Goal: Task Accomplishment & Management: Complete application form

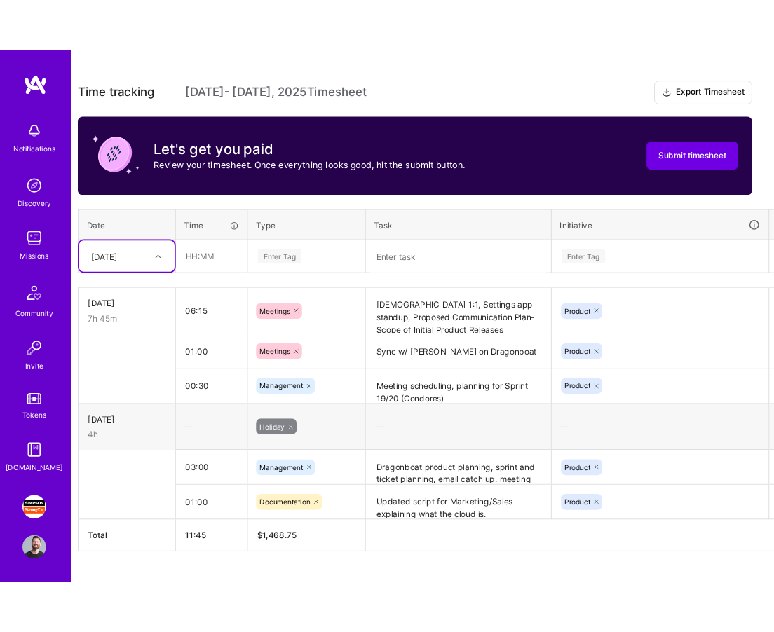
scroll to position [370, 0]
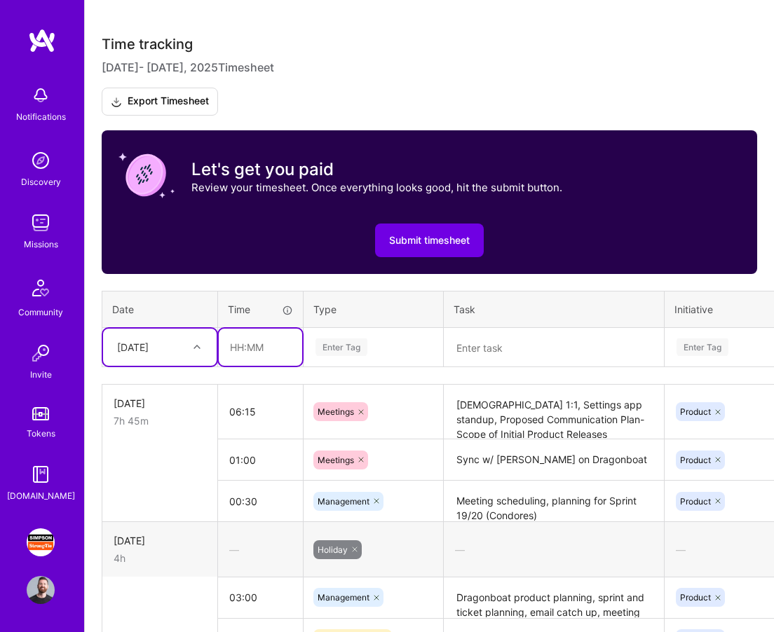
click at [247, 348] on input "text" at bounding box center [260, 347] width 83 height 37
type input "05:00"
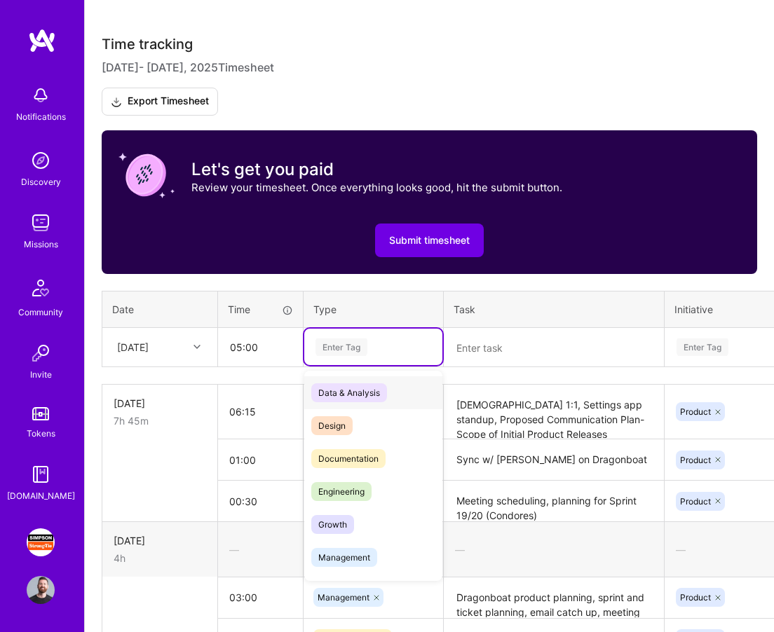
click at [341, 339] on div "Enter Tag" at bounding box center [342, 348] width 52 height 22
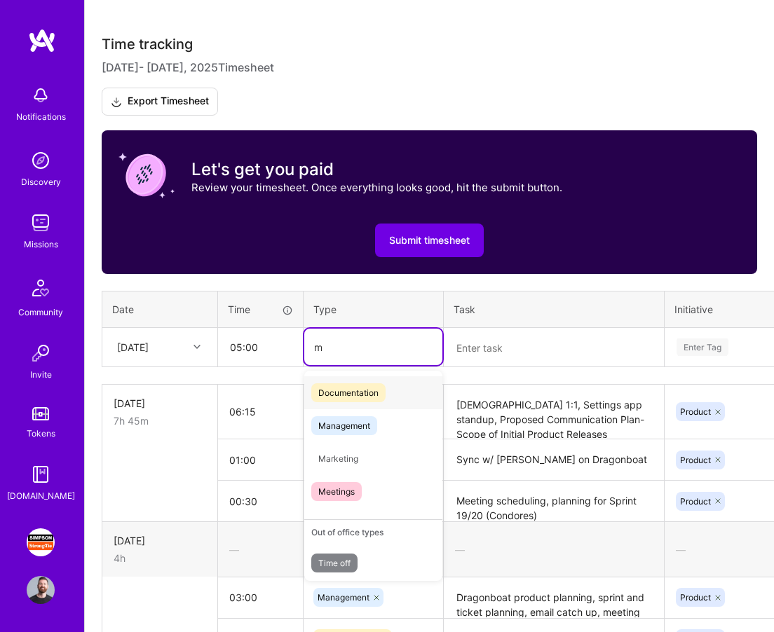
type input "me"
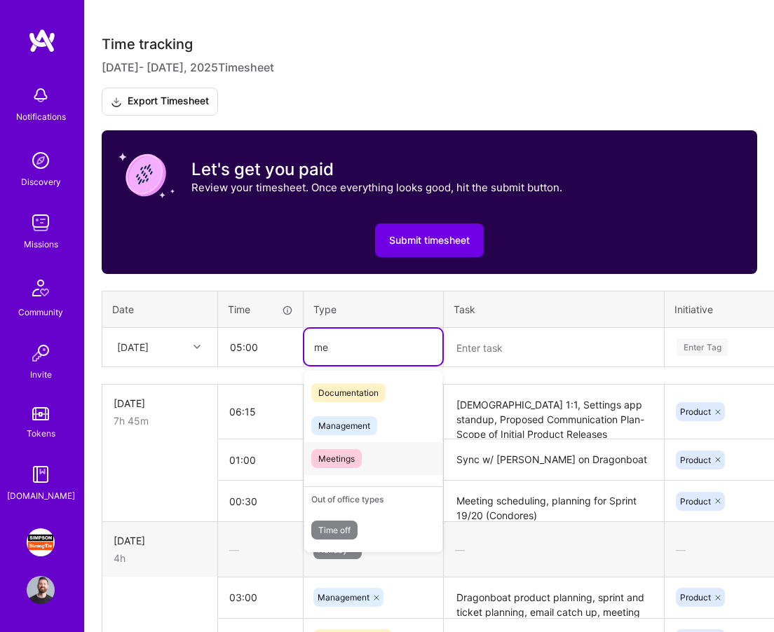
click at [372, 452] on div "Meetings" at bounding box center [373, 458] width 138 height 33
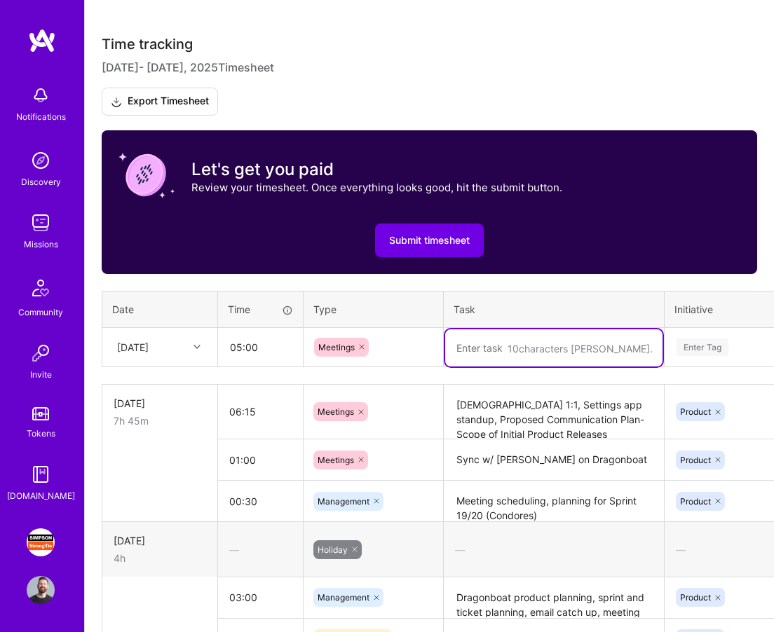
click at [499, 349] on textarea at bounding box center [553, 348] width 217 height 37
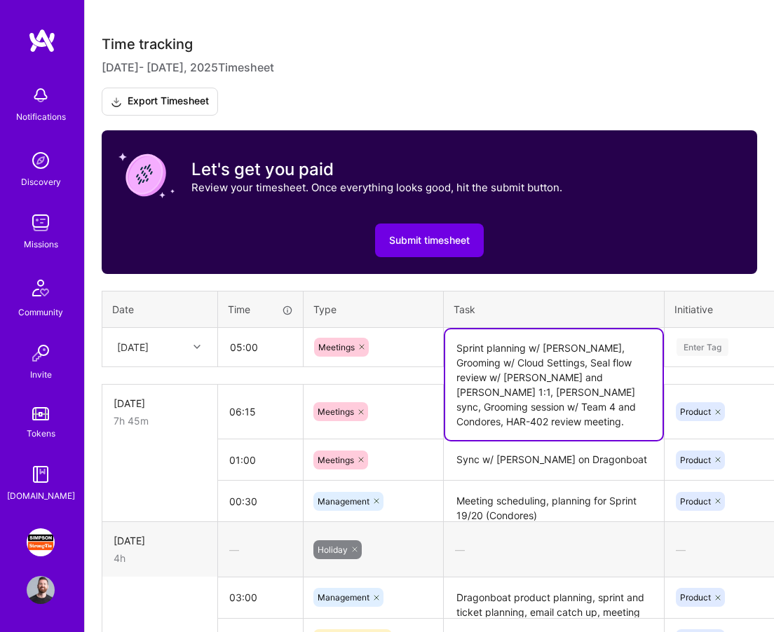
type textarea "Sprint planning w/ [PERSON_NAME], Grooming w/ Cloud Settings, Seal flow review …"
click at [721, 348] on div "Enter Tag" at bounding box center [703, 348] width 52 height 22
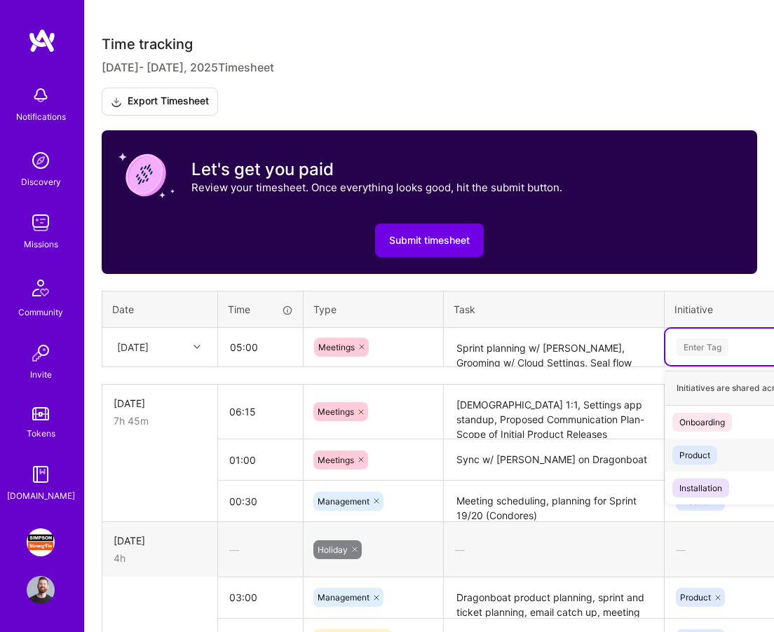
click at [695, 461] on div "Product" at bounding box center [694, 455] width 31 height 15
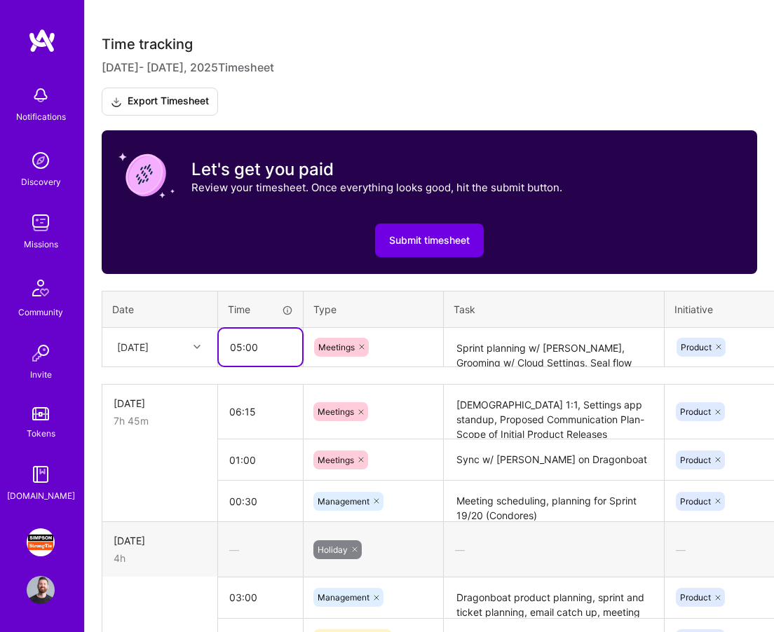
click at [274, 347] on input "05:00" at bounding box center [260, 347] width 83 height 37
click at [266, 351] on input "04:59" at bounding box center [260, 347] width 83 height 37
type input "04:30"
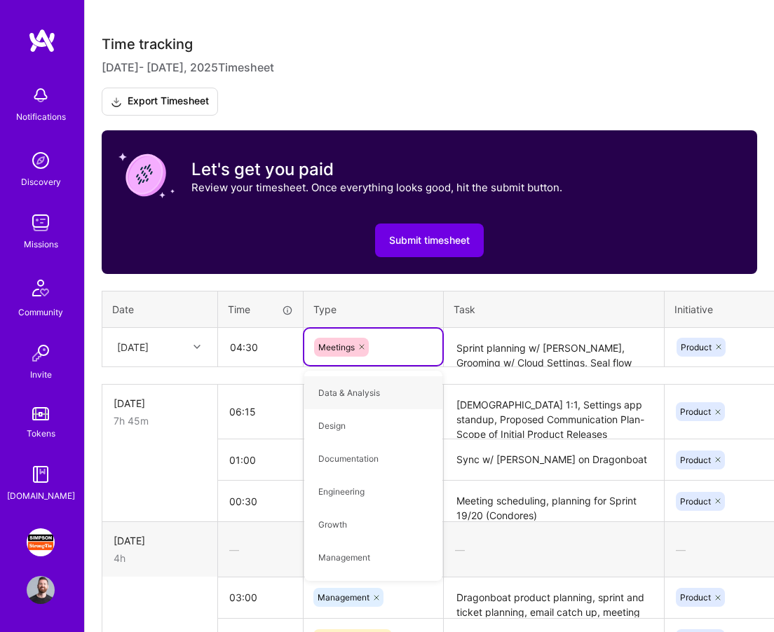
click at [540, 355] on textarea "Sprint planning w/ [PERSON_NAME], Grooming w/ Cloud Settings, Seal flow review …" at bounding box center [553, 348] width 217 height 37
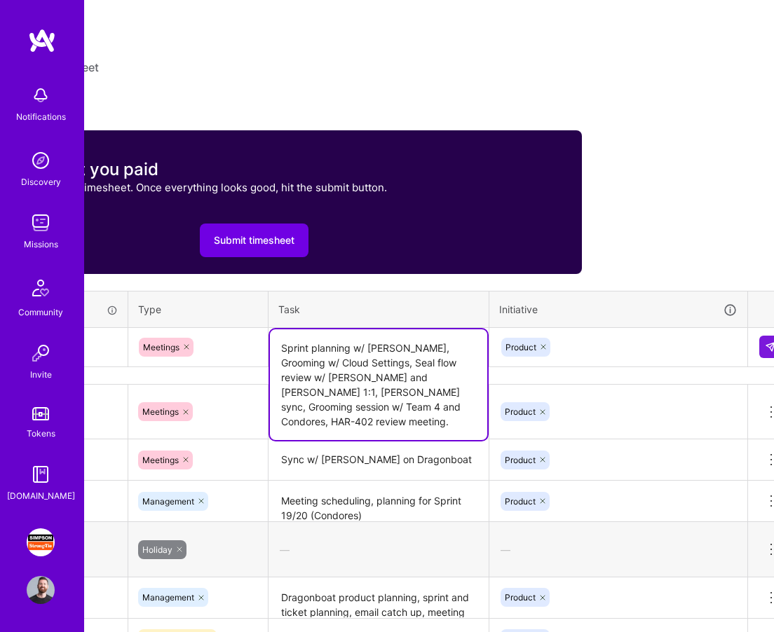
scroll to position [370, 196]
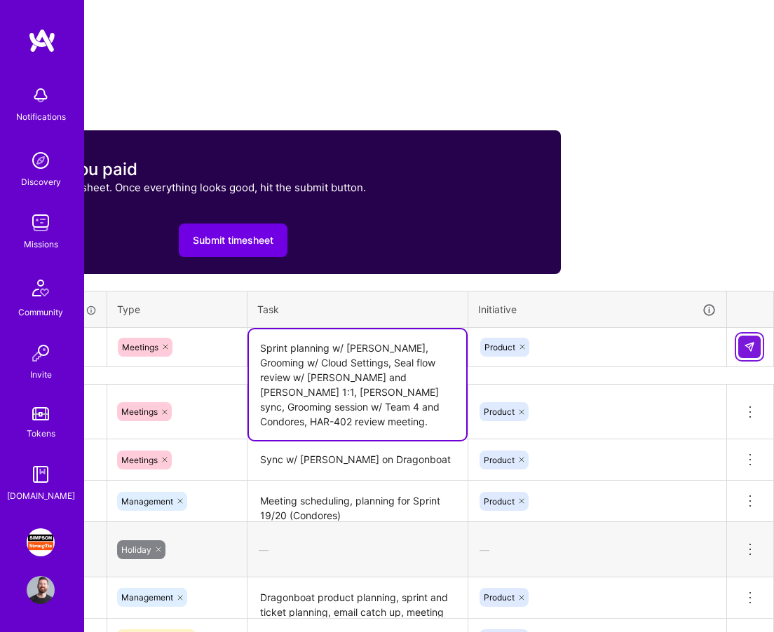
click at [749, 341] on img at bounding box center [749, 346] width 11 height 11
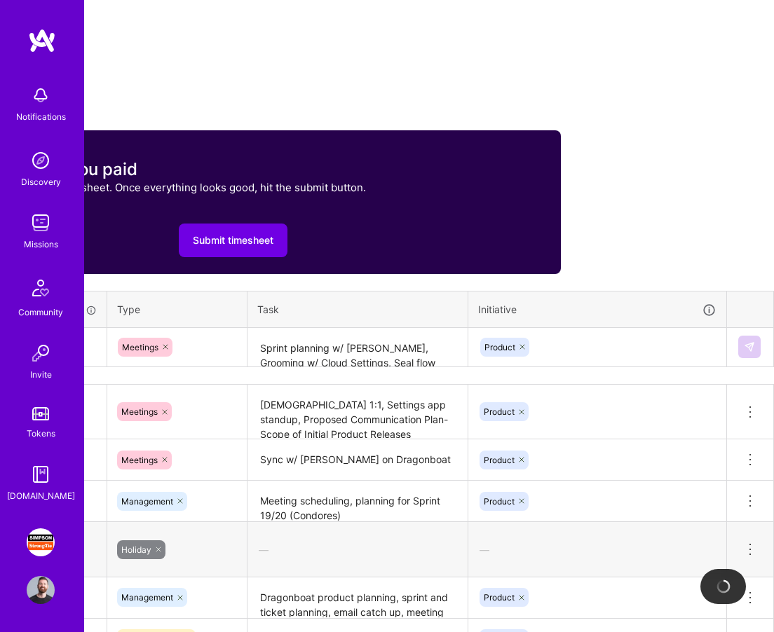
scroll to position [370, 0]
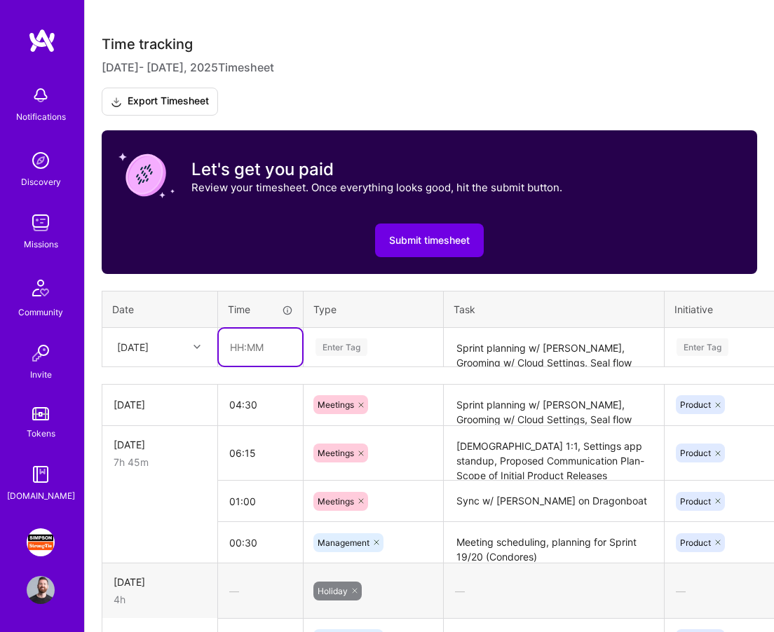
click at [251, 347] on input "text" at bounding box center [260, 347] width 83 height 37
type input "03:00"
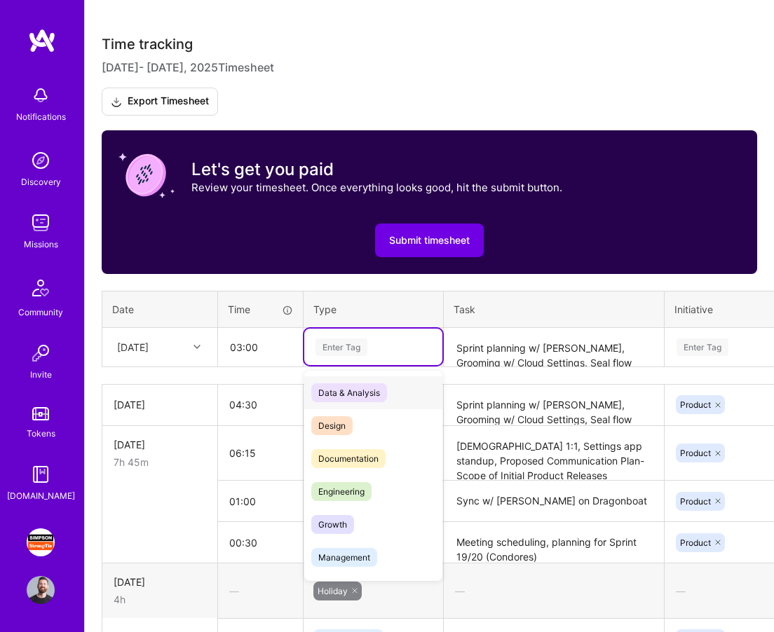
click at [365, 345] on div "Enter Tag" at bounding box center [342, 348] width 52 height 22
click at [365, 550] on span "Management" at bounding box center [344, 557] width 66 height 19
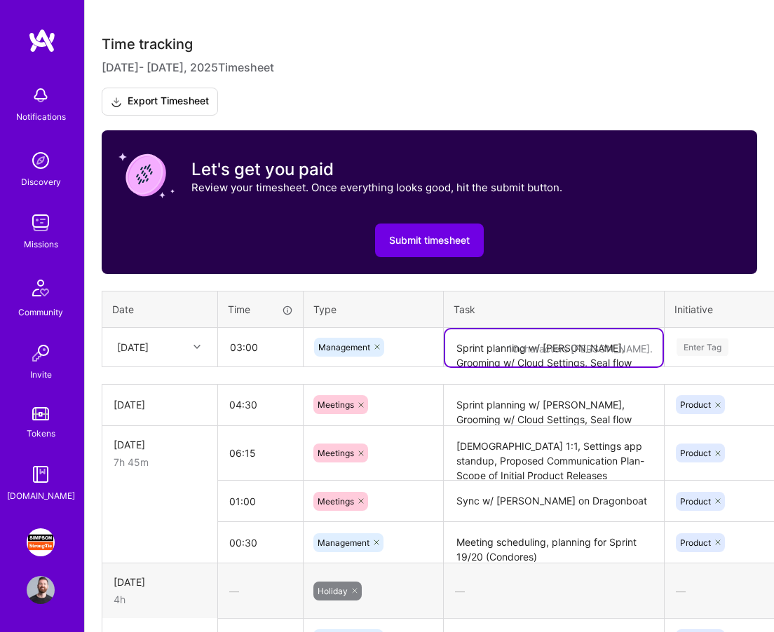
click at [517, 345] on textarea "Sprint planning w/ [PERSON_NAME], Grooming w/ Cloud Settings, Seal flow review …" at bounding box center [553, 348] width 217 height 37
paste textarea "Team 3 tickets, teams follow-up, email, cloud director transcript review, sched…"
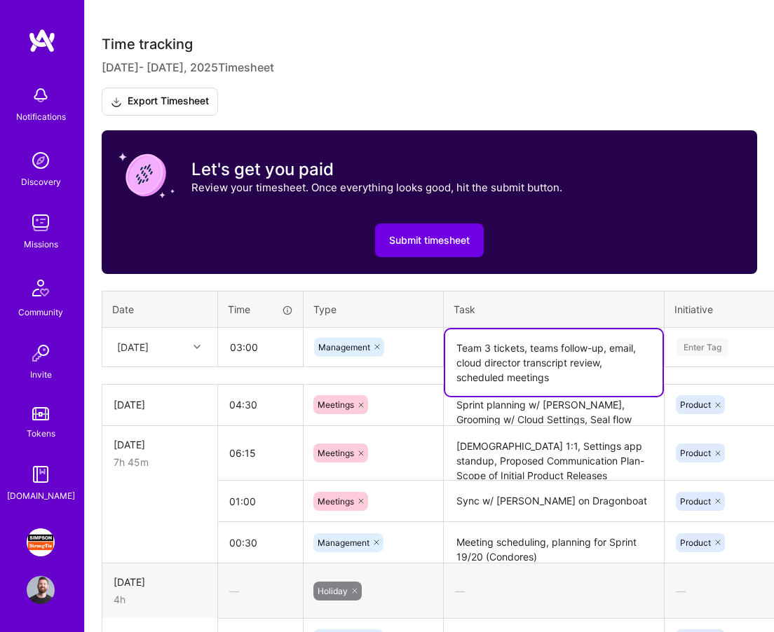
type textarea "Team 3 tickets, teams follow-up, email, cloud director transcript review, sched…"
click at [728, 346] on div "Enter Tag" at bounding box center [703, 348] width 52 height 22
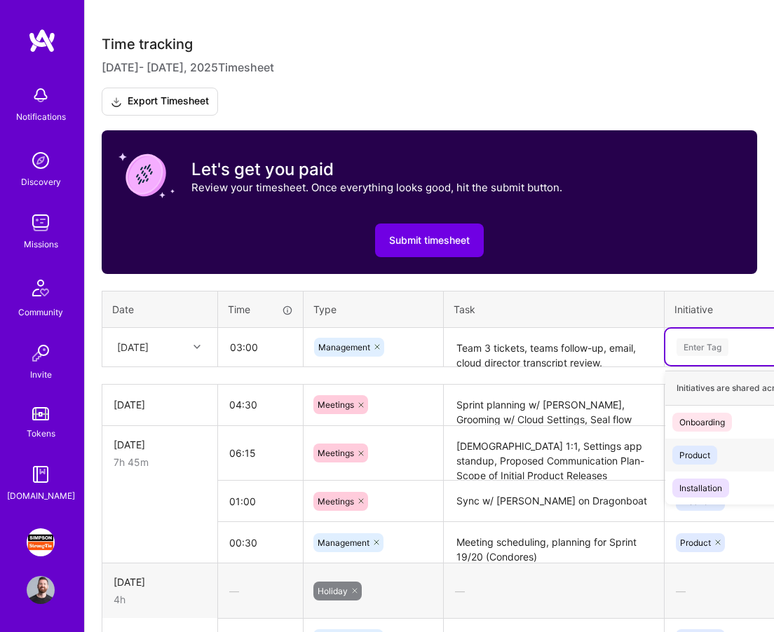
click at [700, 449] on div "Product" at bounding box center [694, 455] width 31 height 15
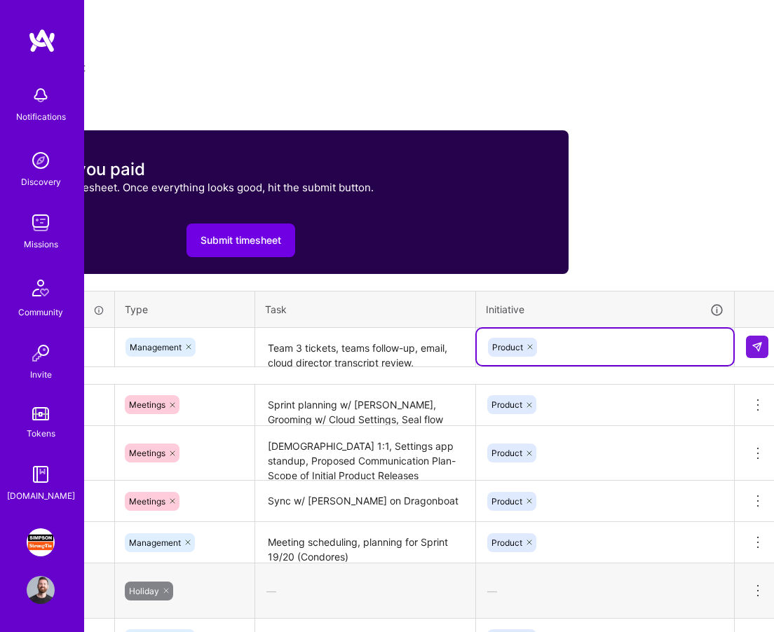
scroll to position [370, 196]
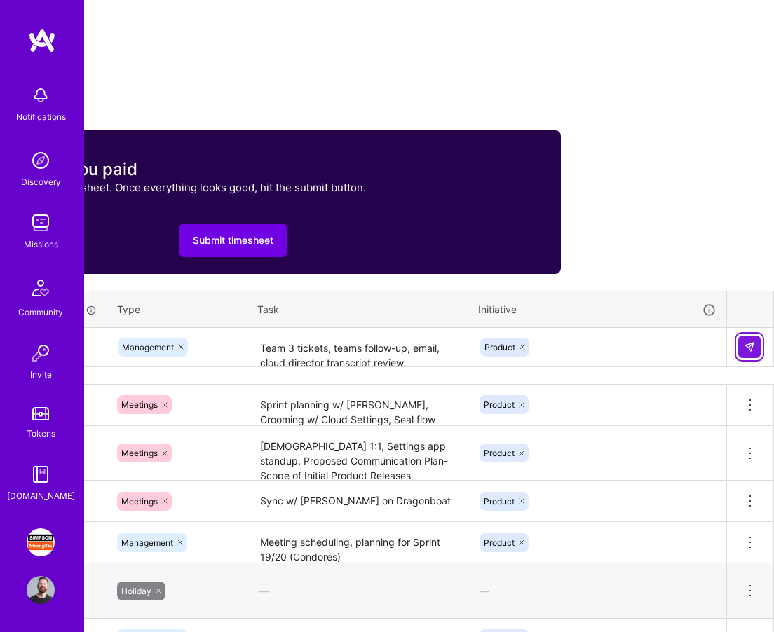
click at [740, 345] on button at bounding box center [749, 347] width 22 height 22
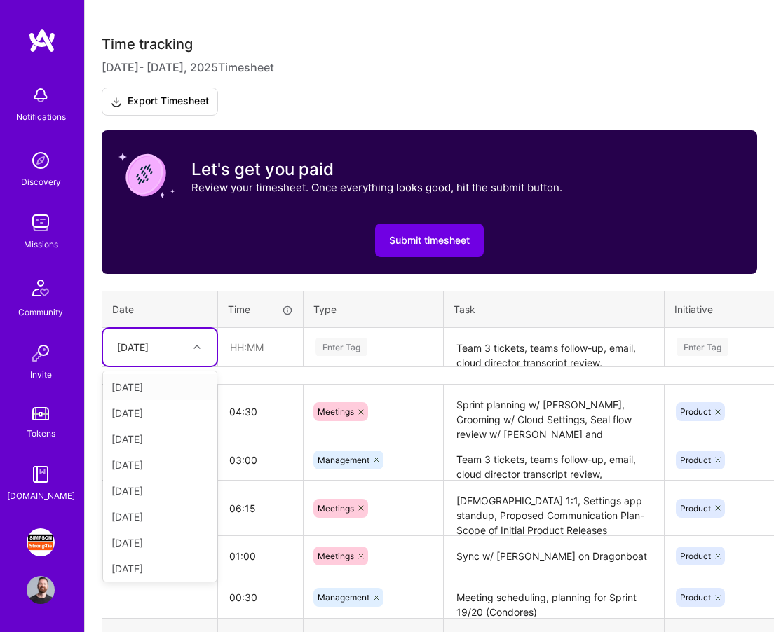
click at [195, 344] on icon at bounding box center [197, 347] width 7 height 7
click at [172, 434] on div "[DATE]" at bounding box center [160, 439] width 114 height 26
click at [249, 348] on input "text" at bounding box center [260, 347] width 83 height 37
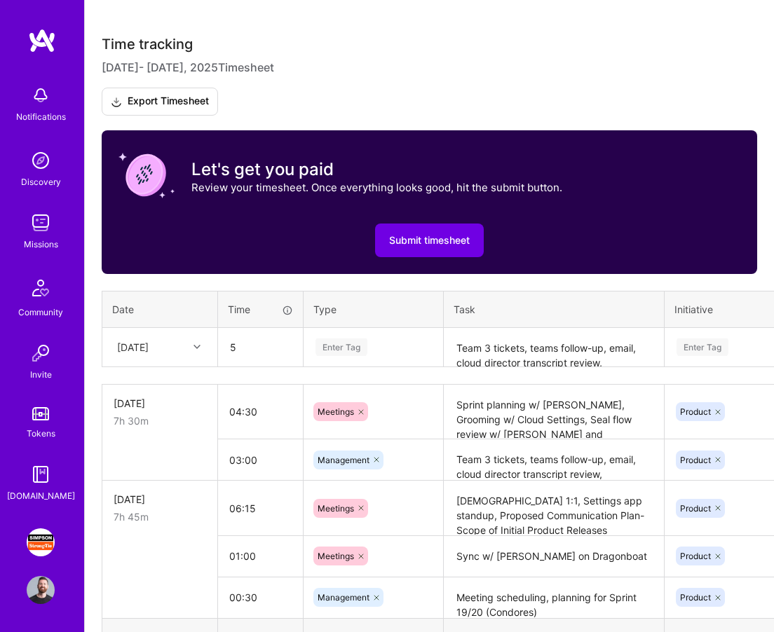
type input "05:00"
click at [384, 341] on div "Enter Tag" at bounding box center [373, 348] width 118 height 18
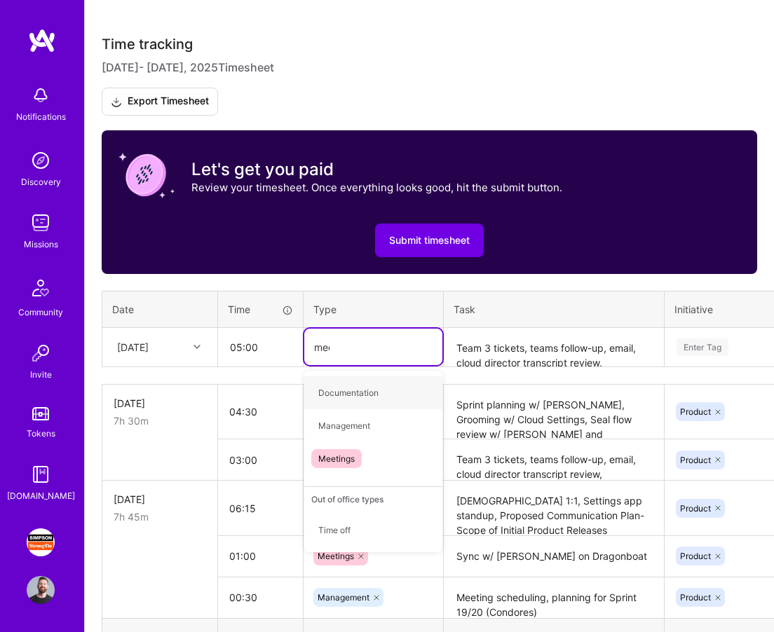
type input "meet"
click at [389, 386] on div "Meetings" at bounding box center [373, 392] width 138 height 33
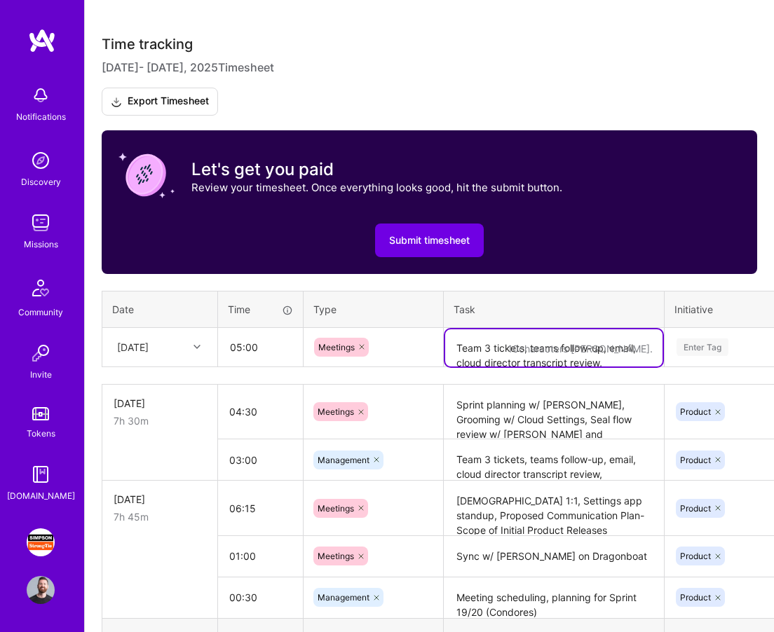
click at [512, 348] on textarea "Team 3 tickets, teams follow-up, email, cloud director transcript review, sched…" at bounding box center [553, 348] width 217 height 37
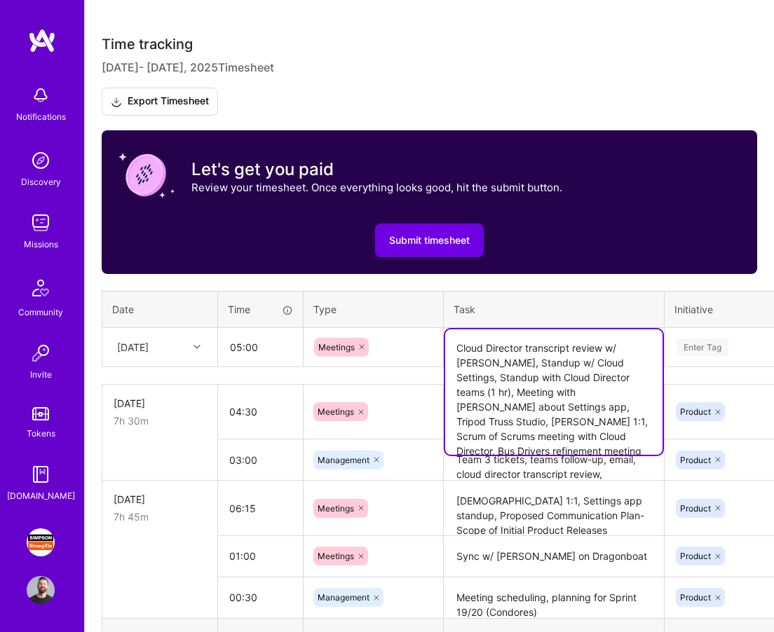
type textarea "Cloud Director transcript review w/ [PERSON_NAME], Standup w/ Cloud Settings, S…"
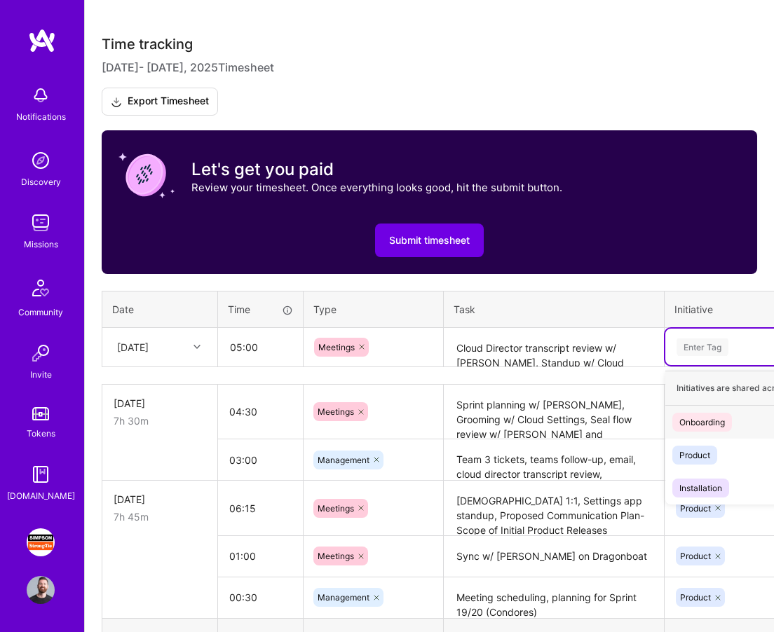
click at [718, 351] on div "Enter Tag" at bounding box center [703, 348] width 52 height 22
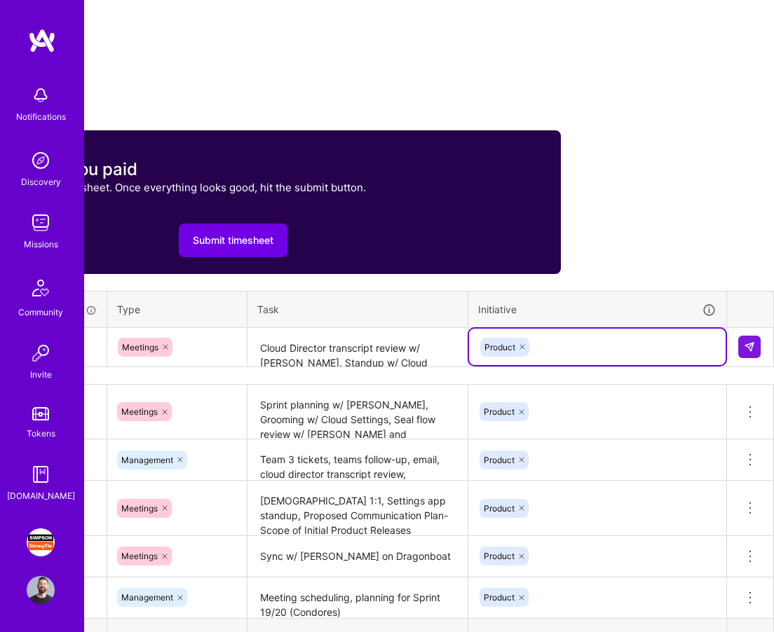
scroll to position [370, 196]
click at [760, 349] on button at bounding box center [750, 347] width 22 height 22
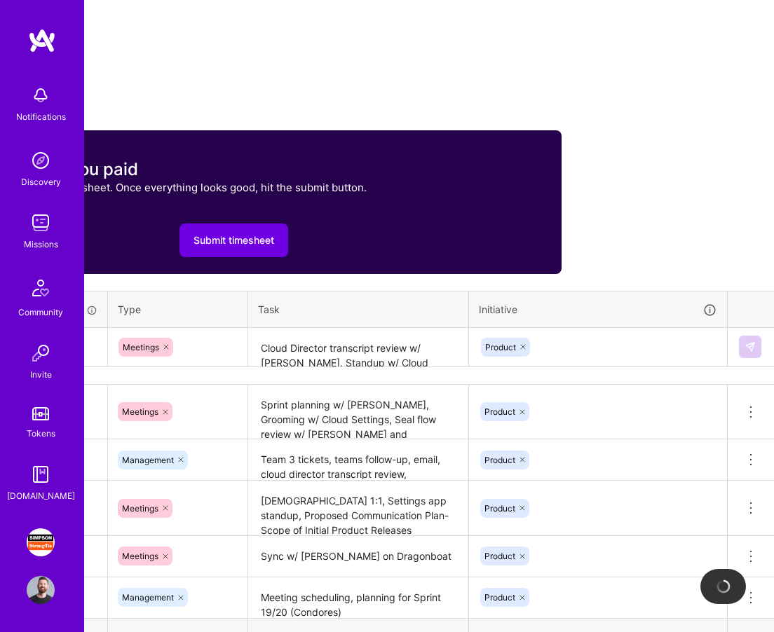
scroll to position [370, 0]
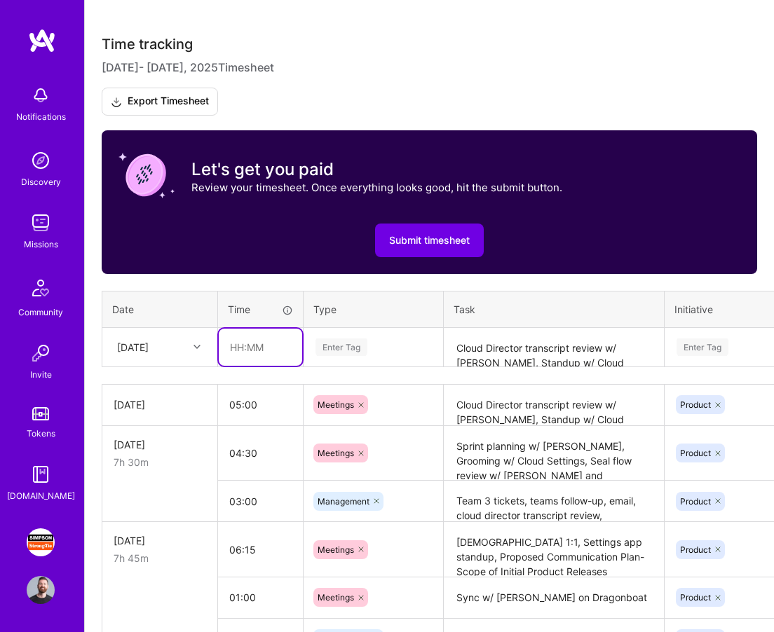
click at [259, 344] on input "text" at bounding box center [260, 347] width 83 height 37
type input "01:30"
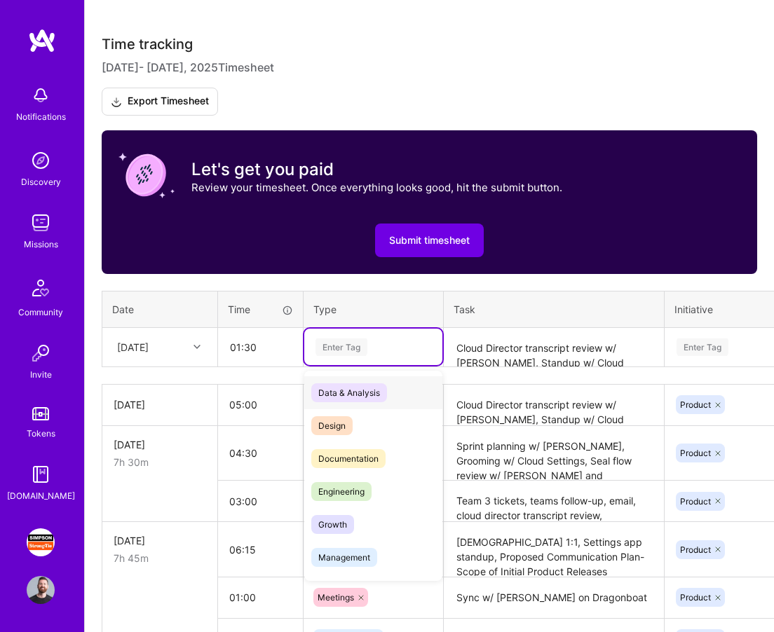
click at [338, 347] on div "Enter Tag" at bounding box center [342, 348] width 52 height 22
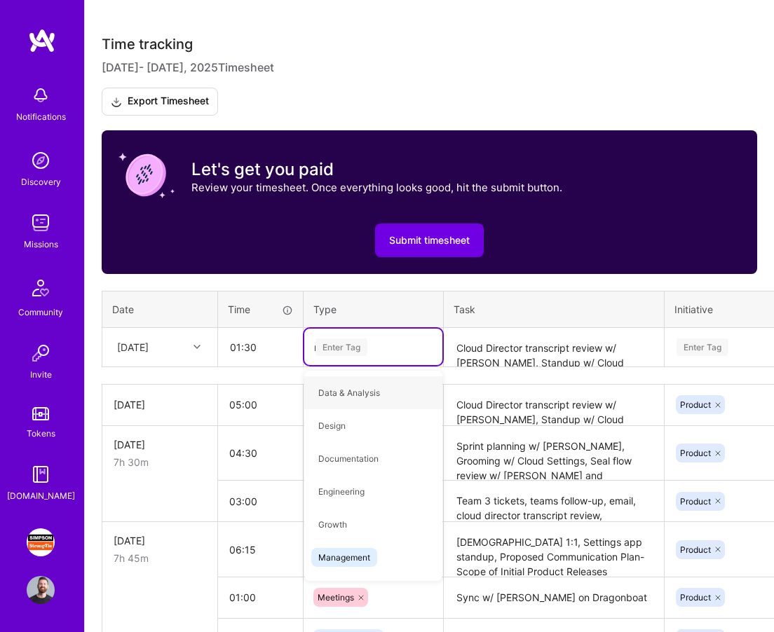
type input "ma"
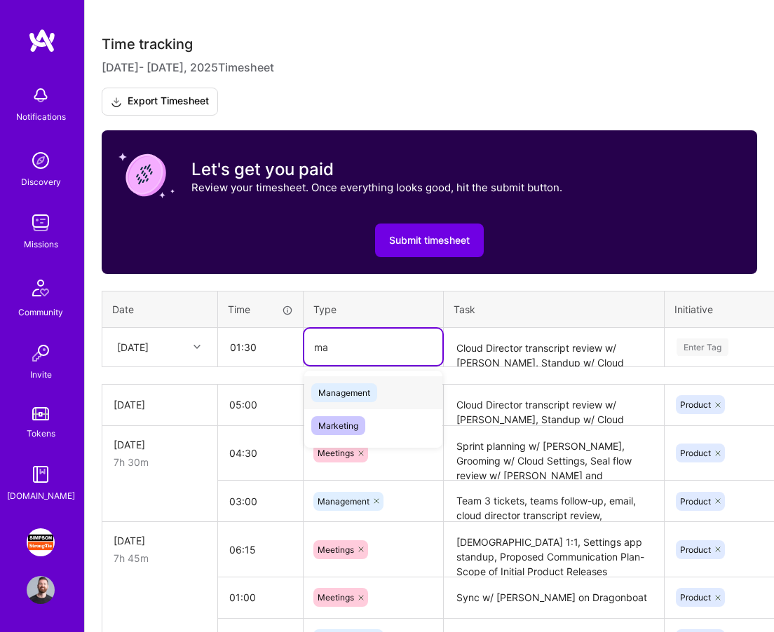
click at [350, 388] on span "Management" at bounding box center [344, 393] width 66 height 19
click at [496, 341] on textarea "Cloud Director transcript review w/ [PERSON_NAME], Standup w/ Cloud Settings, S…" at bounding box center [553, 348] width 217 height 37
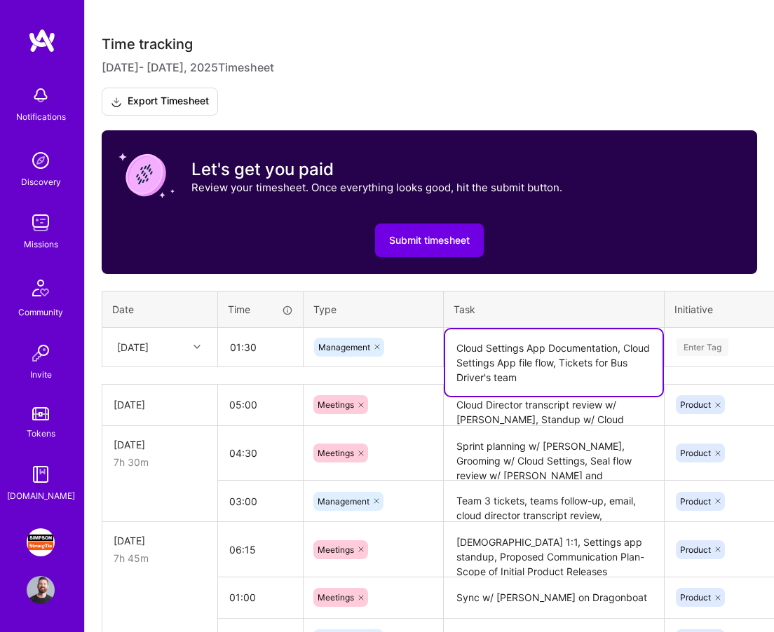
type textarea "Cloud Settings App Documentation, Cloud Settings App file flow, Tickets for Bus…"
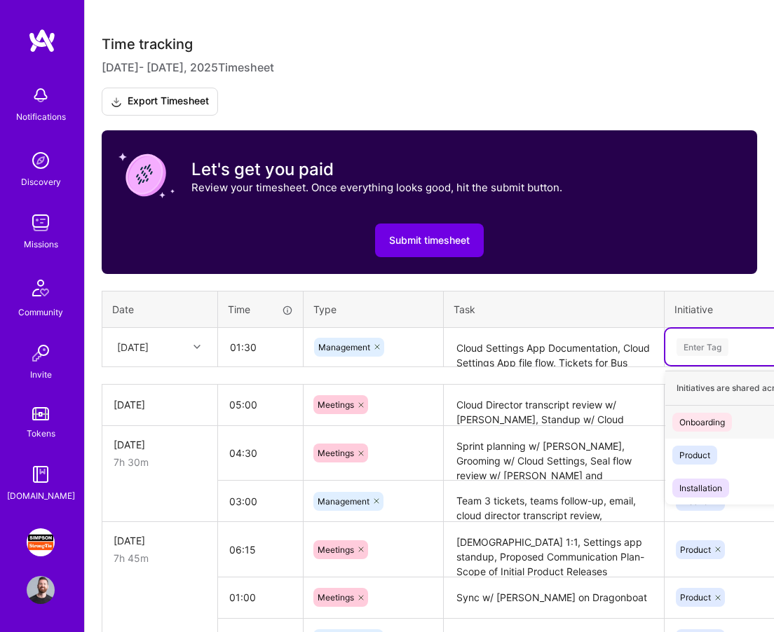
click at [705, 345] on div "Enter Tag" at bounding box center [703, 348] width 52 height 22
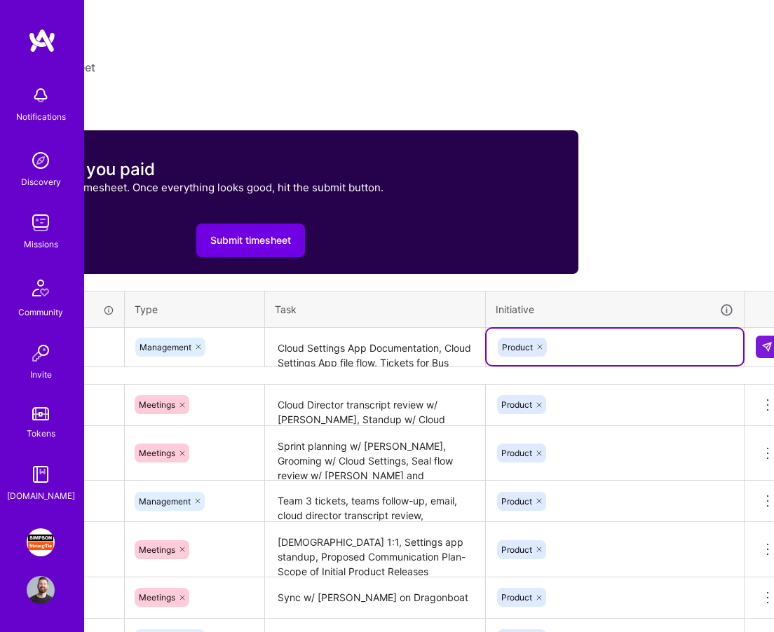
scroll to position [370, 196]
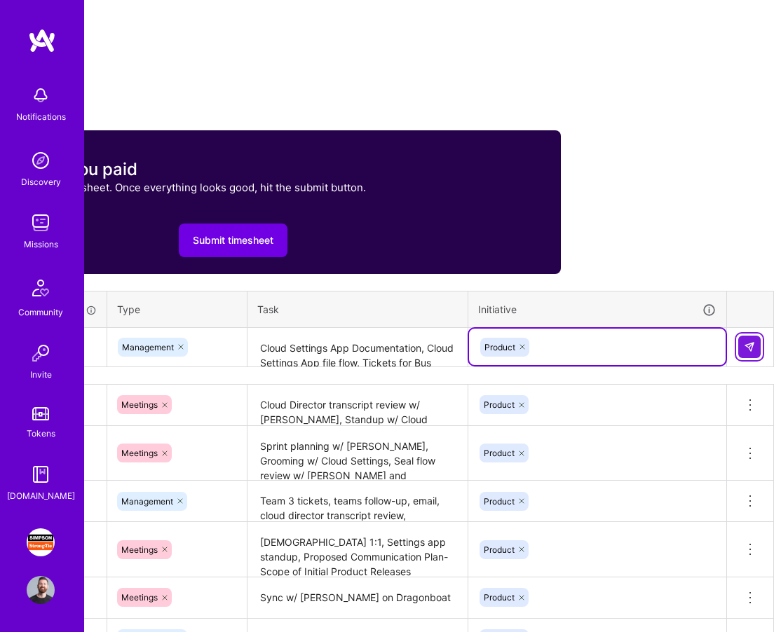
click at [749, 349] on img at bounding box center [749, 346] width 11 height 11
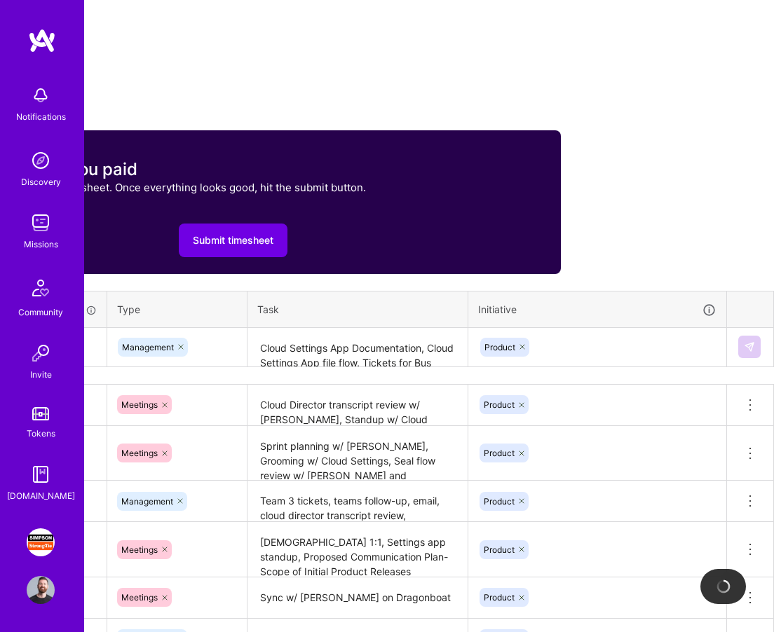
scroll to position [370, 0]
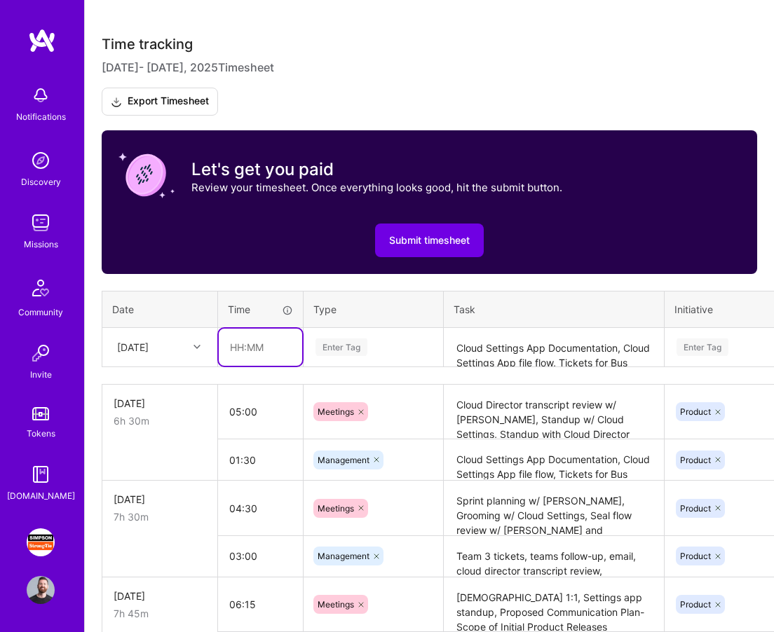
click at [250, 353] on input "text" at bounding box center [260, 347] width 83 height 37
type input "02:00"
click at [358, 347] on div "Enter Tag" at bounding box center [342, 348] width 52 height 22
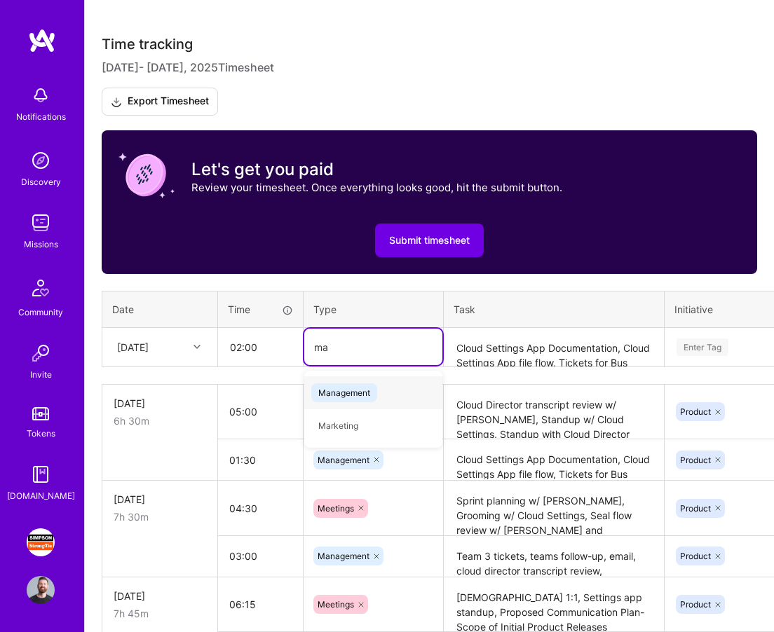
type input "man"
click at [363, 403] on div "Management" at bounding box center [373, 392] width 138 height 33
click at [497, 357] on textarea "Cloud Settings App Documentation, Cloud Settings App file flow, Tickets for Bus…" at bounding box center [553, 348] width 217 height 37
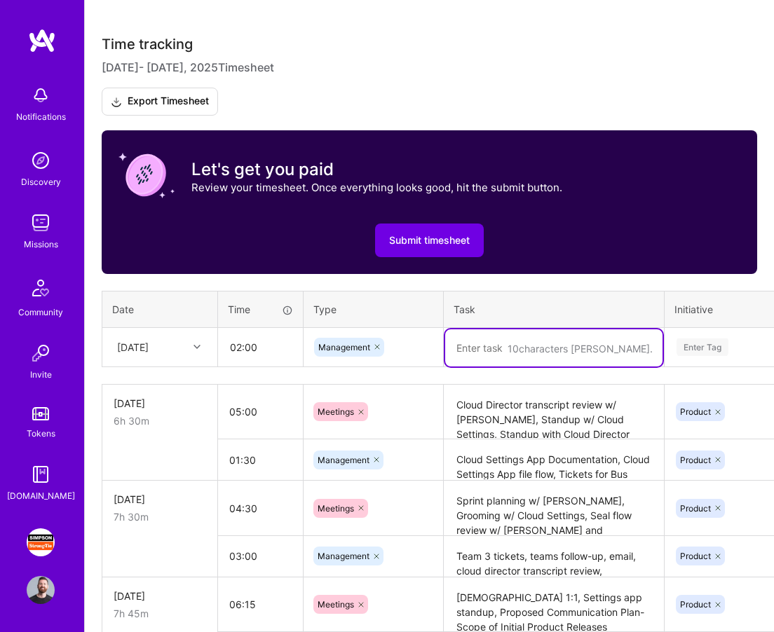
paste textarea "Team 3 tickets, teams follow-up, email, cloud director transcript review, sched…"
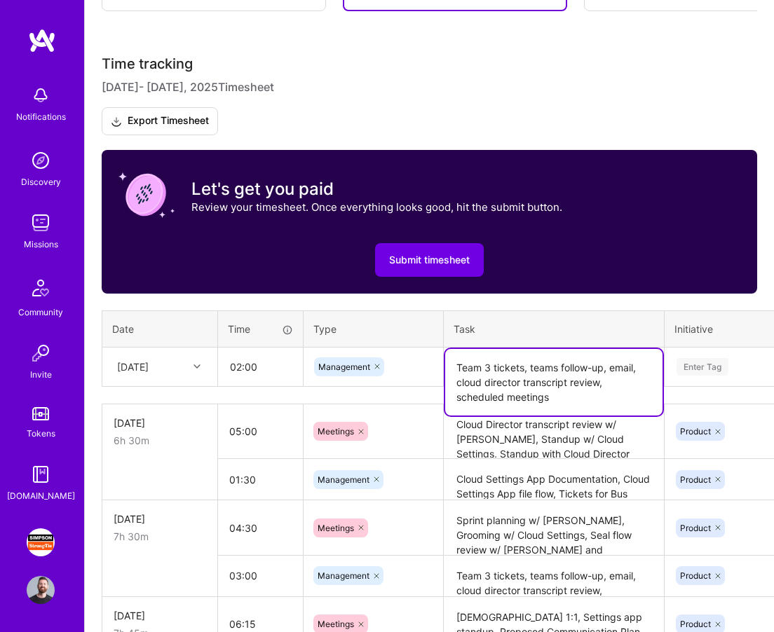
scroll to position [357, 0]
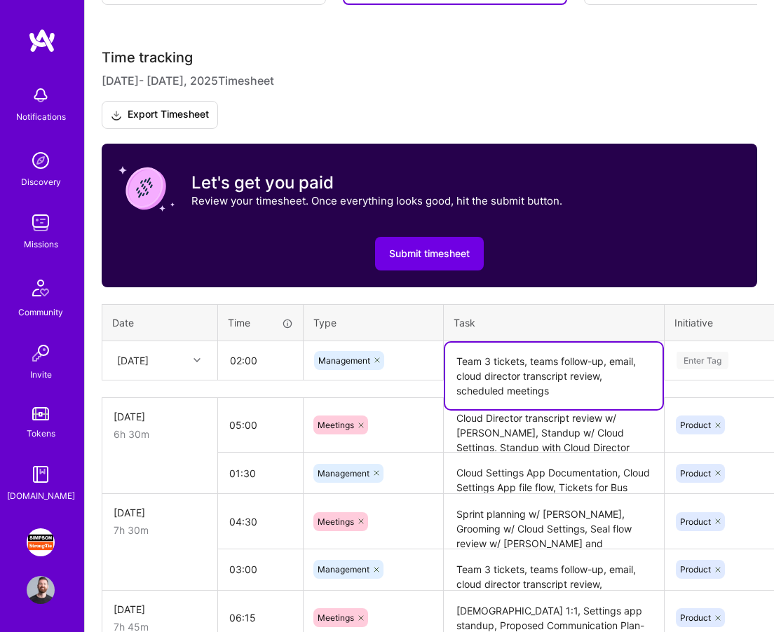
click at [602, 363] on textarea "Team 3 tickets, teams follow-up, email, cloud director transcript review, sched…" at bounding box center [553, 376] width 217 height 67
paste textarea "PM work, planning (xteam studio api), Diagram for envdata file flow"
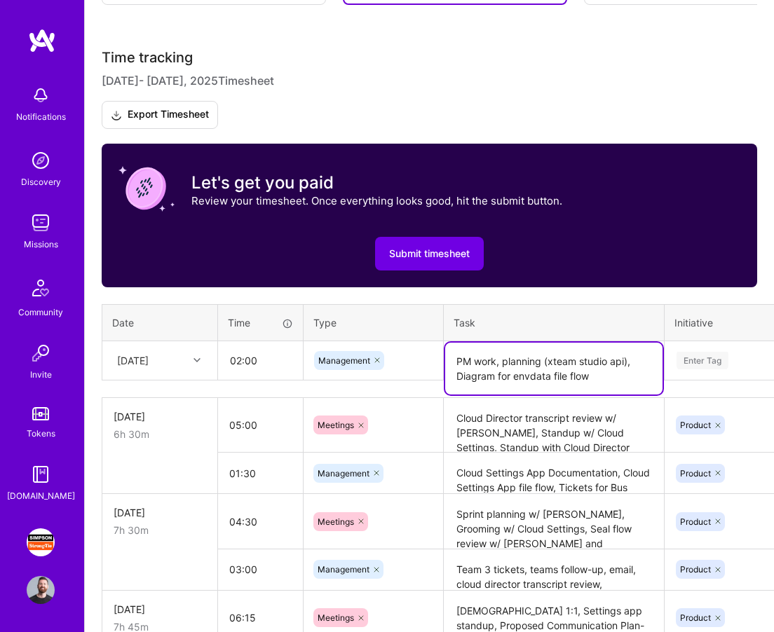
click at [502, 362] on textarea "PM work, planning (xteam studio api), Diagram for envdata file flow" at bounding box center [553, 369] width 217 height 52
type textarea "PM work: planning (xteam studio api), Diagram for envdata file flow"
click at [694, 359] on div "Enter Tag" at bounding box center [703, 361] width 52 height 22
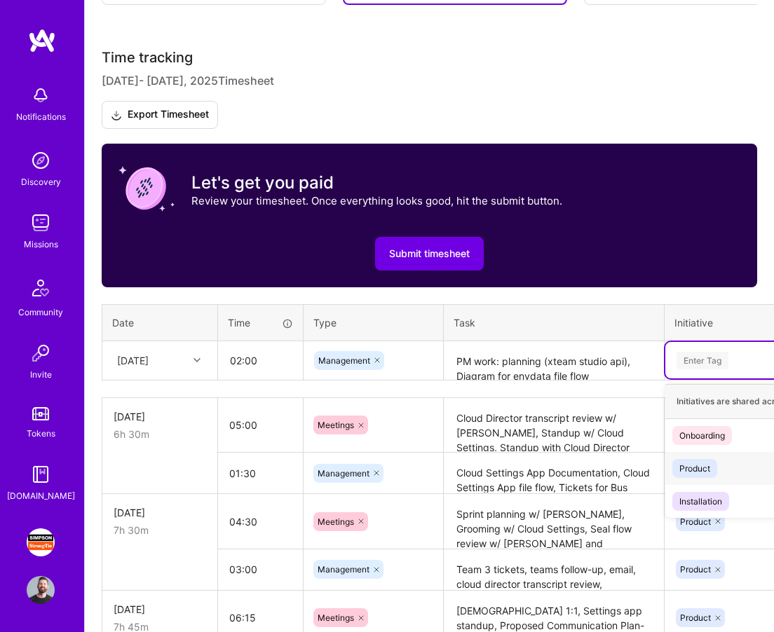
click at [696, 469] on div "Product" at bounding box center [694, 468] width 31 height 15
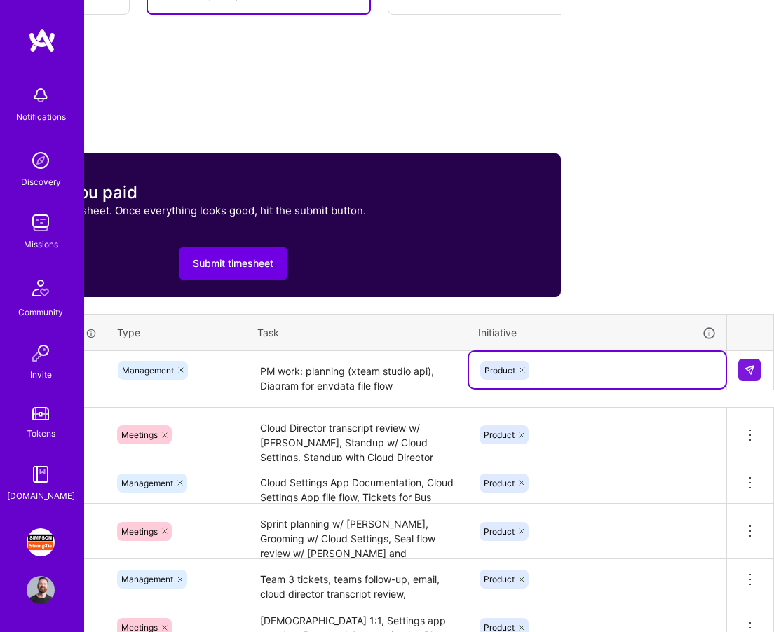
scroll to position [344, 196]
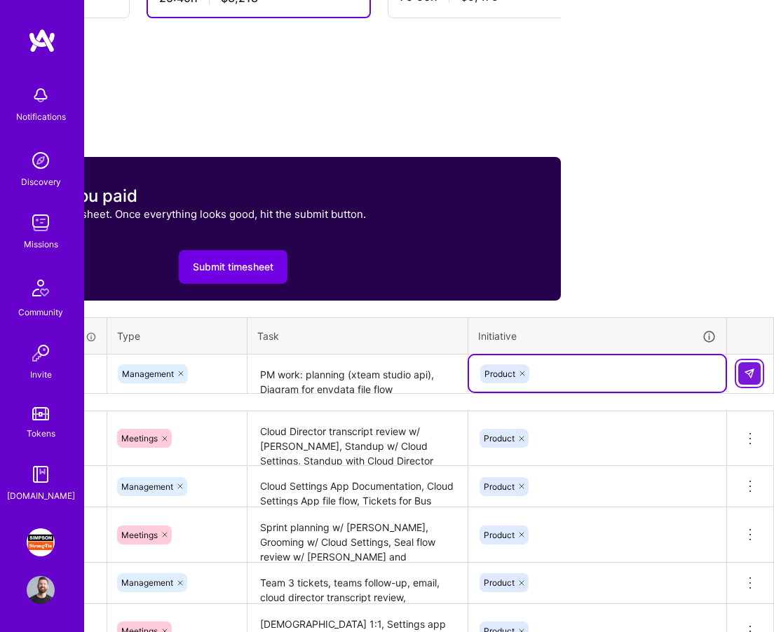
click at [751, 366] on button at bounding box center [749, 373] width 22 height 22
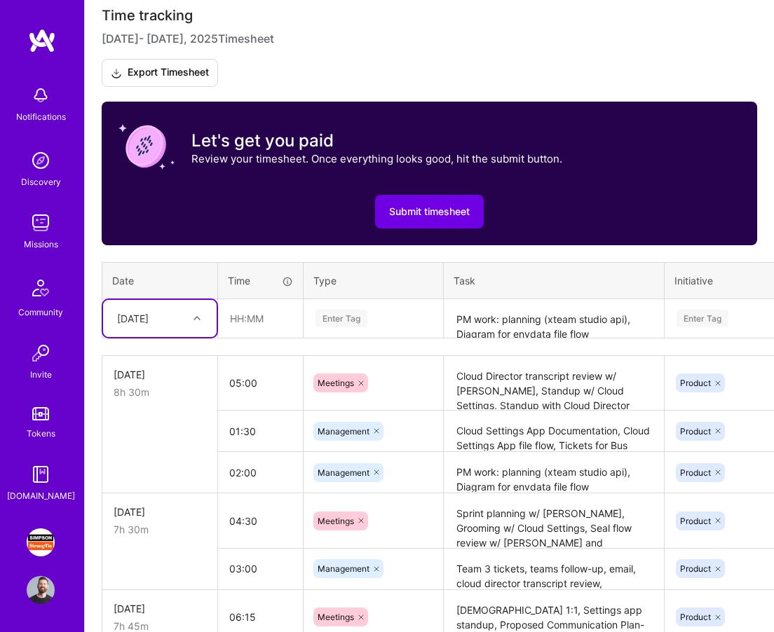
scroll to position [370, 0]
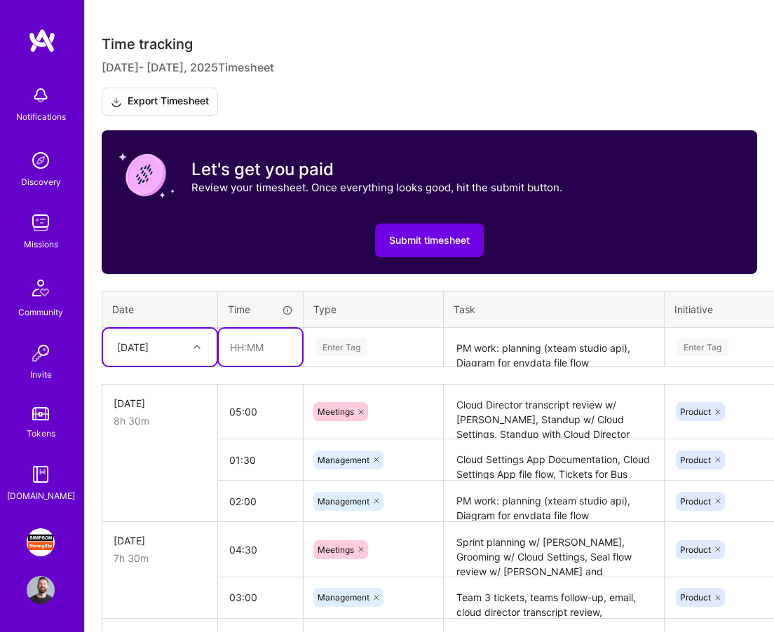
click at [264, 347] on input "text" at bounding box center [260, 347] width 83 height 37
type input "05:45"
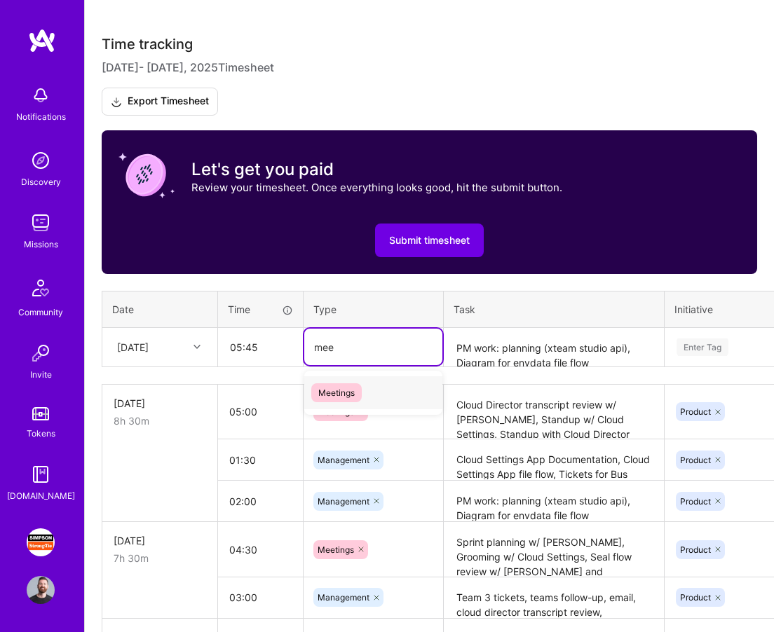
type input "meet"
click at [334, 398] on span "Meetings" at bounding box center [336, 393] width 50 height 19
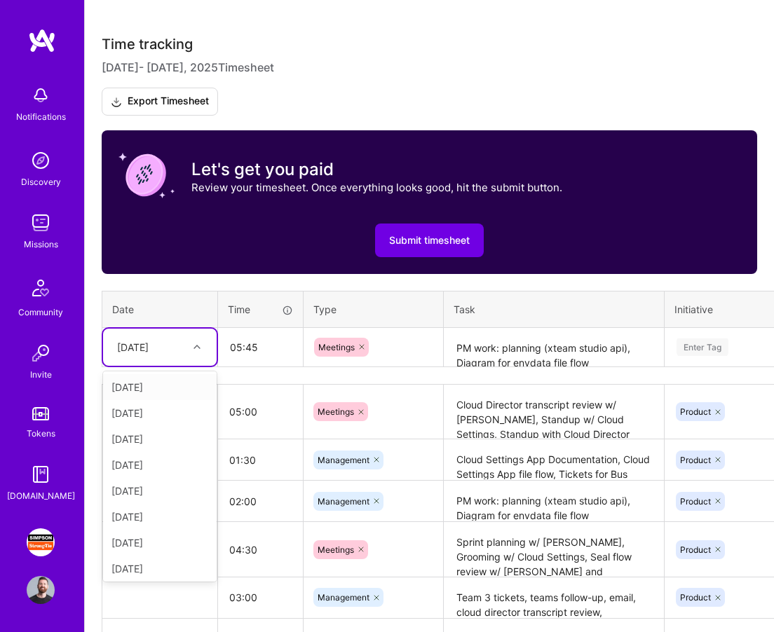
click at [193, 345] on div at bounding box center [199, 347] width 22 height 18
click at [165, 468] on div "[DATE]" at bounding box center [160, 465] width 114 height 26
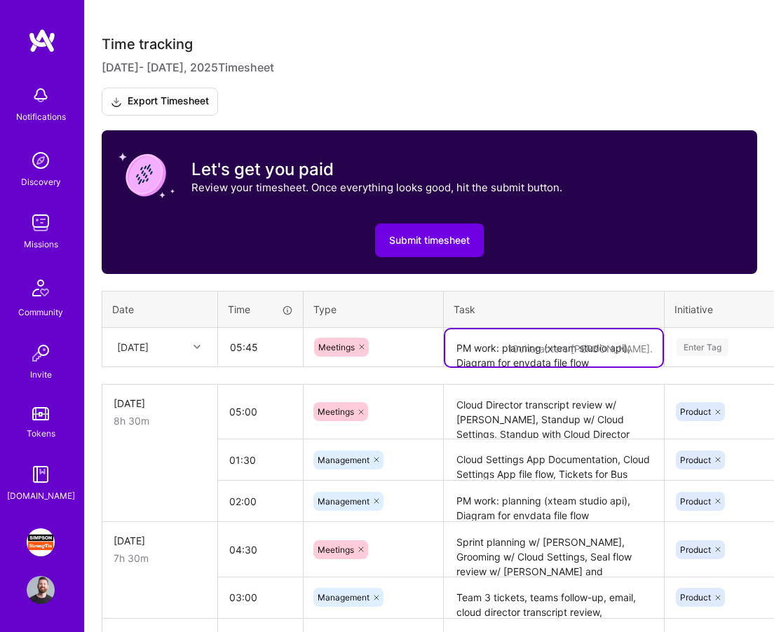
click at [487, 351] on textarea "PM work: planning (xteam studio api), Diagram for envdata file flow" at bounding box center [553, 348] width 217 height 37
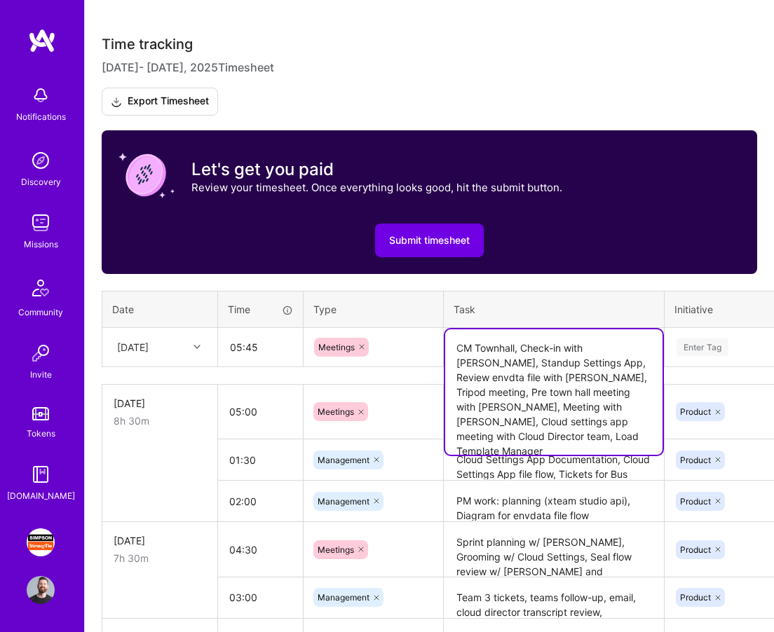
drag, startPoint x: 524, startPoint y: 435, endPoint x: 557, endPoint y: 426, distance: 34.0
click at [557, 426] on textarea "CM Townhall, Check-in with [PERSON_NAME], Standup Settings App, Review envdta f…" at bounding box center [553, 392] width 217 height 125
type textarea "CM Townhall, Check-in with [PERSON_NAME], Standup Settings App, Review envdta f…"
click at [409, 341] on div "Meetings" at bounding box center [373, 347] width 118 height 19
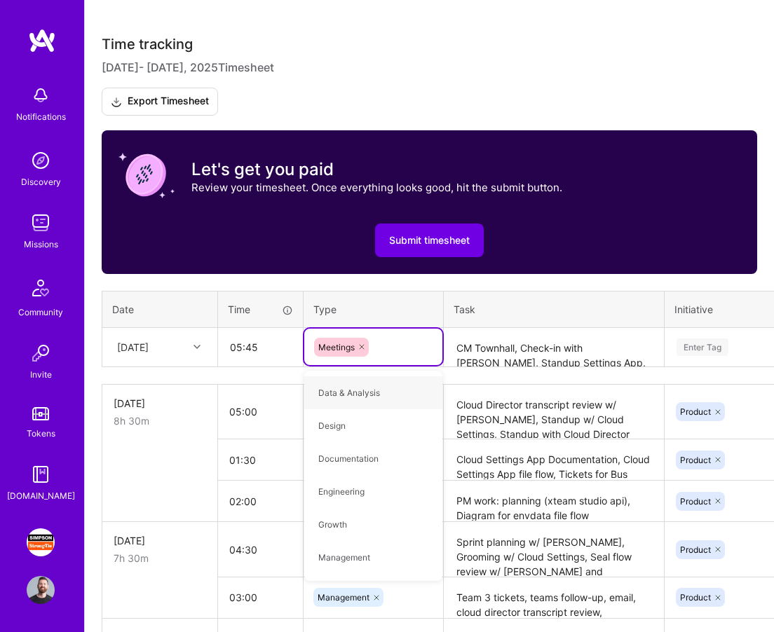
click at [698, 353] on div "Enter Tag" at bounding box center [703, 348] width 52 height 22
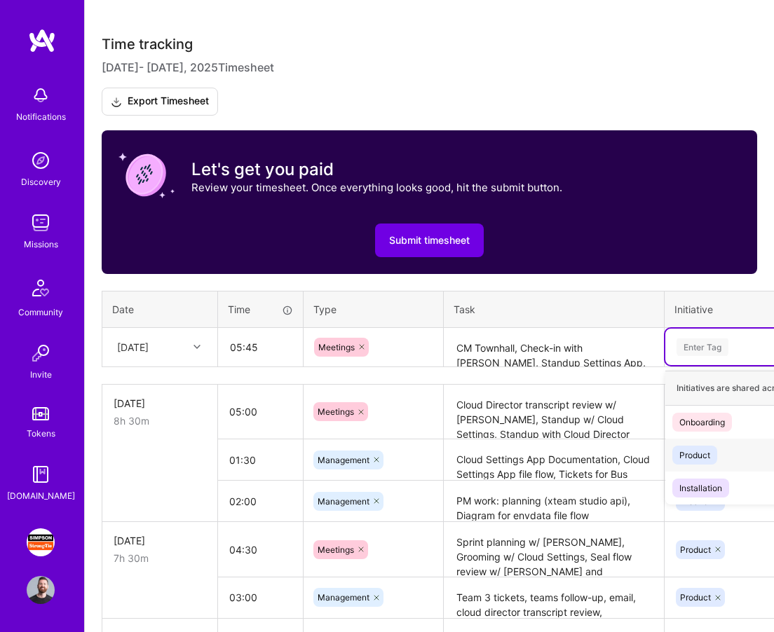
click at [703, 454] on div "Product" at bounding box center [694, 455] width 31 height 15
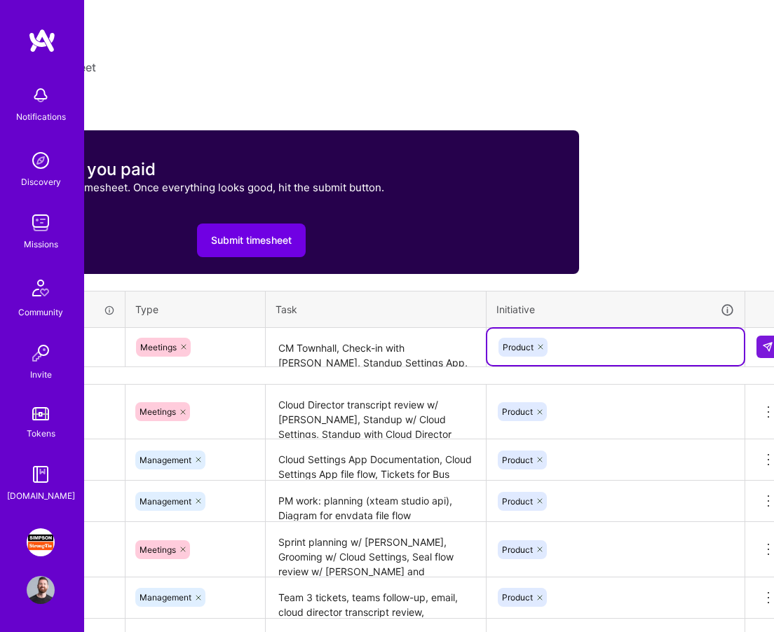
scroll to position [370, 196]
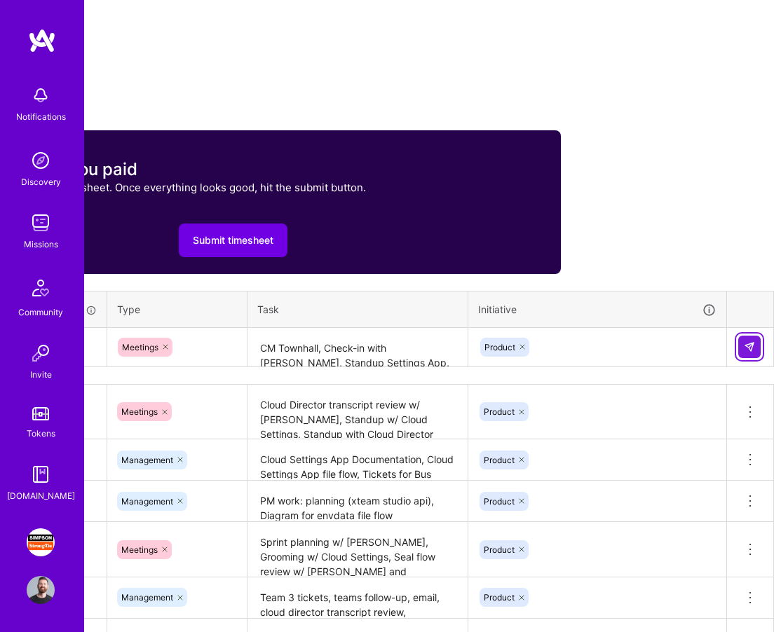
click at [756, 348] on button at bounding box center [749, 347] width 22 height 22
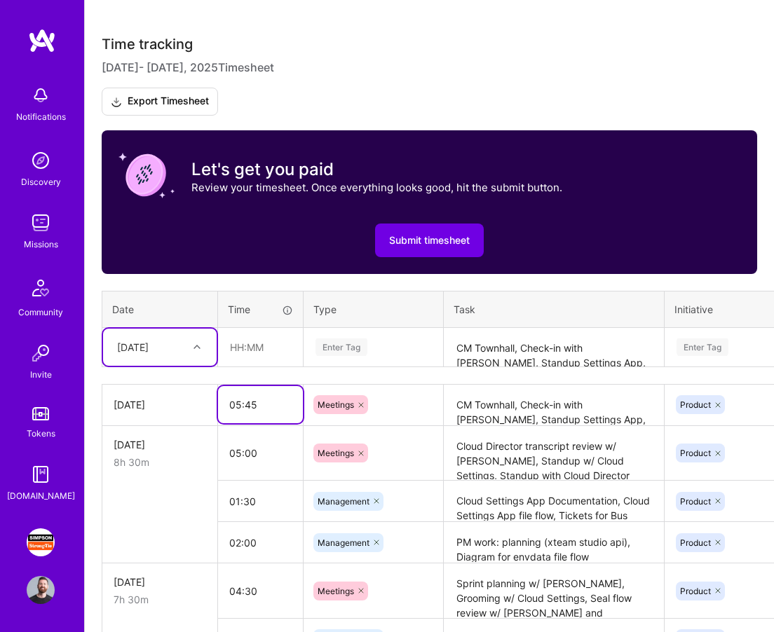
click at [260, 404] on input "05:45" at bounding box center [260, 404] width 85 height 37
type input "05:15"
click at [389, 373] on div "Time tracking [DATE] - [DATE] Timesheet Export Timesheet Let's get you paid Rev…" at bounding box center [430, 505] width 656 height 938
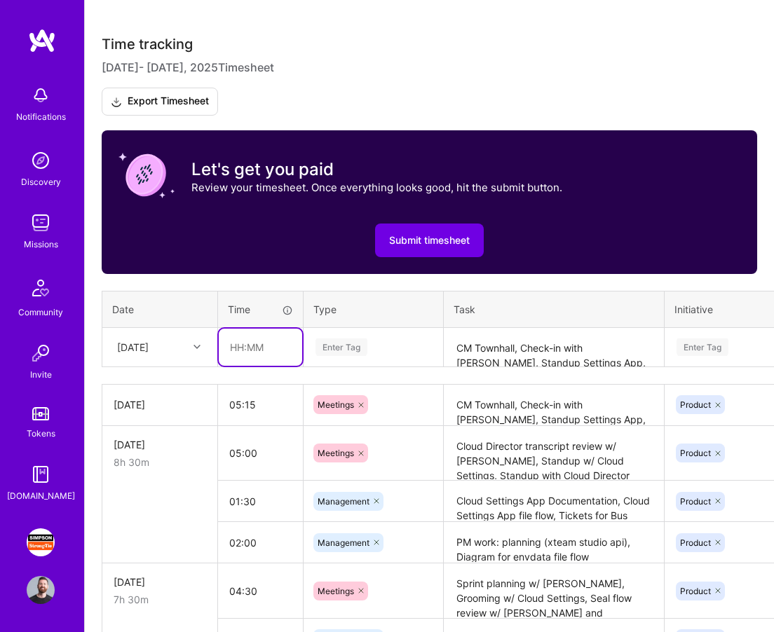
click at [266, 351] on input "text" at bounding box center [260, 347] width 83 height 37
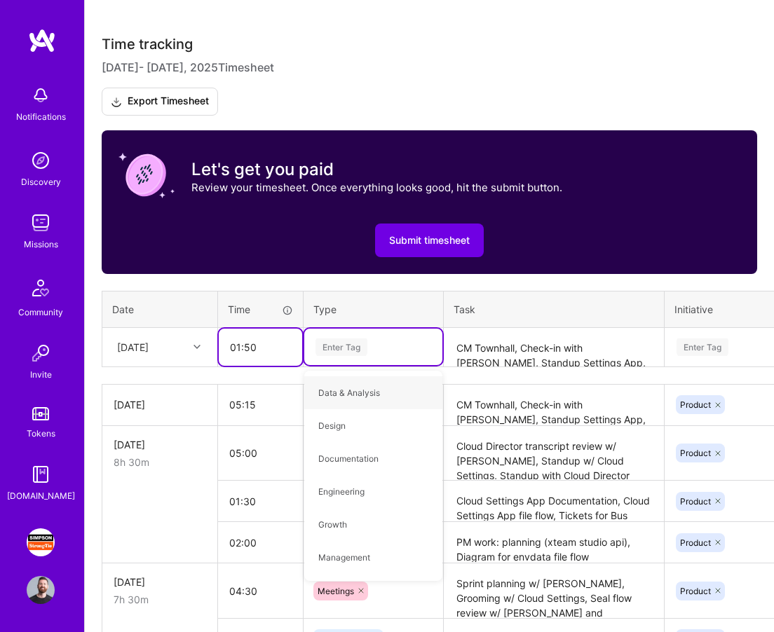
click at [257, 342] on input "01:50" at bounding box center [260, 347] width 83 height 37
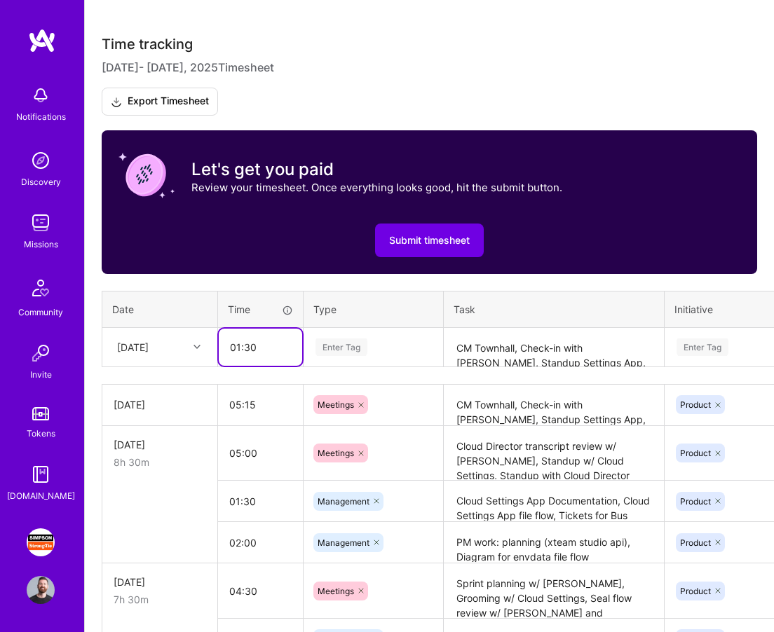
type input "01:30"
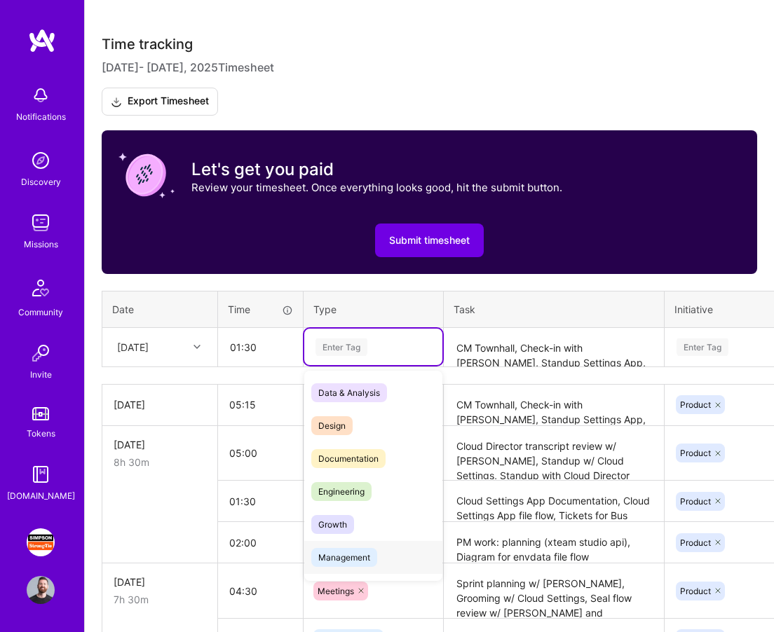
click at [358, 554] on span "Management" at bounding box center [344, 557] width 66 height 19
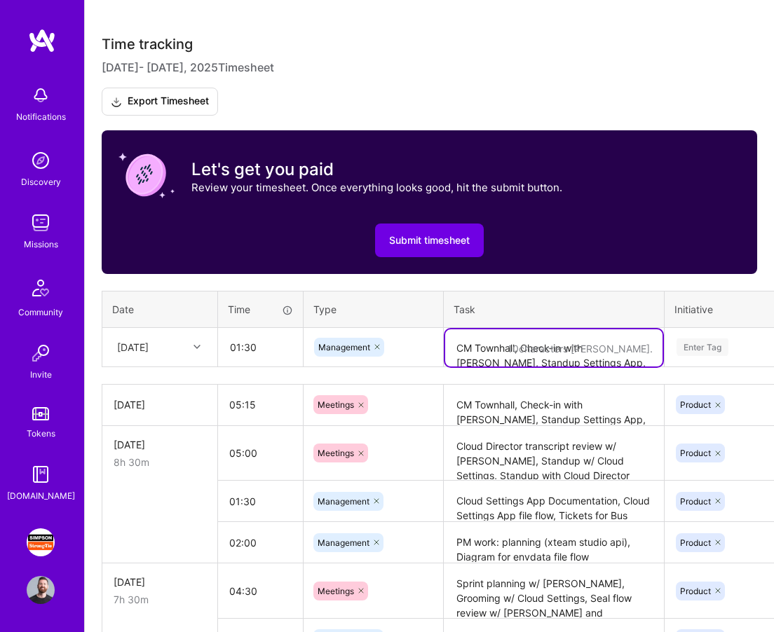
click at [506, 343] on textarea "CM Townhall, Check-in with [PERSON_NAME], Standup Settings App, Review envdta f…" at bounding box center [553, 348] width 217 height 37
paste textarea "Prepare flow diagram for meeting. Reviewed with [PERSON_NAME]."
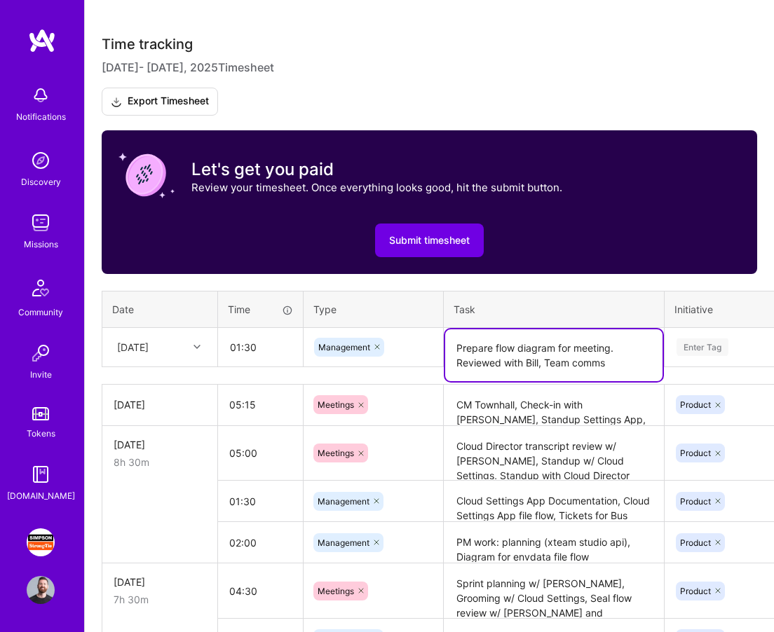
type textarea "Prepare flow diagram for meeting. Reviewed with Bill, Team comms"
click at [705, 344] on div "Enter Tag" at bounding box center [703, 348] width 52 height 22
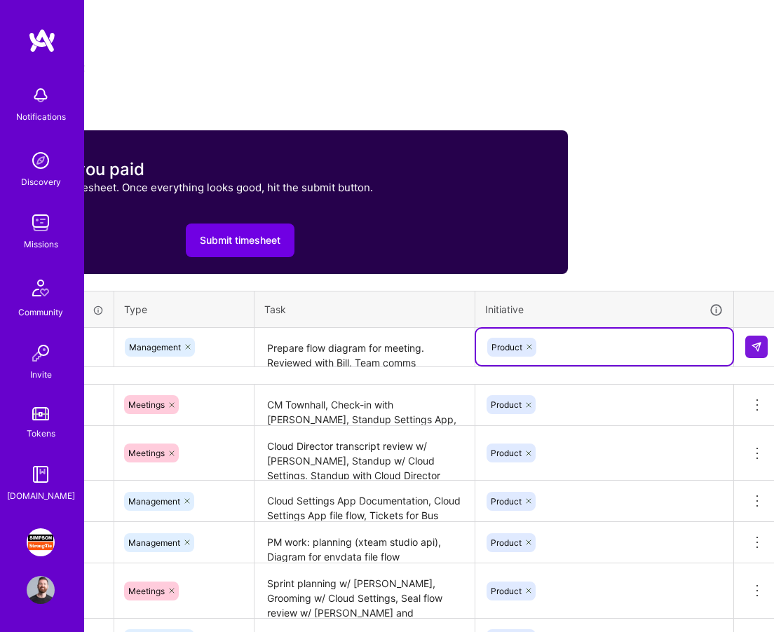
scroll to position [370, 196]
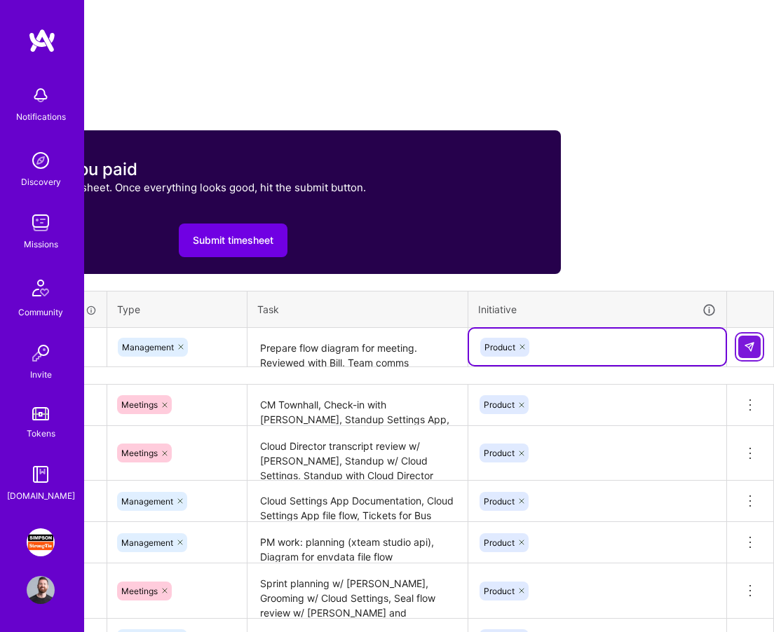
click at [745, 346] on img at bounding box center [749, 346] width 11 height 11
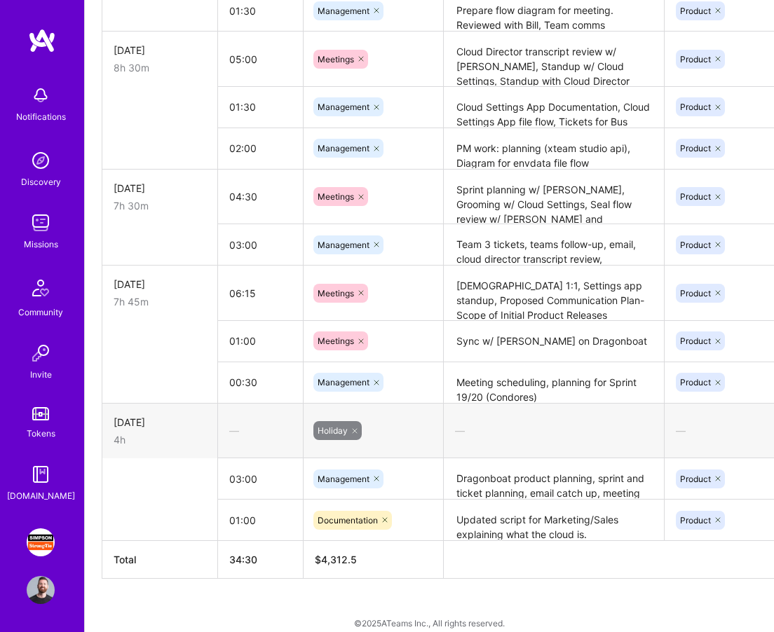
scroll to position [834, 0]
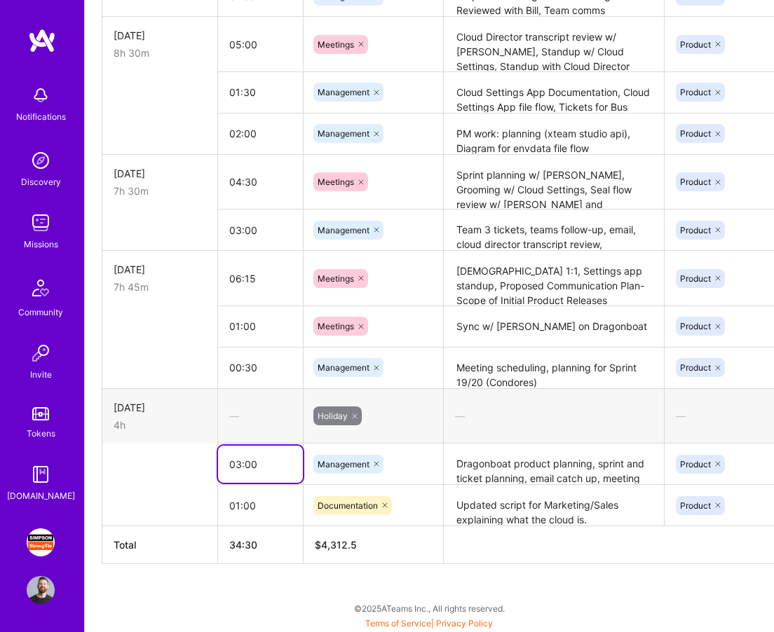
click at [262, 463] on input "03:00" at bounding box center [260, 464] width 85 height 37
type input "02:30"
click at [154, 489] on td at bounding box center [160, 505] width 116 height 41
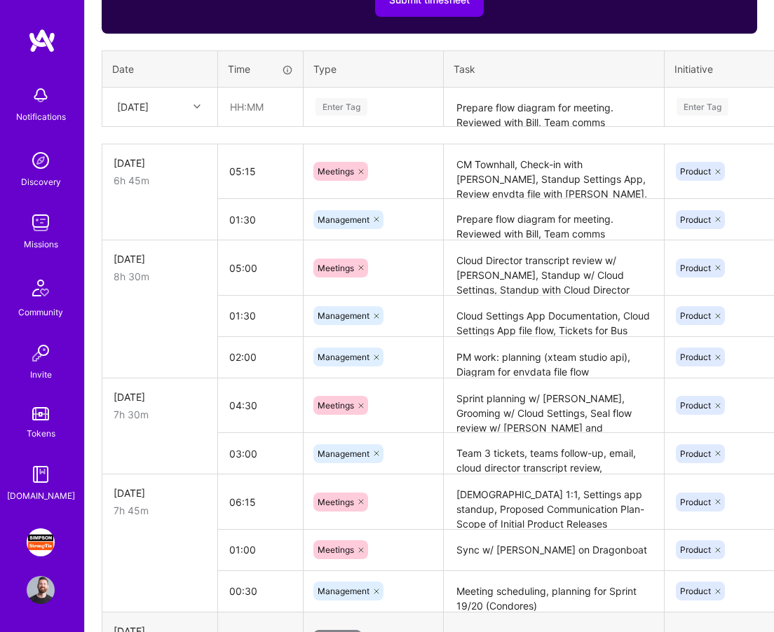
scroll to position [610, 0]
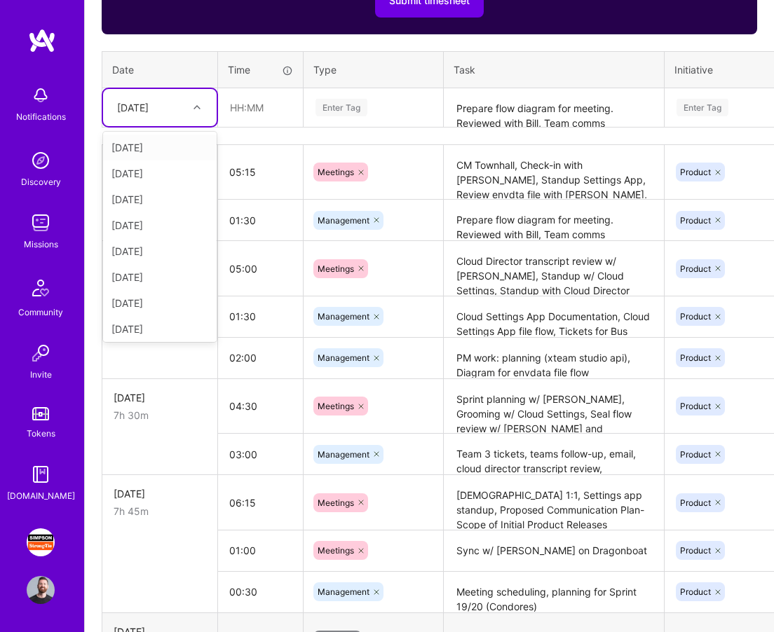
click at [183, 101] on div "[DATE]" at bounding box center [149, 107] width 78 height 23
click at [170, 294] on div "[DATE]" at bounding box center [160, 303] width 114 height 26
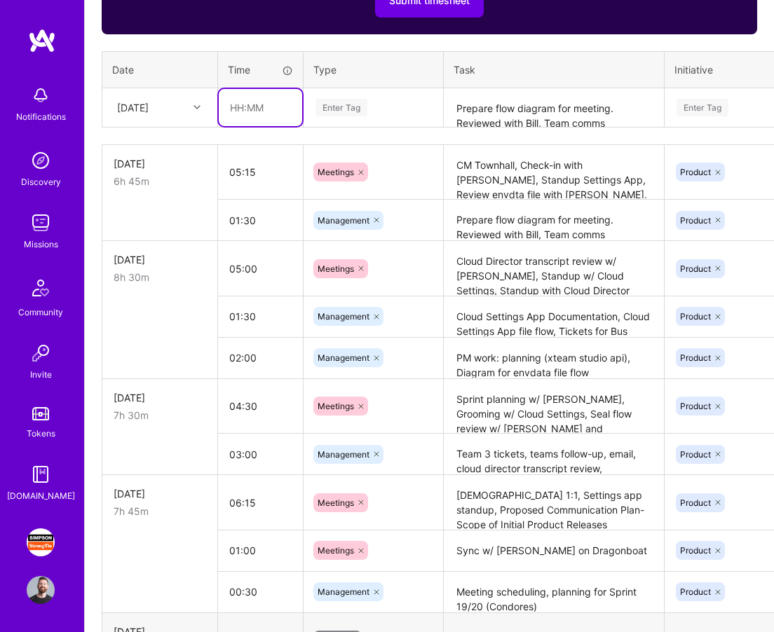
click at [265, 123] on input "text" at bounding box center [260, 107] width 83 height 37
type input "08:00"
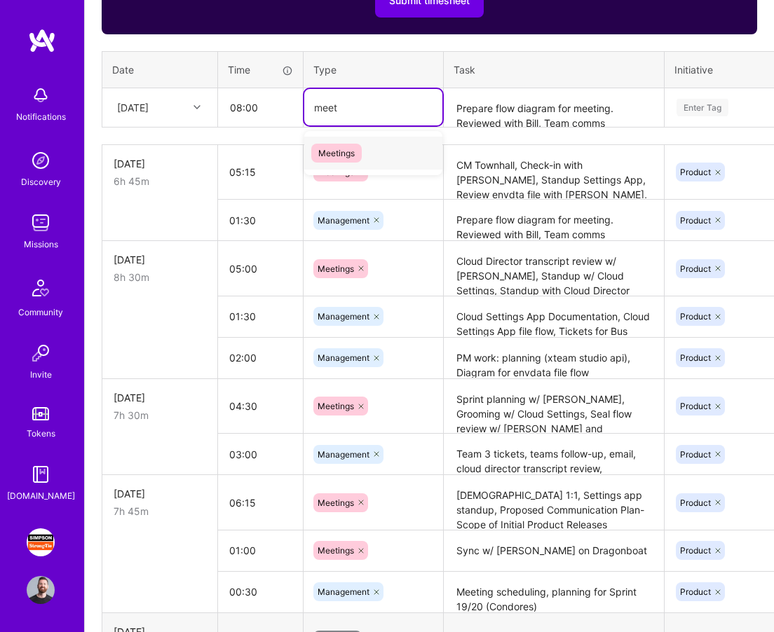
type input "meet"
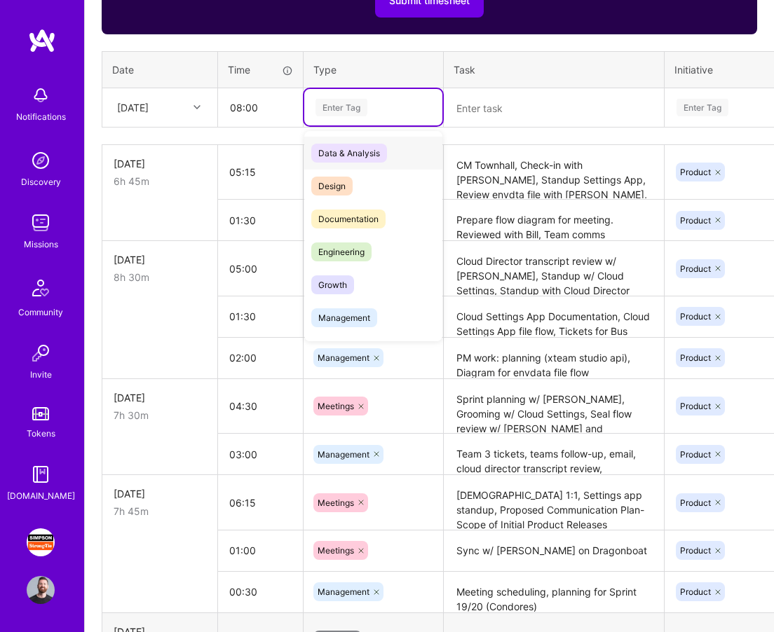
click at [342, 115] on div "Enter Tag" at bounding box center [373, 107] width 138 height 36
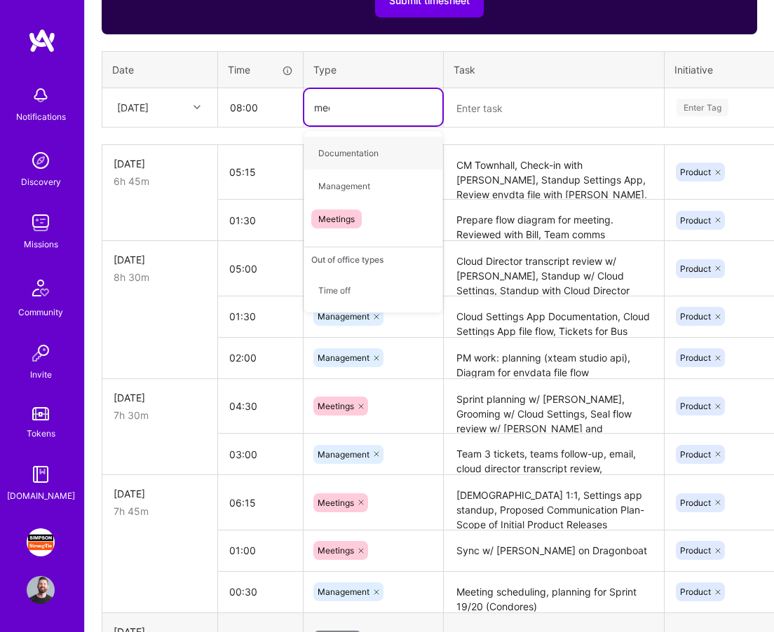
type input "meet"
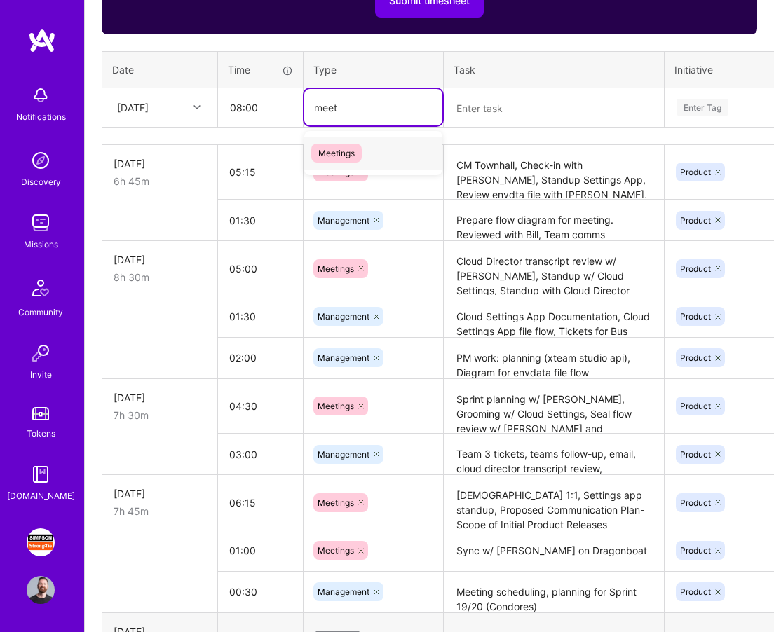
click at [355, 156] on span "Meetings" at bounding box center [336, 153] width 50 height 19
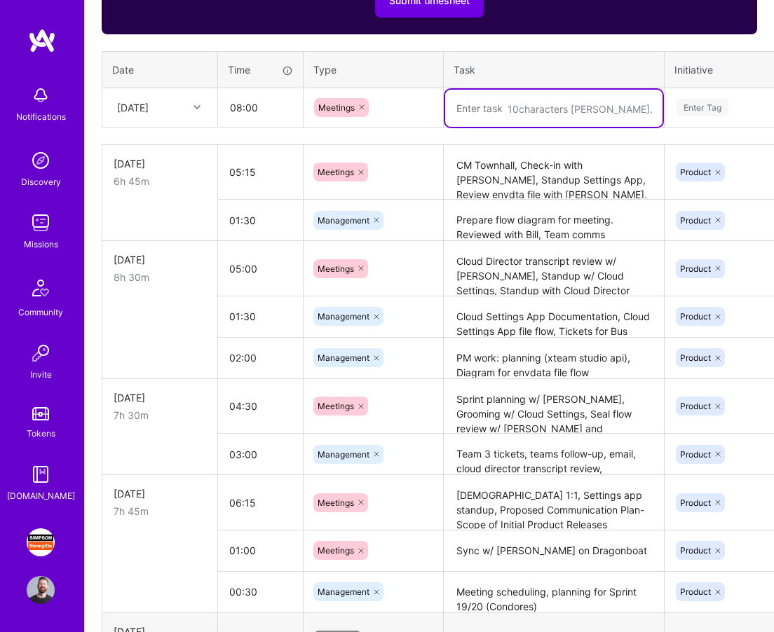
click at [529, 114] on textarea at bounding box center [553, 108] width 217 height 37
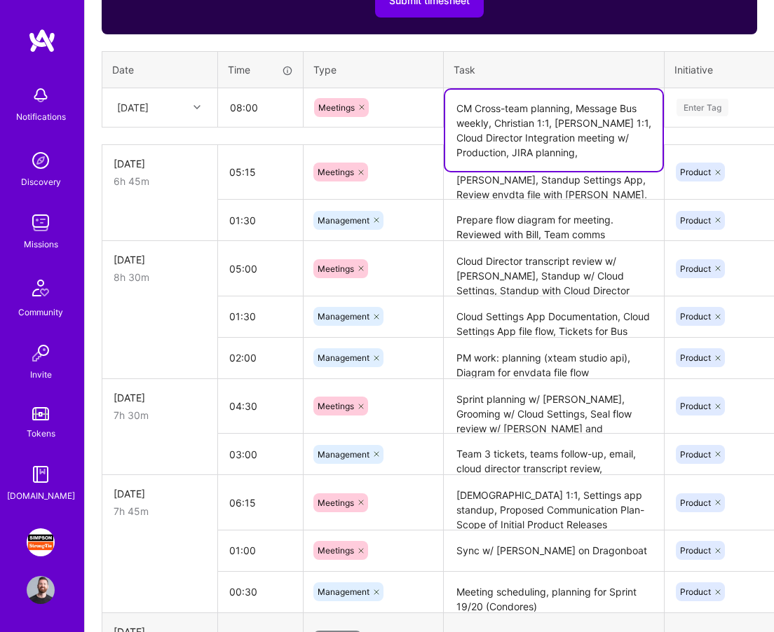
click at [515, 151] on textarea "CM Cross-team planning, Message Bus weekly, Christian 1:1, [PERSON_NAME] 1:1, C…" at bounding box center [553, 130] width 217 height 81
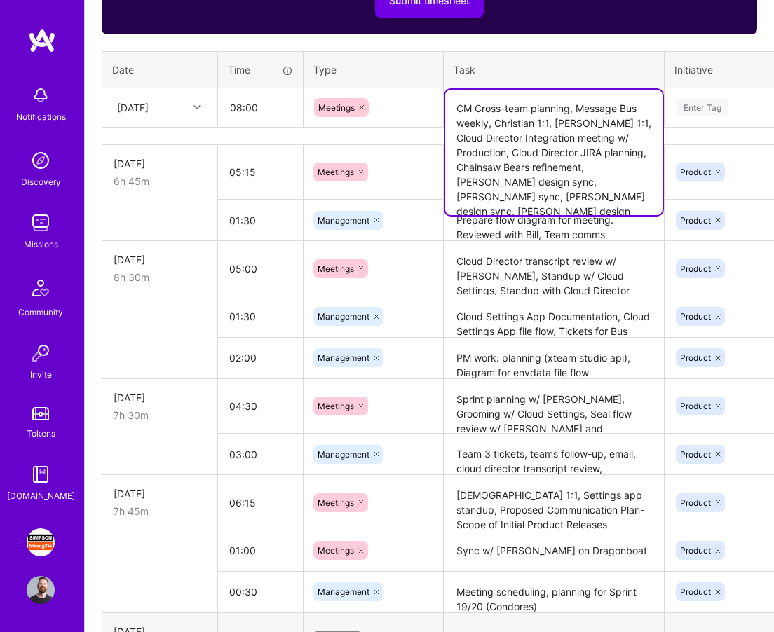
type textarea "CM Cross-team planning, Message Bus weekly, Christian 1:1, [PERSON_NAME] 1:1, C…"
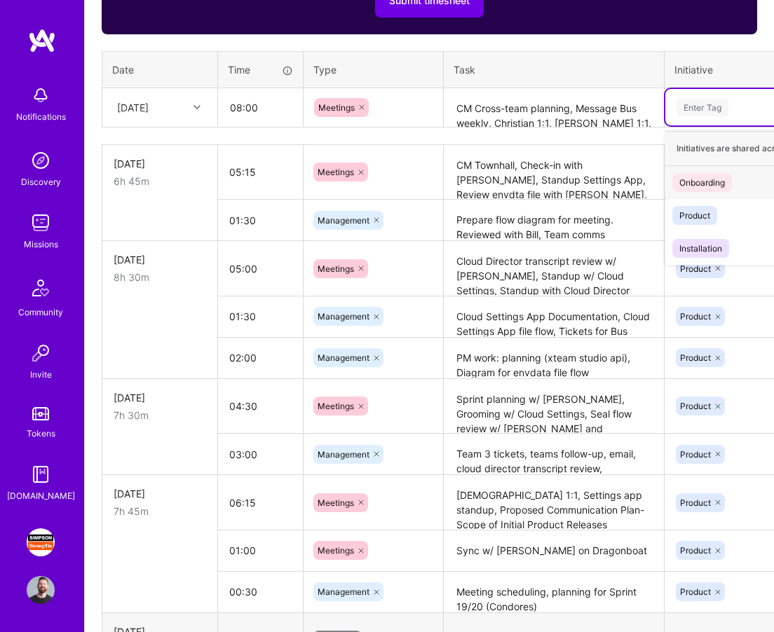
click at [703, 220] on div "Product" at bounding box center [694, 215] width 31 height 15
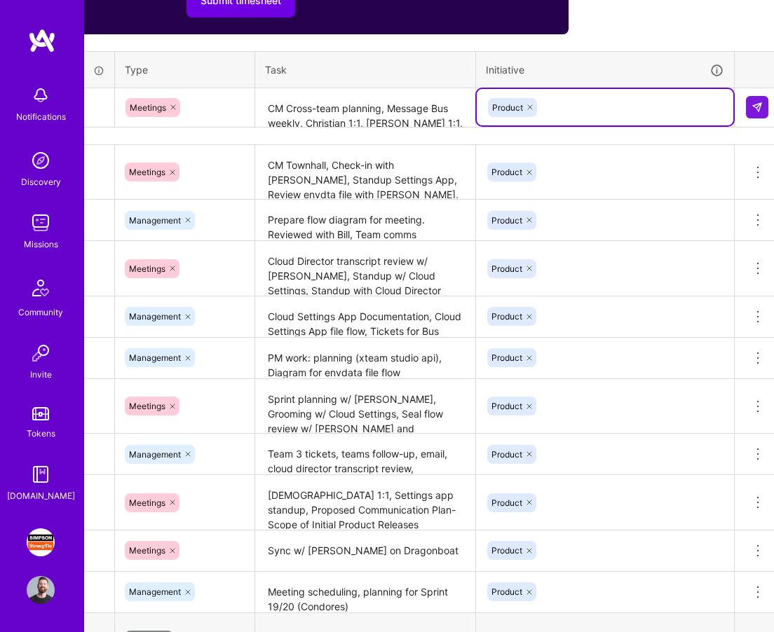
scroll to position [610, 196]
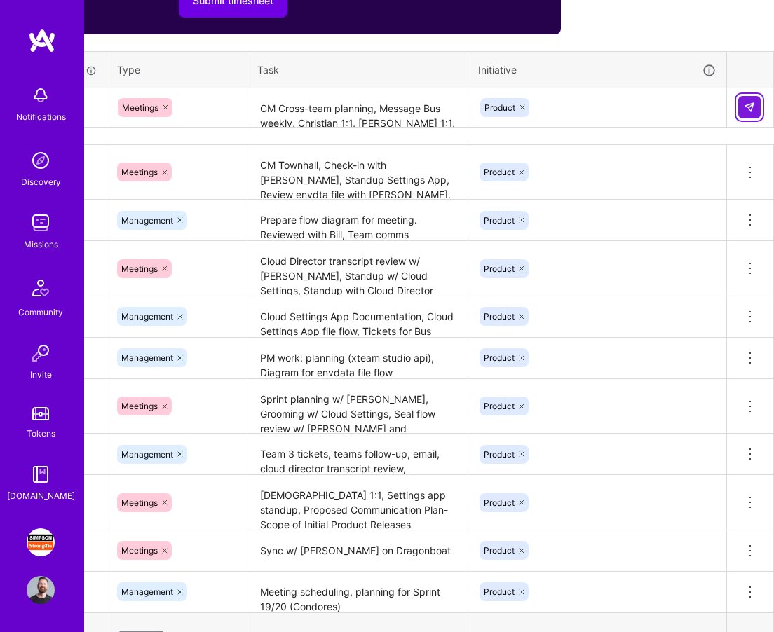
click at [749, 105] on img at bounding box center [749, 107] width 11 height 11
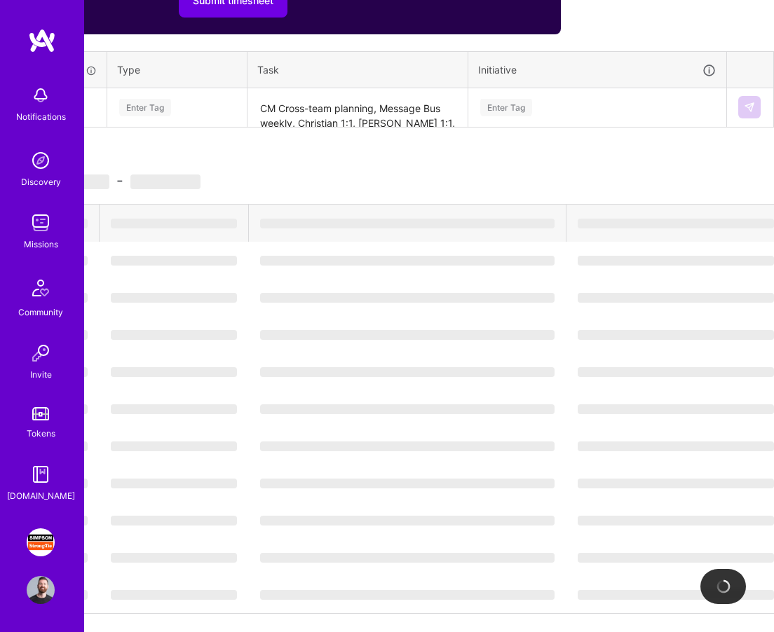
scroll to position [610, 0]
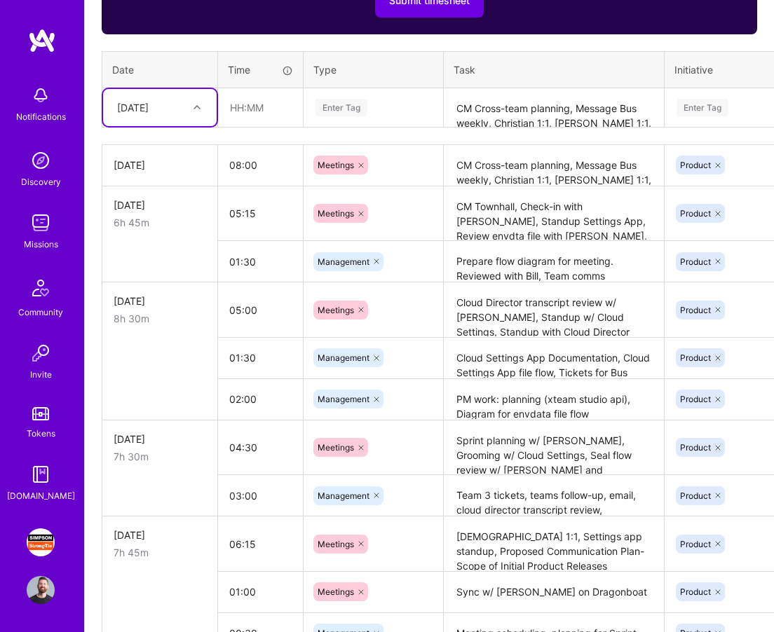
click at [204, 109] on div at bounding box center [199, 107] width 22 height 18
click at [169, 325] on div "[DATE]" at bounding box center [160, 329] width 114 height 26
click at [259, 103] on input "text" at bounding box center [260, 107] width 83 height 37
type input "02:30"
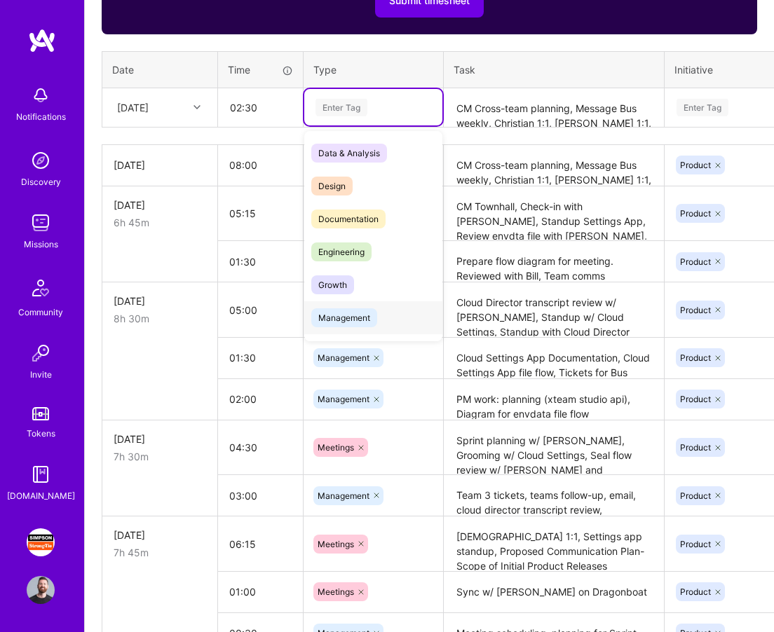
click at [336, 316] on span "Management" at bounding box center [344, 317] width 66 height 19
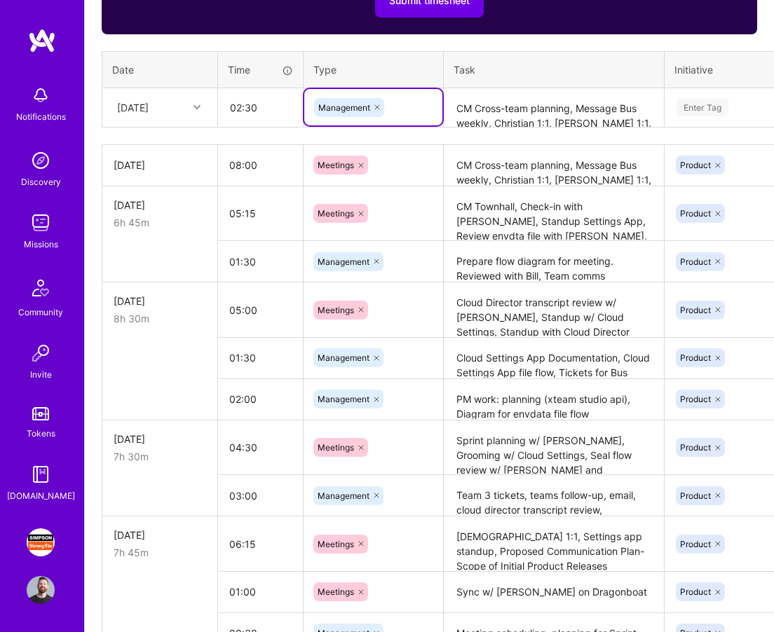
click at [494, 128] on div "Time tracking [DATE] - [DATE] Timesheet Export Timesheet Let's get you paid Rev…" at bounding box center [430, 313] width 656 height 1034
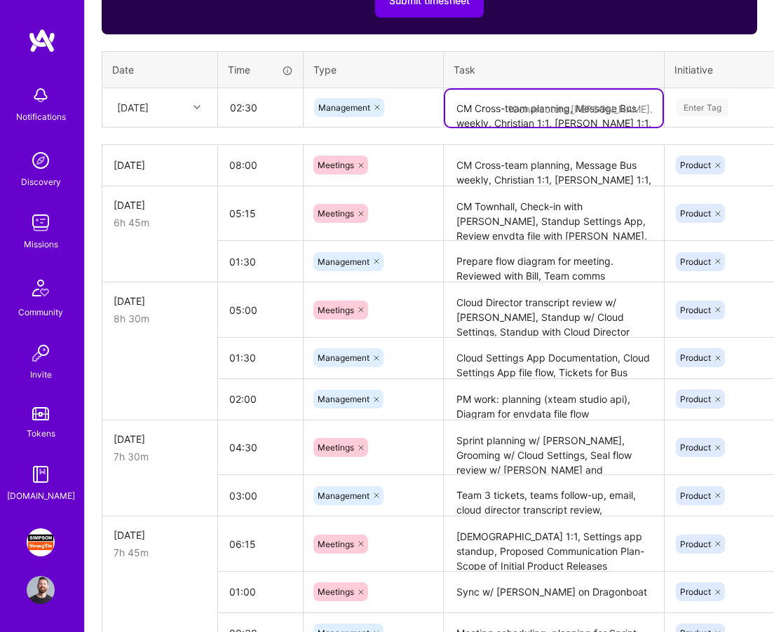
click at [473, 104] on textarea "CM Cross-team planning, Message Bus weekly, Christian 1:1, [PERSON_NAME] 1:1, C…" at bounding box center [553, 108] width 217 height 37
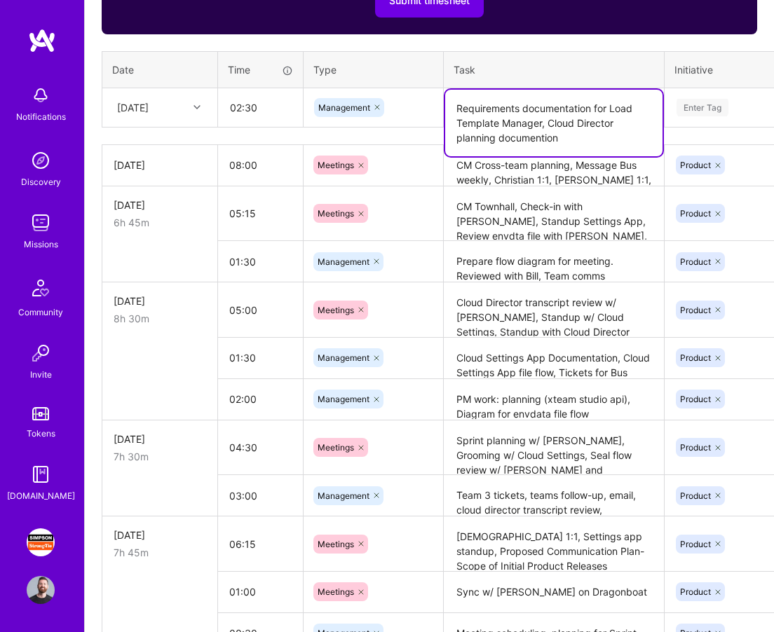
click at [376, 105] on icon at bounding box center [377, 107] width 4 height 4
type textarea "Requirements documentation for Load Template Manager, Cloud Director planning d…"
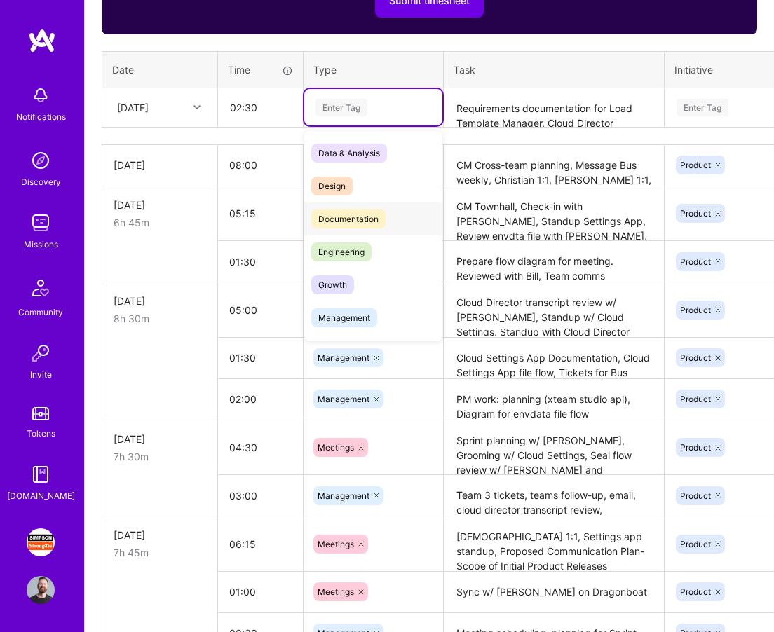
click at [358, 210] on span "Documentation" at bounding box center [348, 219] width 74 height 19
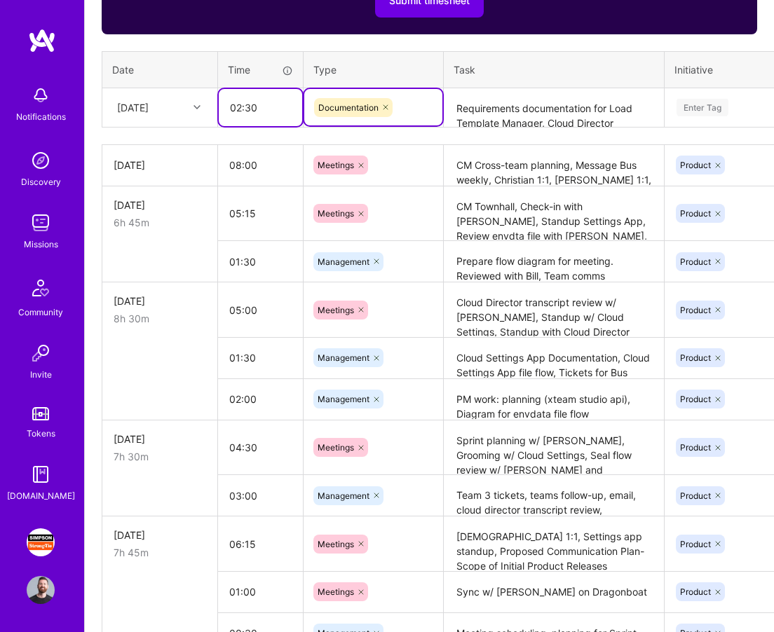
click at [254, 107] on input "02:30" at bounding box center [260, 107] width 83 height 37
type input "02:00"
click at [679, 112] on div "Enter Tag" at bounding box center [703, 108] width 52 height 22
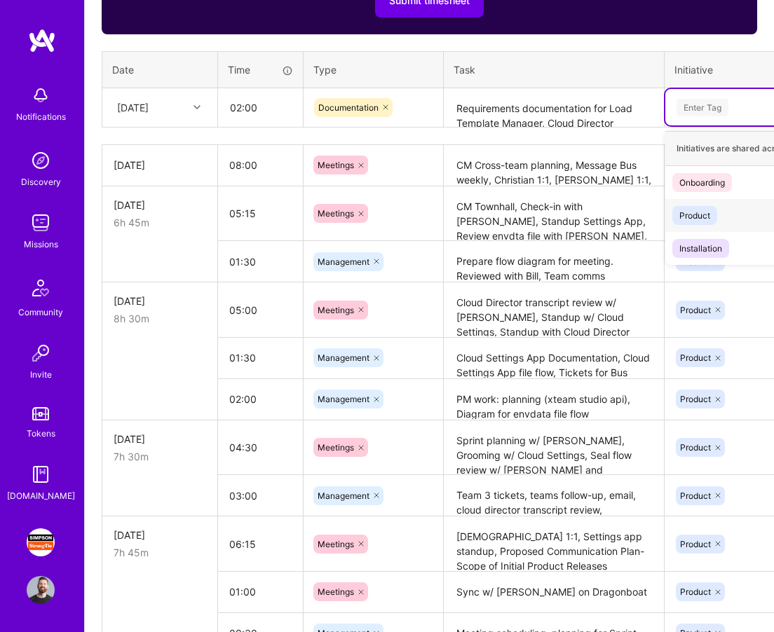
click at [693, 210] on div "Product" at bounding box center [694, 215] width 31 height 15
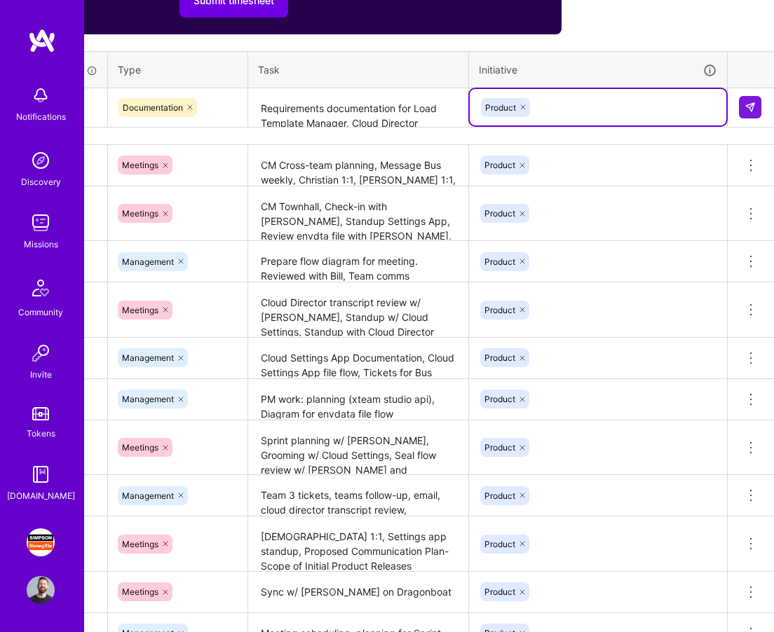
scroll to position [610, 196]
click at [747, 110] on img at bounding box center [749, 107] width 11 height 11
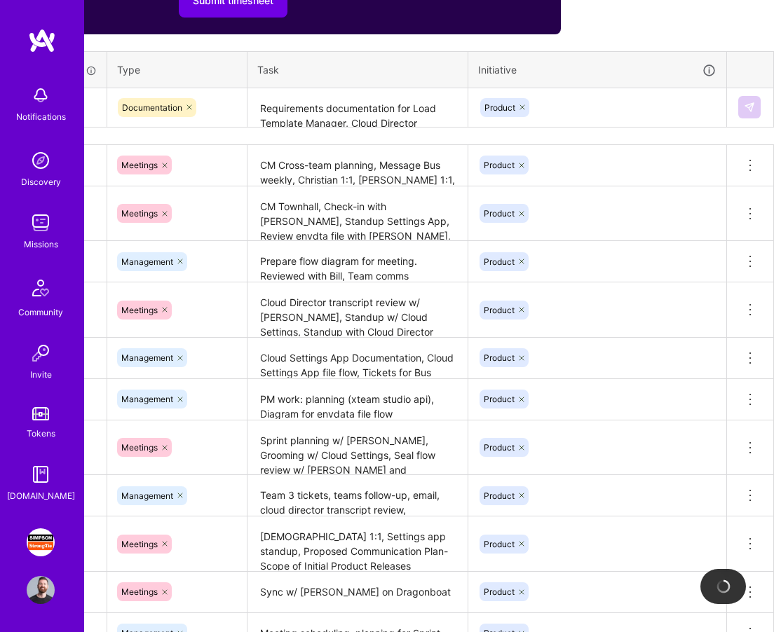
scroll to position [610, 0]
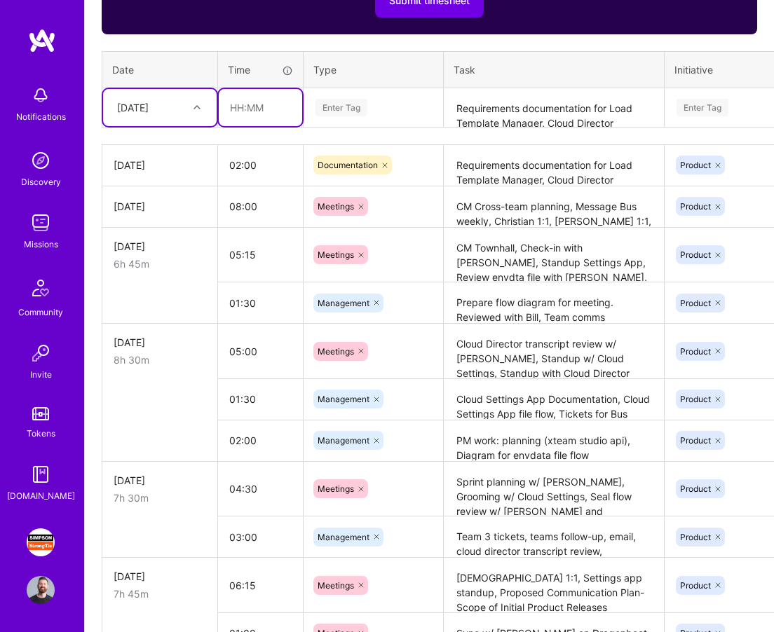
click at [246, 109] on input "text" at bounding box center [260, 107] width 83 height 37
type input "3"
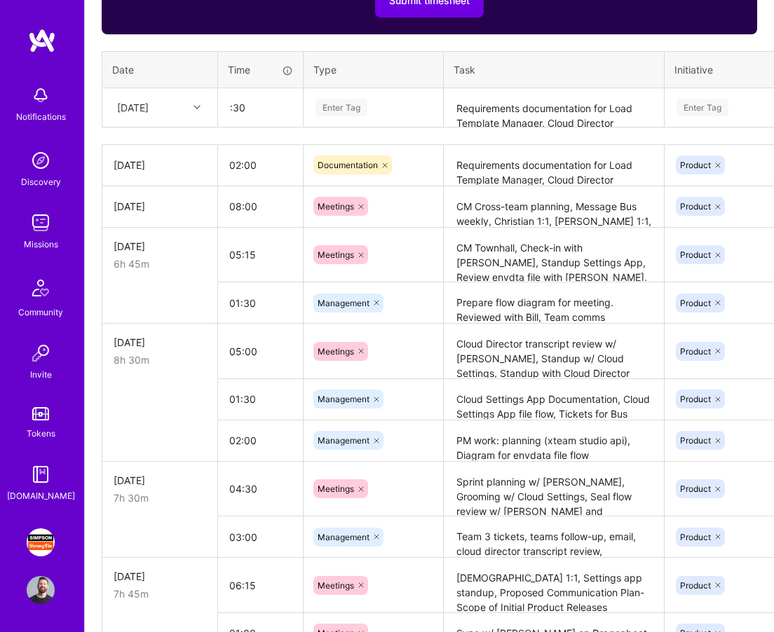
type input "00:30"
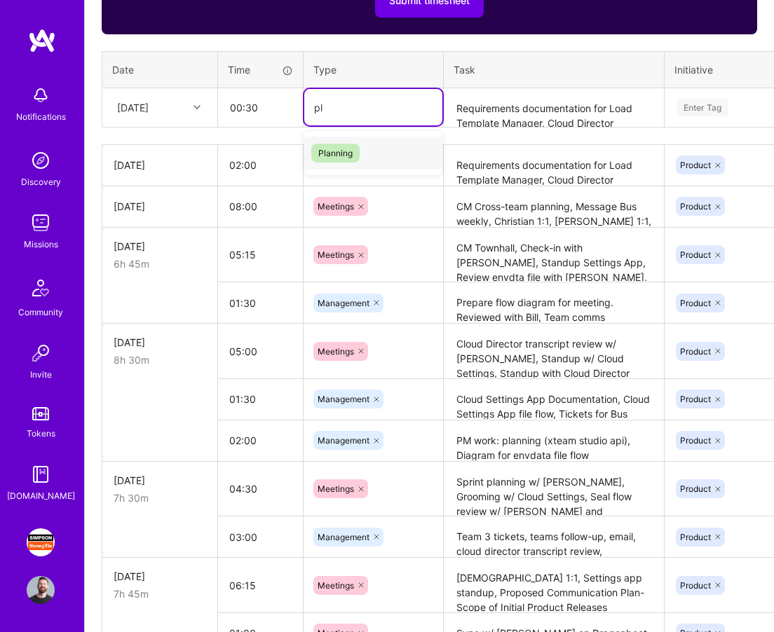
type input "pla"
click at [342, 151] on span "Planning" at bounding box center [335, 153] width 48 height 19
click at [509, 107] on textarea "Requirements documentation for Load Template Manager, Cloud Director planning d…" at bounding box center [553, 108] width 217 height 37
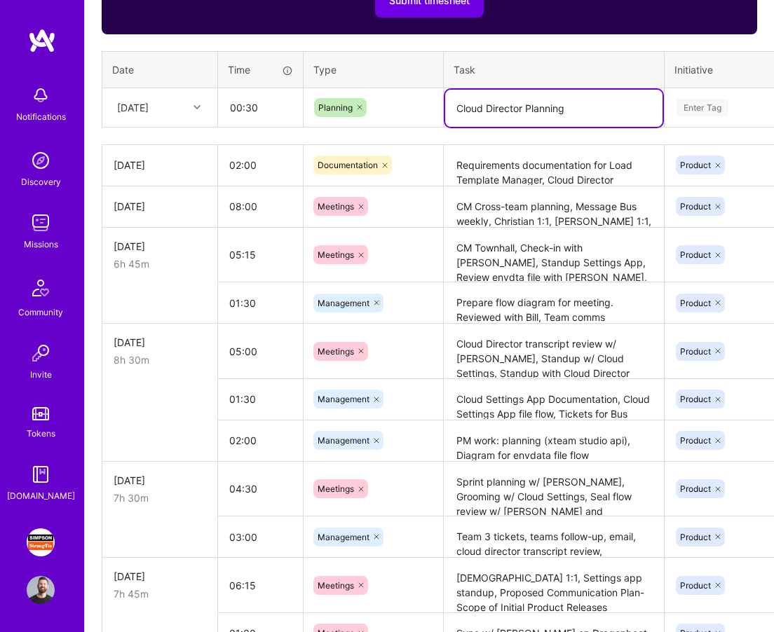
type textarea "Cloud Director Planning"
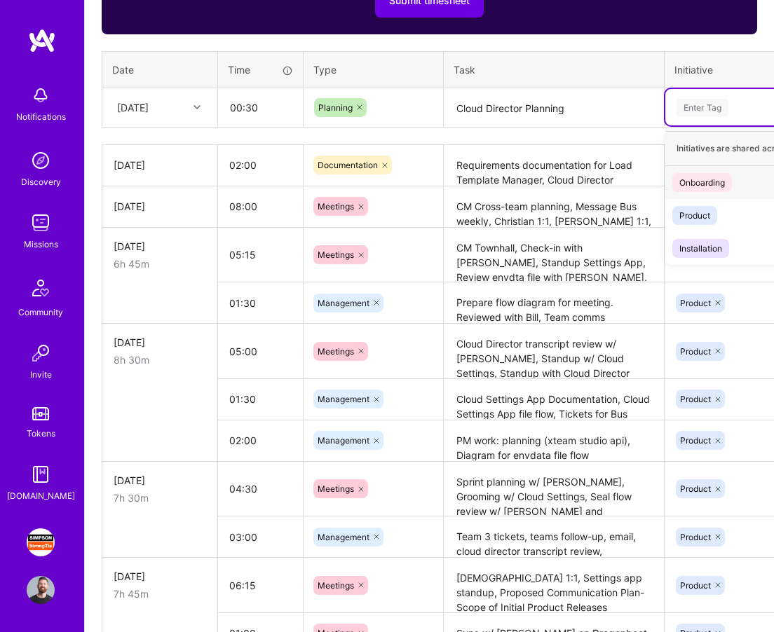
click at [715, 107] on div "Enter Tag" at bounding box center [703, 108] width 52 height 22
click at [696, 214] on div "Product" at bounding box center [694, 215] width 31 height 15
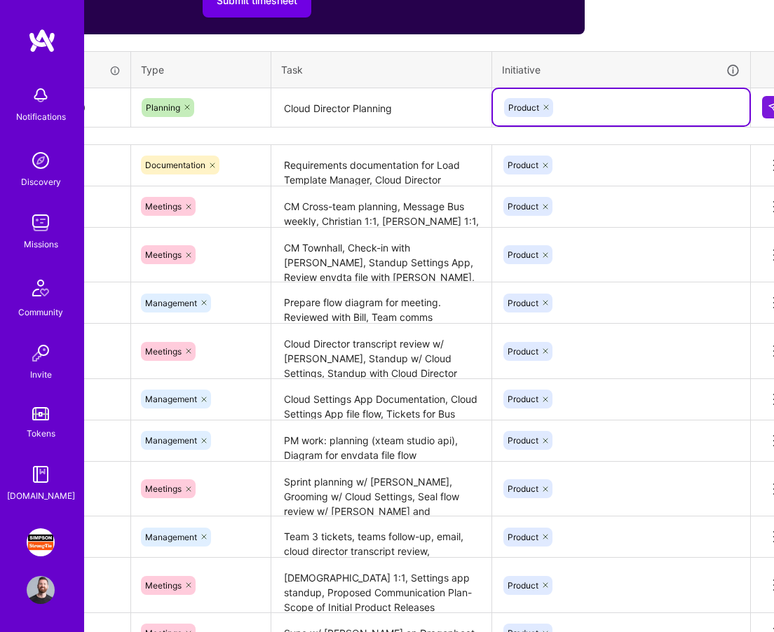
scroll to position [610, 196]
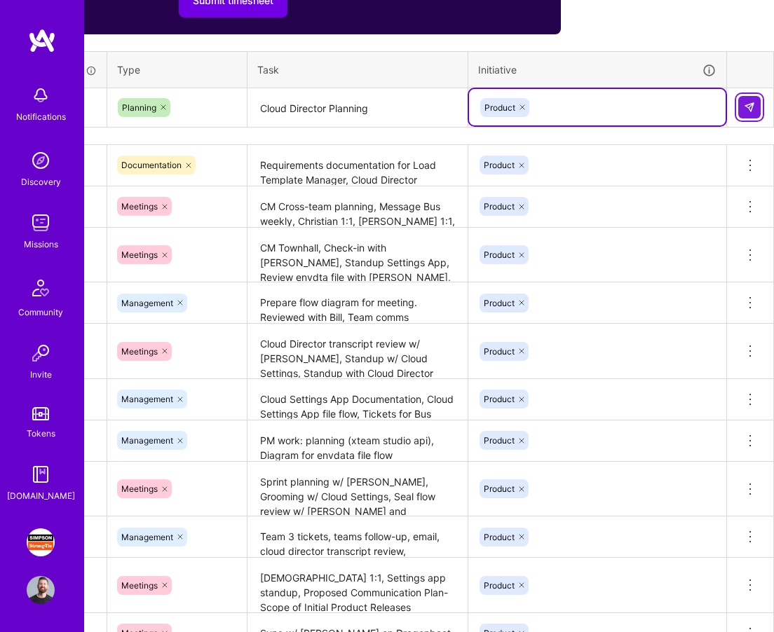
click at [746, 102] on img at bounding box center [749, 107] width 11 height 11
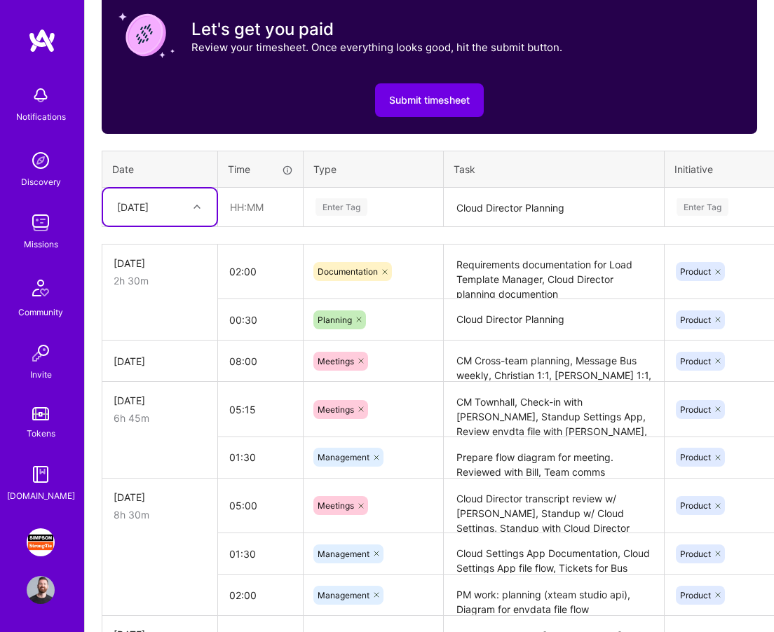
scroll to position [508, 0]
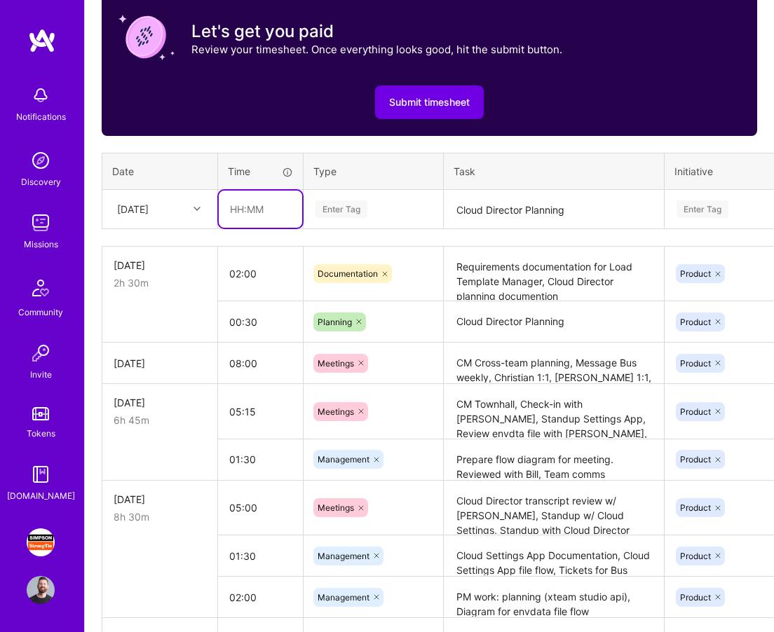
click at [243, 208] on input "text" at bounding box center [260, 209] width 83 height 37
type input "06:45"
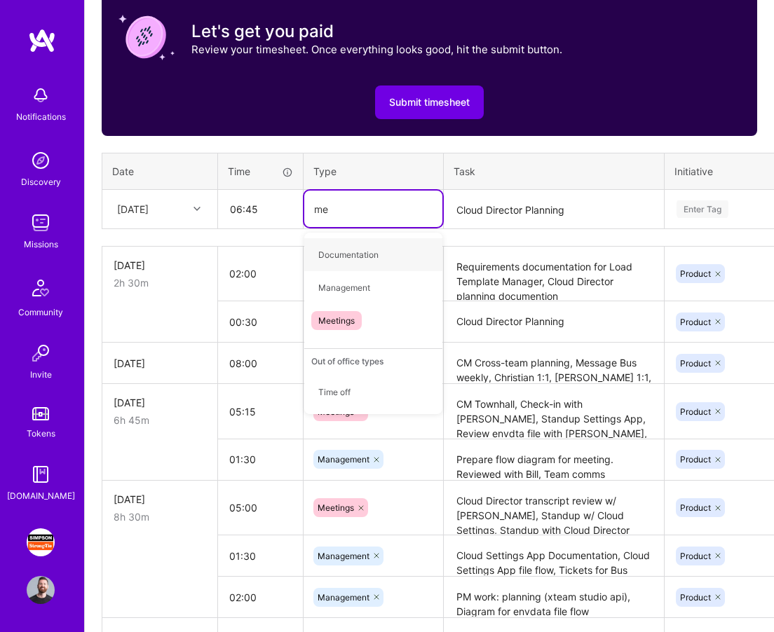
type input "mee"
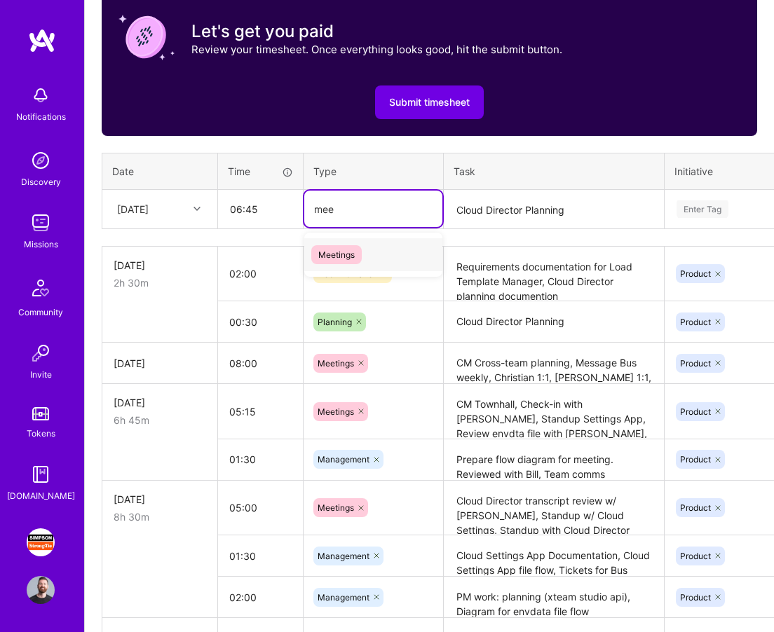
click at [351, 259] on span "Meetings" at bounding box center [336, 254] width 50 height 19
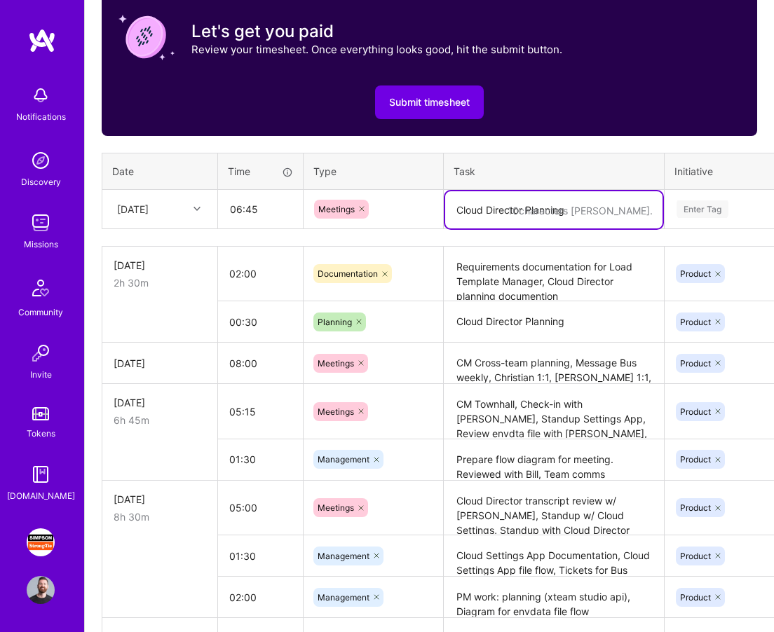
click at [487, 215] on textarea "Cloud Director Planning" at bounding box center [553, 209] width 217 height 37
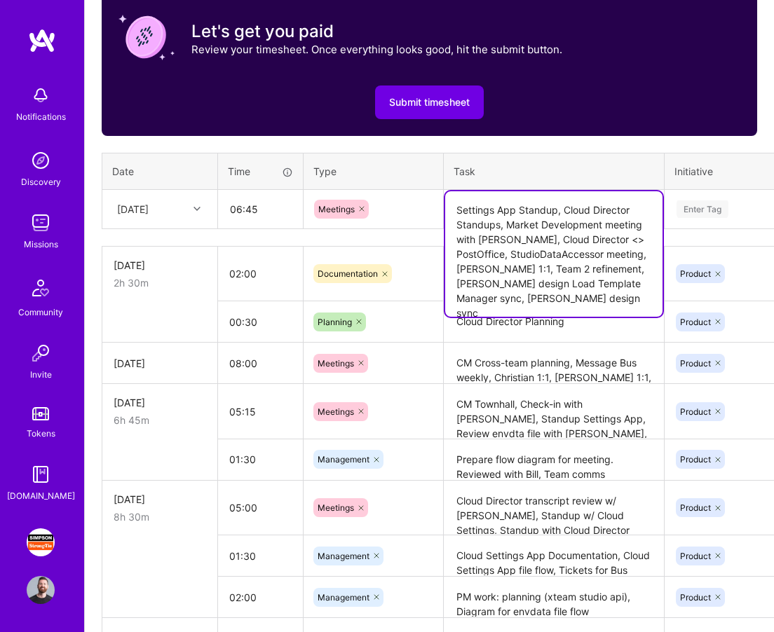
type textarea "Settings App Standup, Cloud Director Standups, Market Development meeting with …"
click at [717, 203] on div "Enter Tag" at bounding box center [703, 209] width 52 height 22
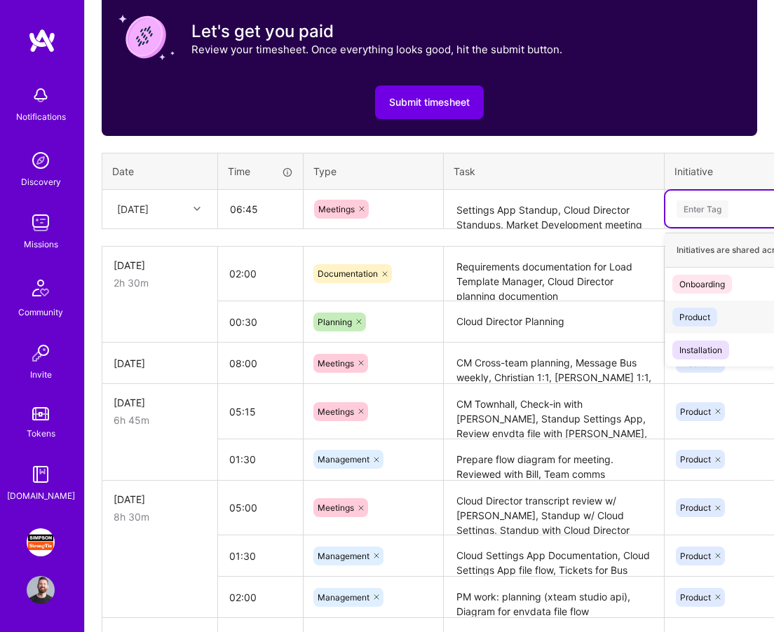
click at [707, 313] on div "Product" at bounding box center [694, 317] width 31 height 15
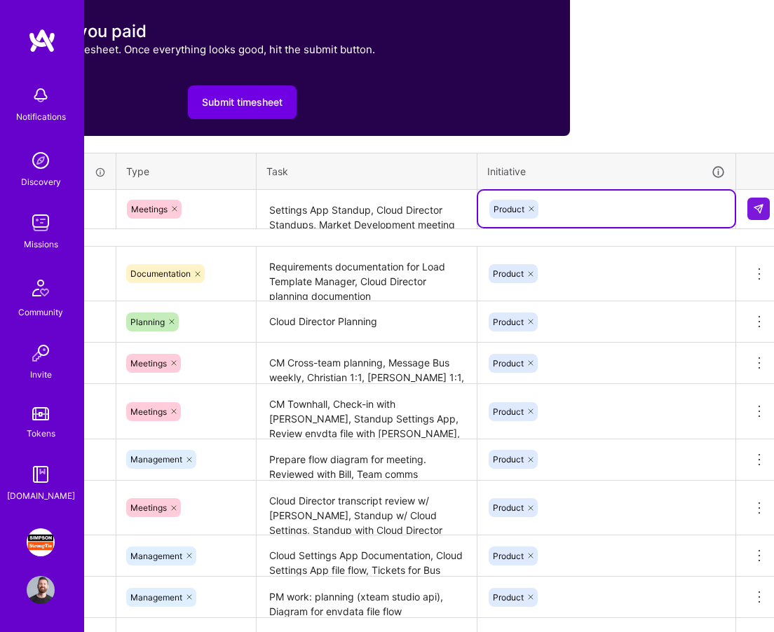
scroll to position [508, 196]
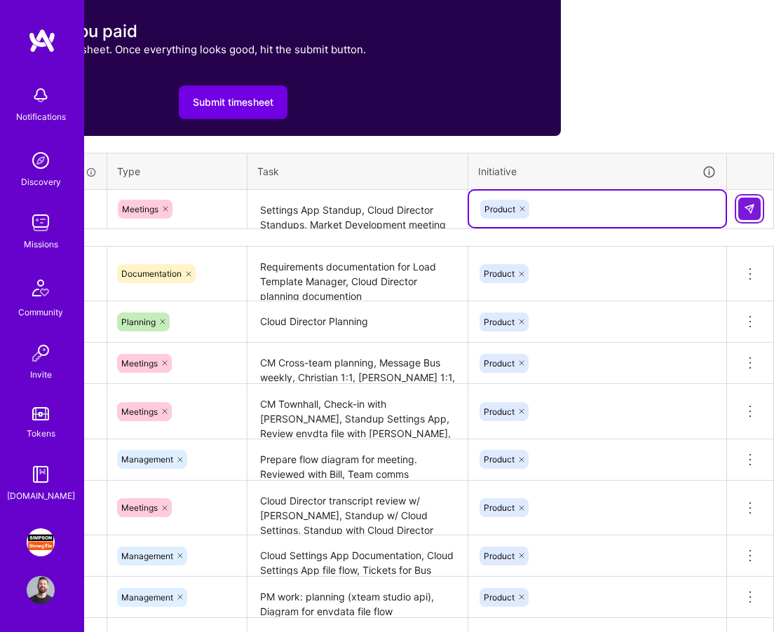
click at [744, 212] on img at bounding box center [749, 208] width 11 height 11
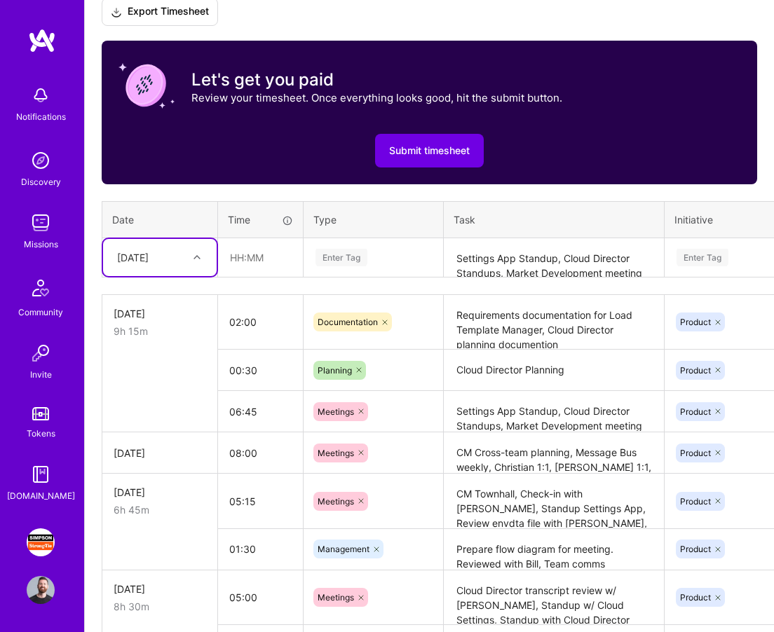
scroll to position [459, 0]
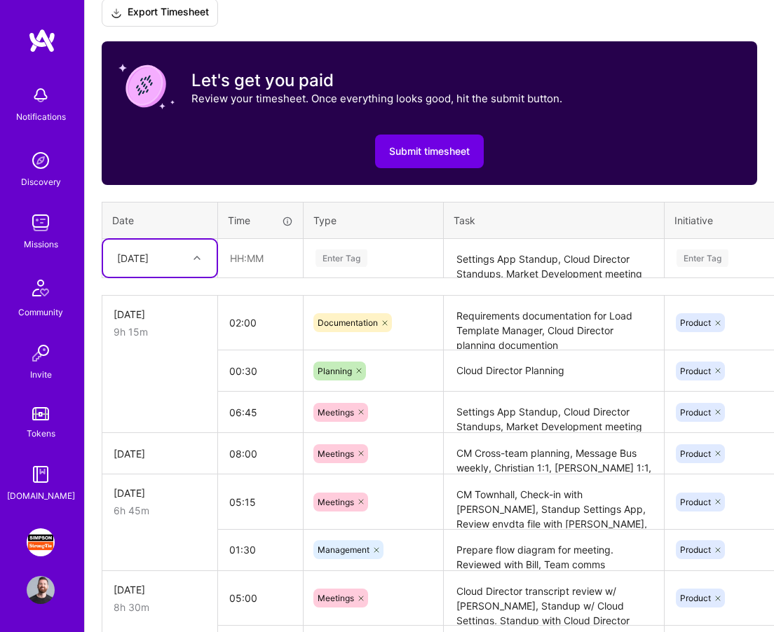
click at [204, 254] on div at bounding box center [199, 258] width 22 height 18
click at [165, 416] on div "[DATE]" at bounding box center [160, 415] width 114 height 26
click at [241, 257] on input "text" at bounding box center [260, 258] width 83 height 37
type input "06:30"
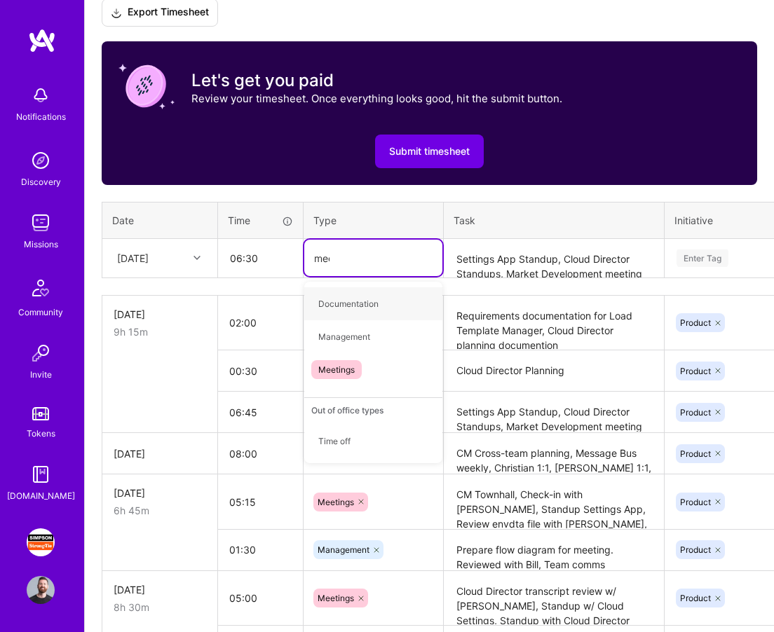
type input "meet"
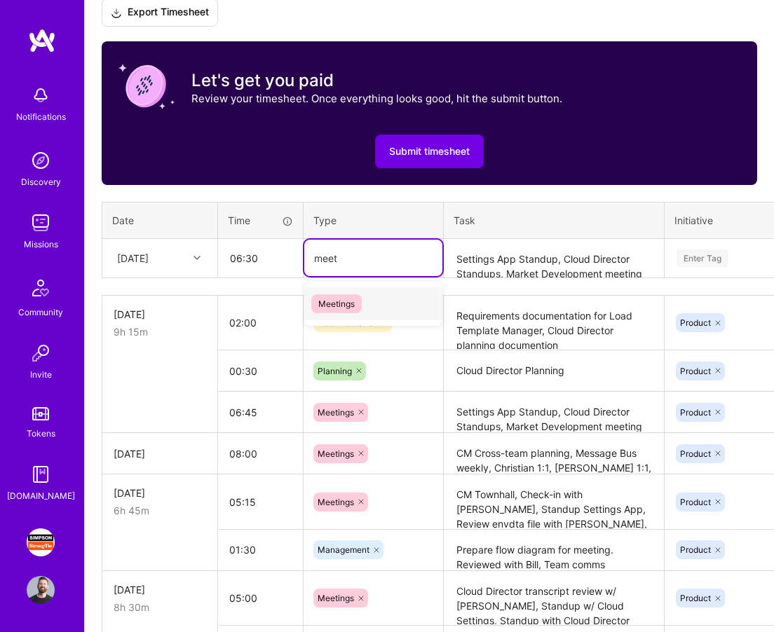
click at [334, 295] on span "Meetings" at bounding box center [336, 303] width 50 height 19
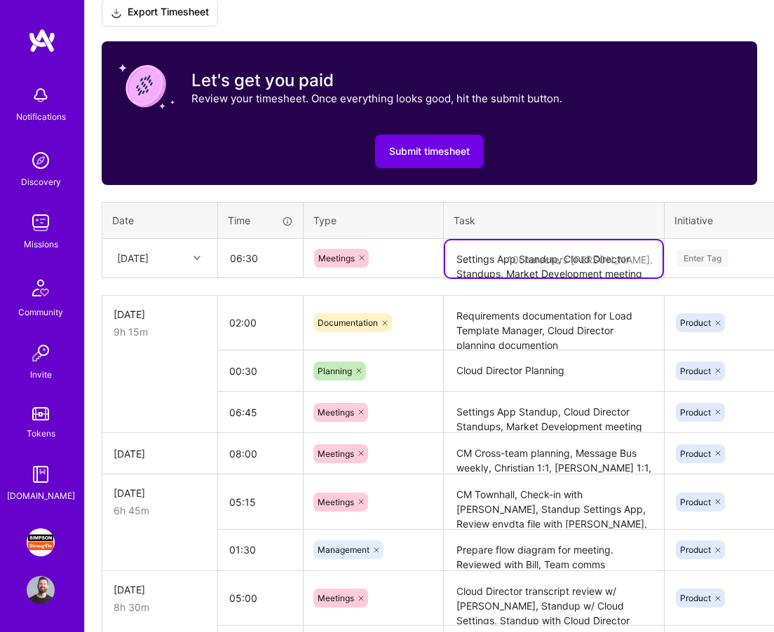
click at [503, 261] on textarea "Settings App Standup, Cloud Director Standups, Market Development meeting with …" at bounding box center [553, 258] width 217 height 37
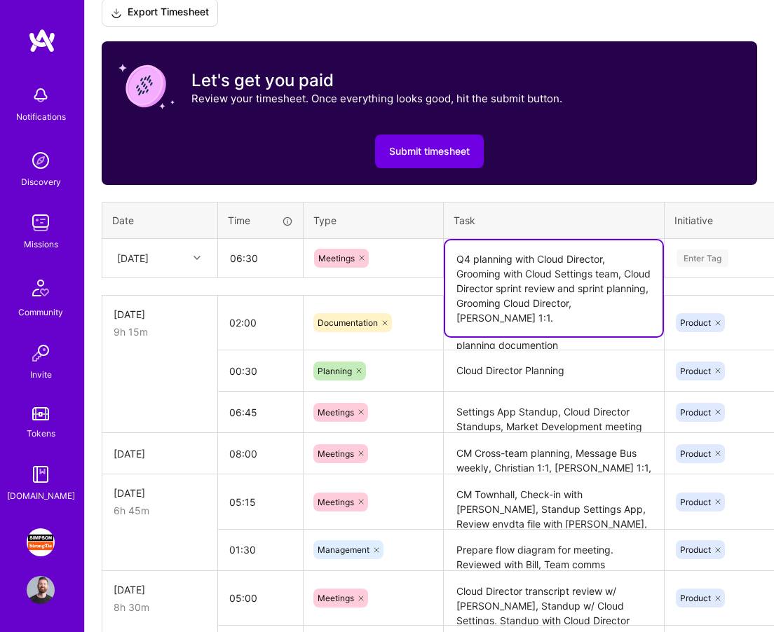
type textarea "Q4 planning with Cloud Director, Grooming with Cloud Settings team, Cloud Direc…"
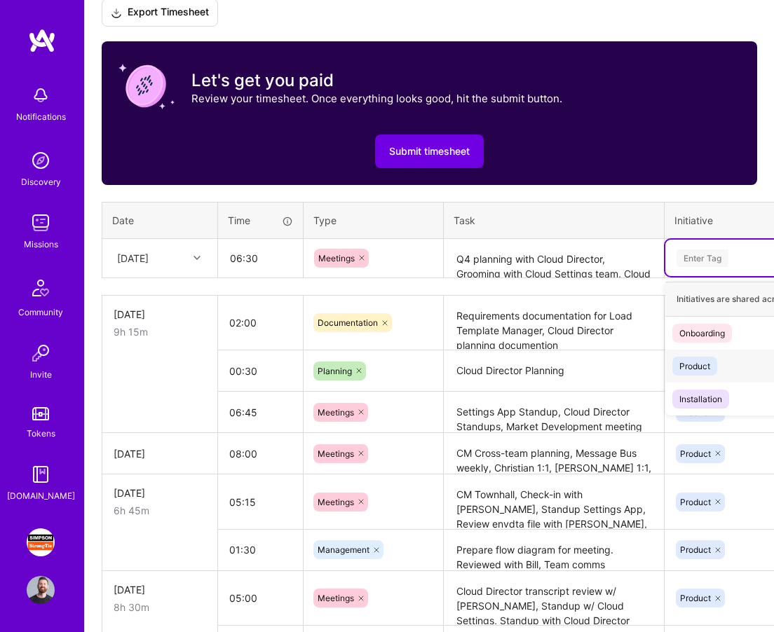
click at [700, 359] on div "Product" at bounding box center [694, 366] width 31 height 15
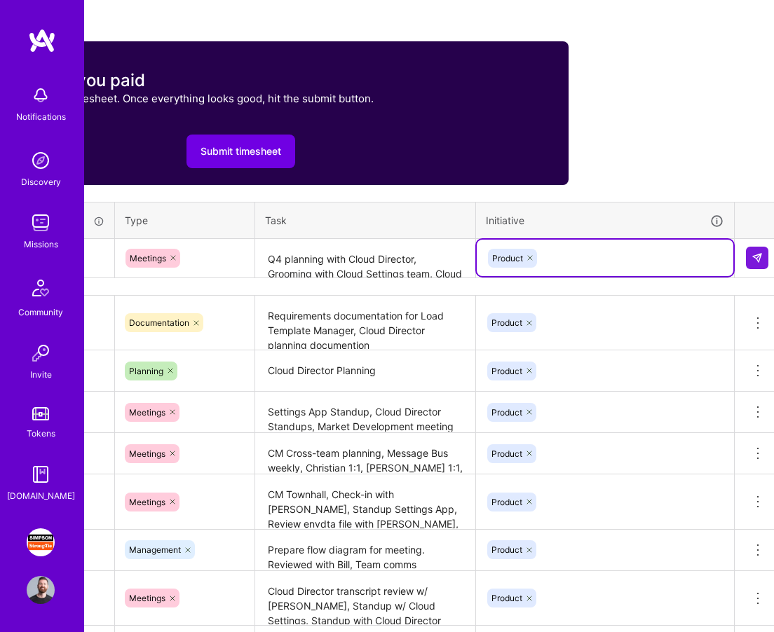
scroll to position [459, 196]
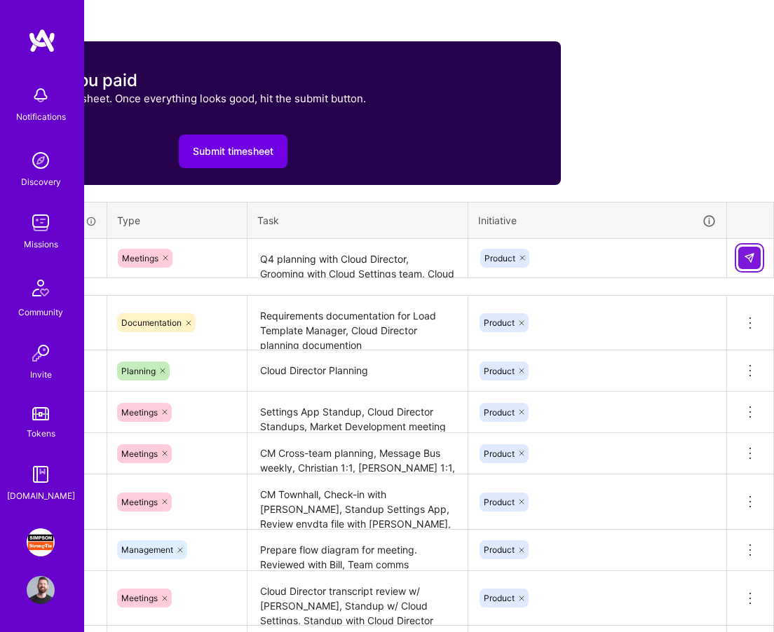
click at [747, 259] on img at bounding box center [749, 257] width 11 height 11
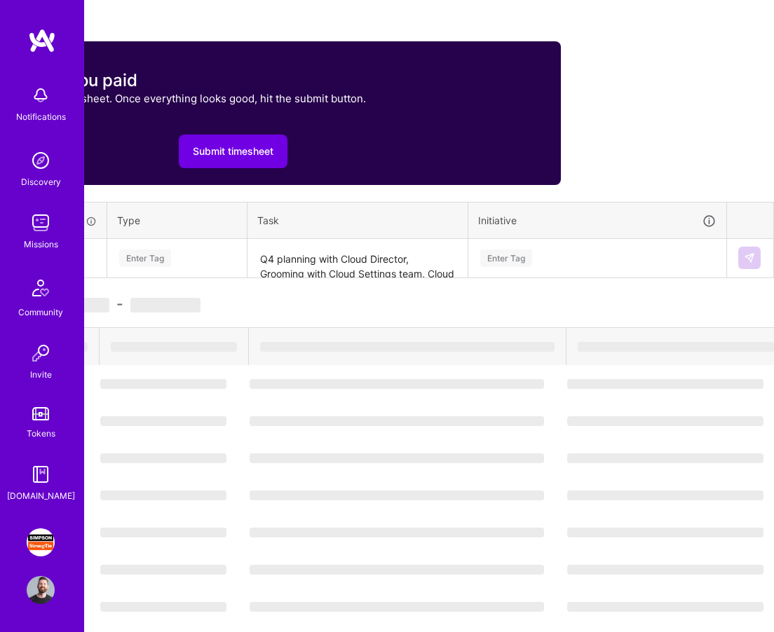
scroll to position [459, 0]
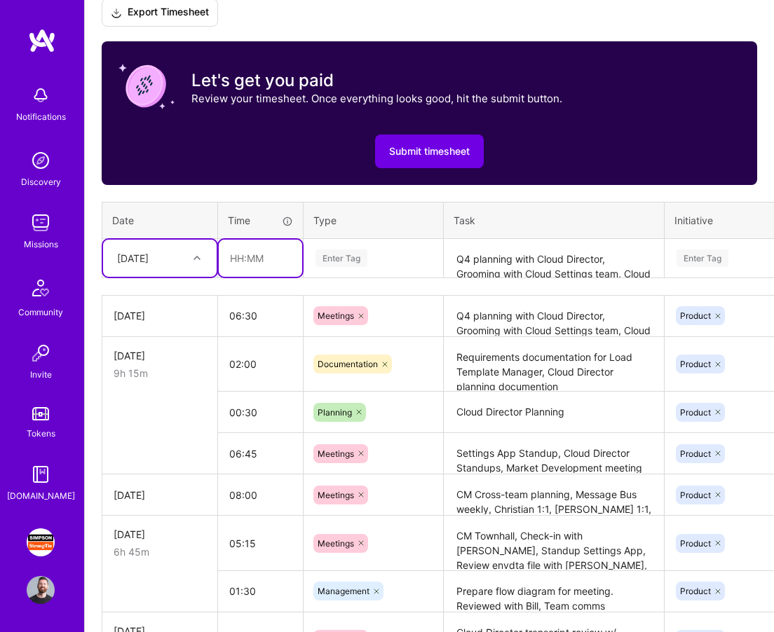
click at [252, 257] on input "text" at bounding box center [260, 258] width 83 height 37
type input "01:00"
click at [339, 252] on div "Enter Tag" at bounding box center [342, 258] width 52 height 22
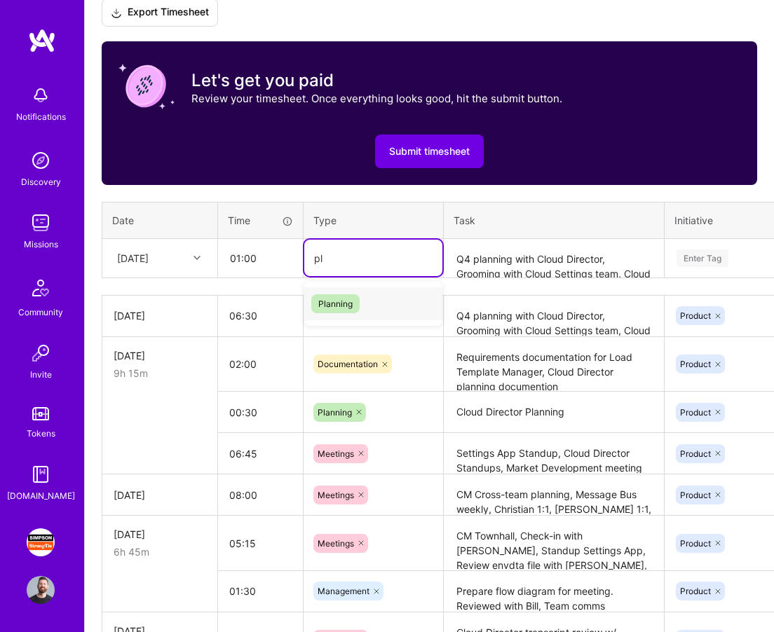
type input "p"
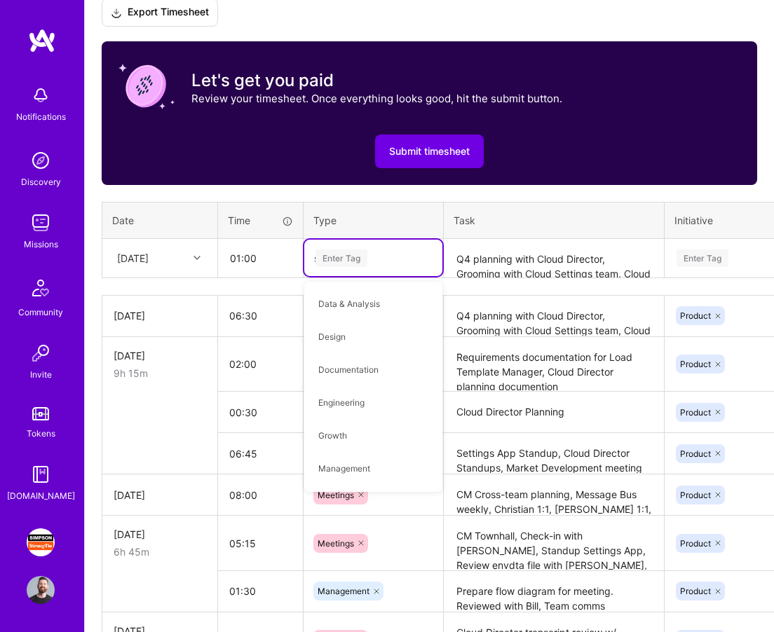
type input "st"
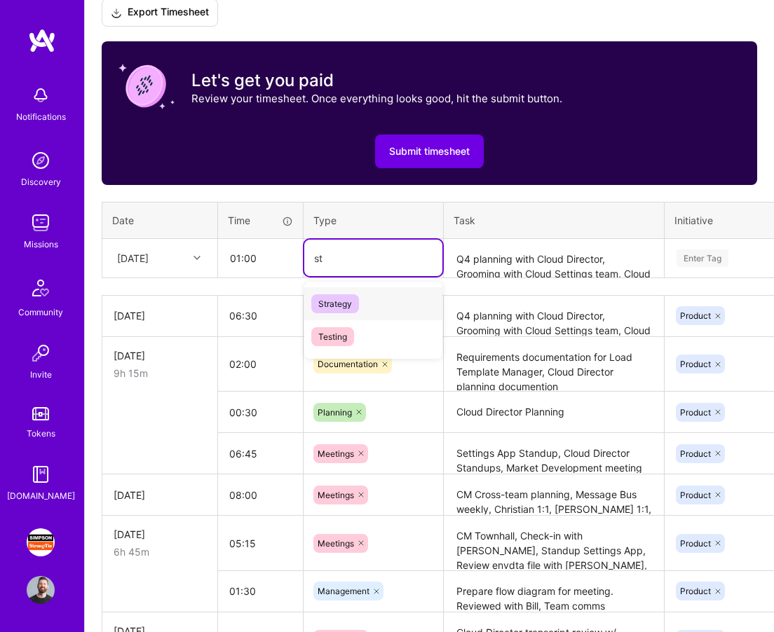
click at [376, 306] on div "Strategy" at bounding box center [373, 303] width 138 height 33
click at [534, 258] on textarea "Q4 planning with Cloud Director, Grooming with Cloud Settings team, Cloud Direc…" at bounding box center [553, 258] width 217 height 37
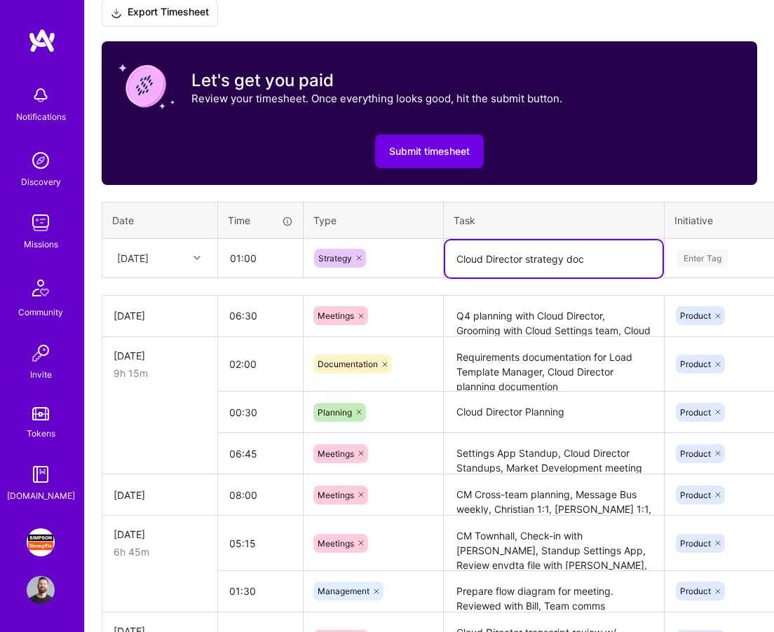
type textarea "Cloud Director strategy doc"
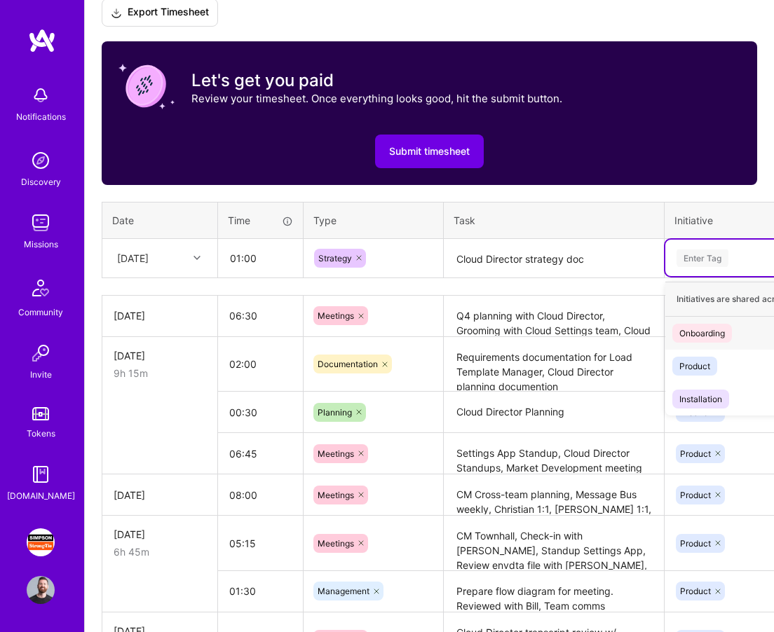
click at [717, 259] on div "Enter Tag" at bounding box center [703, 258] width 52 height 22
click at [710, 363] on div "Product" at bounding box center [694, 366] width 31 height 15
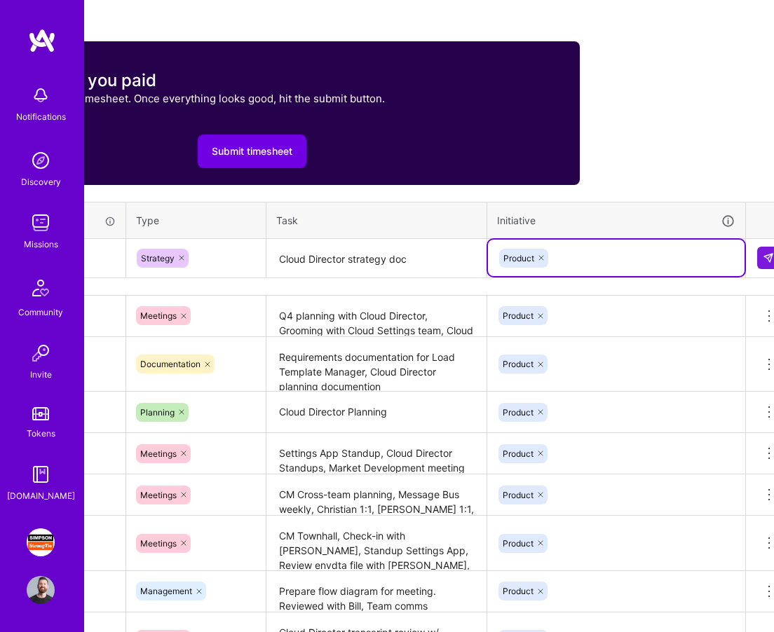
scroll to position [459, 196]
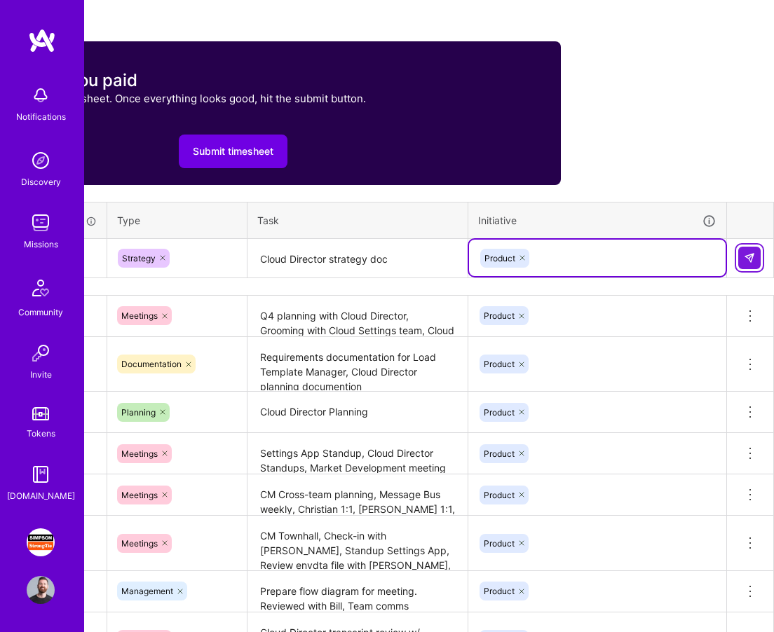
click at [742, 259] on button at bounding box center [749, 258] width 22 height 22
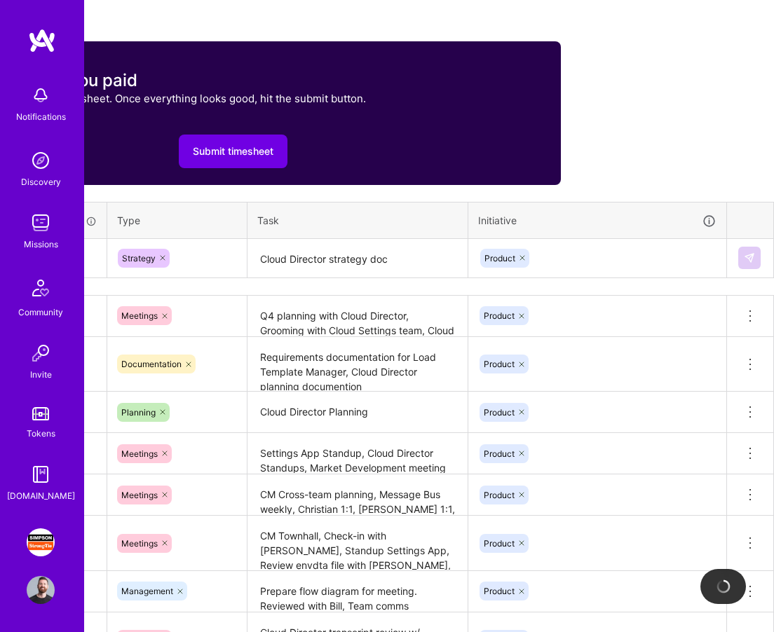
scroll to position [459, 0]
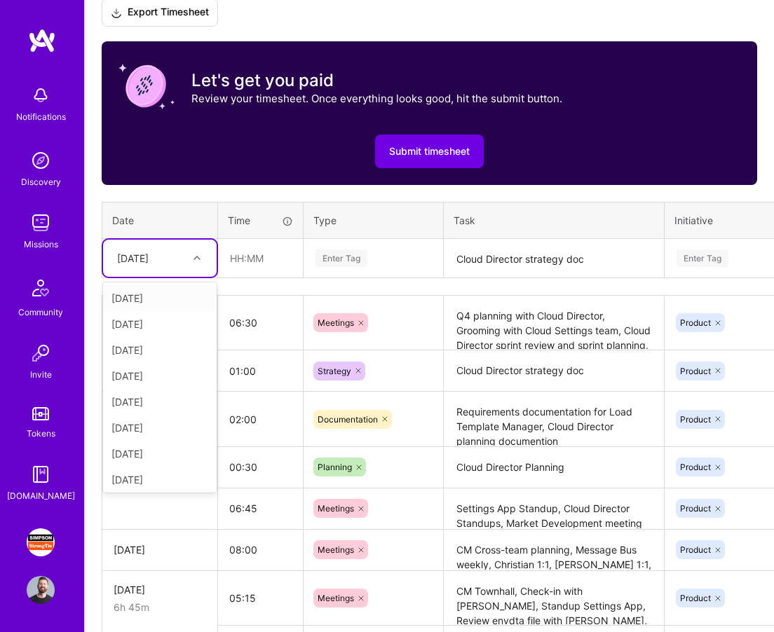
click at [195, 253] on div at bounding box center [199, 258] width 22 height 18
click at [149, 426] on div "[DATE]" at bounding box center [160, 420] width 114 height 26
click at [259, 271] on input "text" at bounding box center [260, 258] width 83 height 37
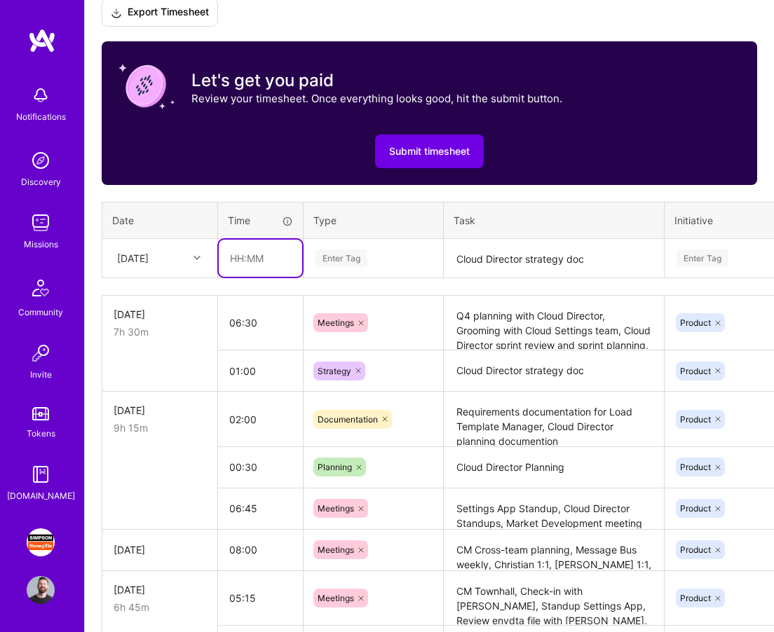
click at [249, 265] on input "text" at bounding box center [260, 258] width 83 height 37
type input "07:00"
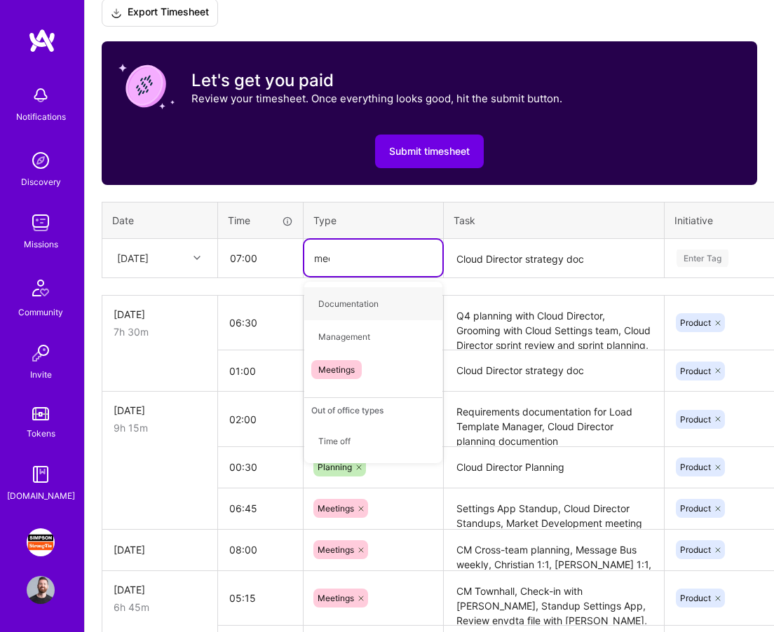
type input "meet"
click at [362, 292] on div "Meetings" at bounding box center [373, 303] width 138 height 33
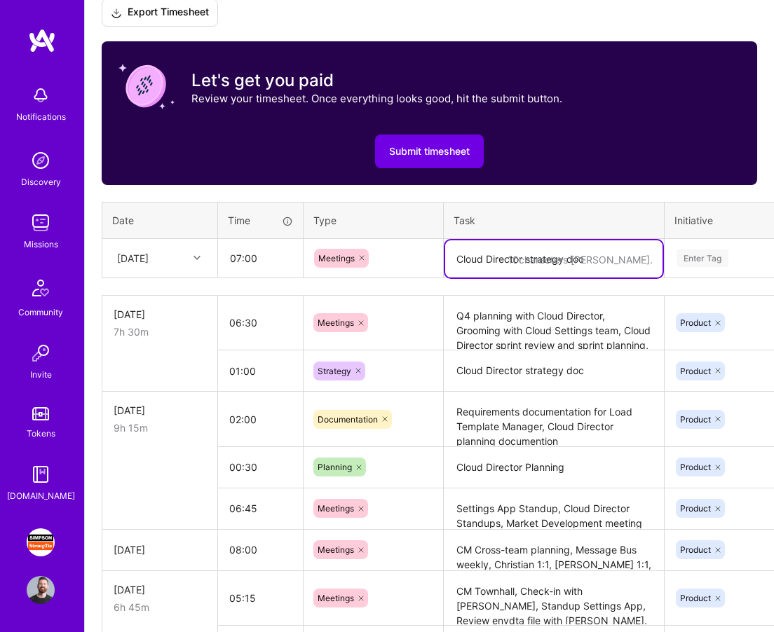
click at [472, 253] on textarea "Cloud Director strategy doc" at bounding box center [553, 258] width 217 height 37
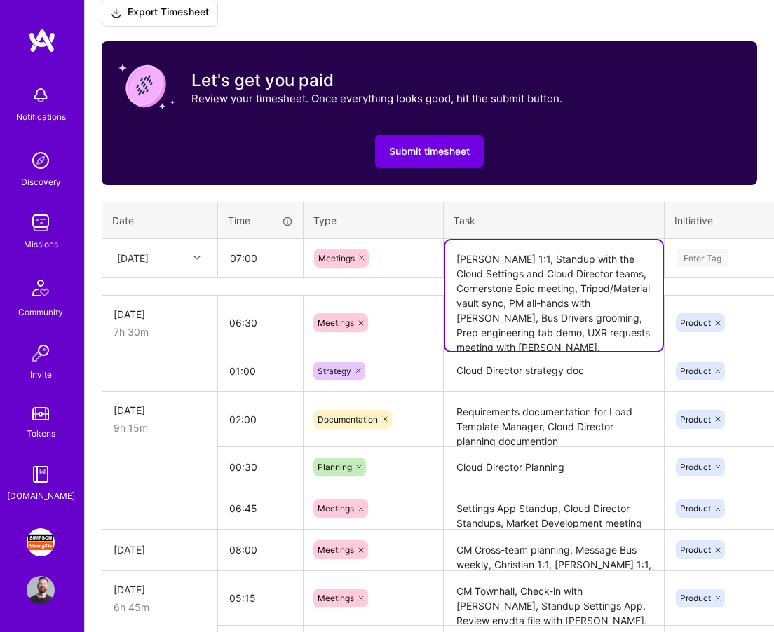
type textarea "[PERSON_NAME] 1:1, Standup with the Cloud Settings and Cloud Director teams, Co…"
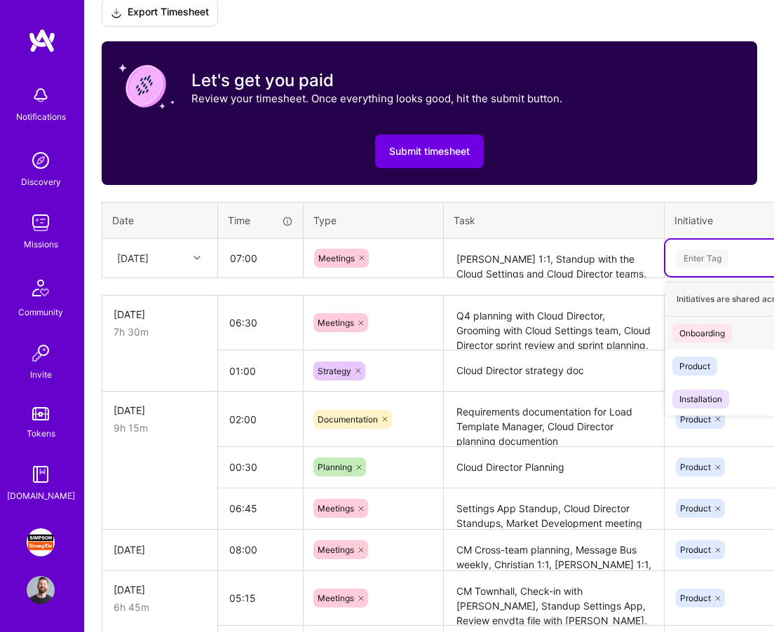
click at [698, 251] on div "Enter Tag" at bounding box center [703, 258] width 52 height 22
click at [687, 360] on div "Product" at bounding box center [694, 366] width 31 height 15
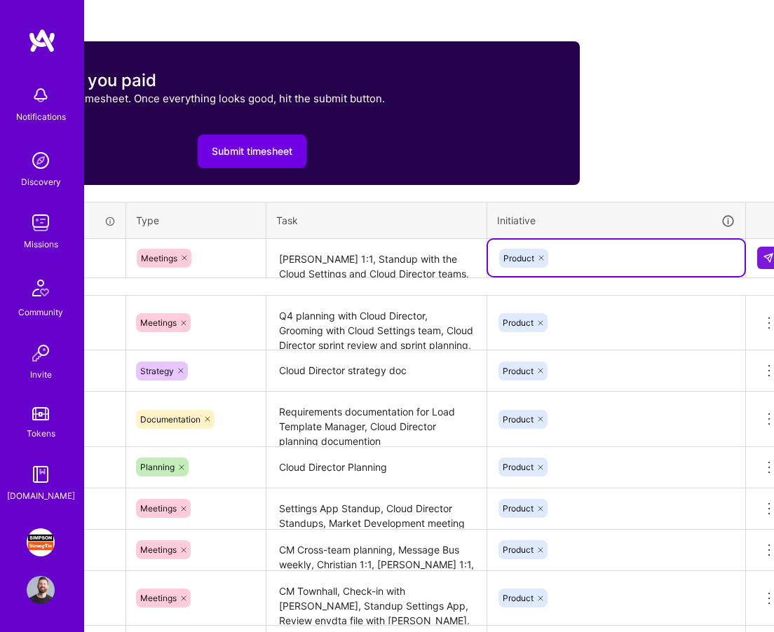
scroll to position [459, 196]
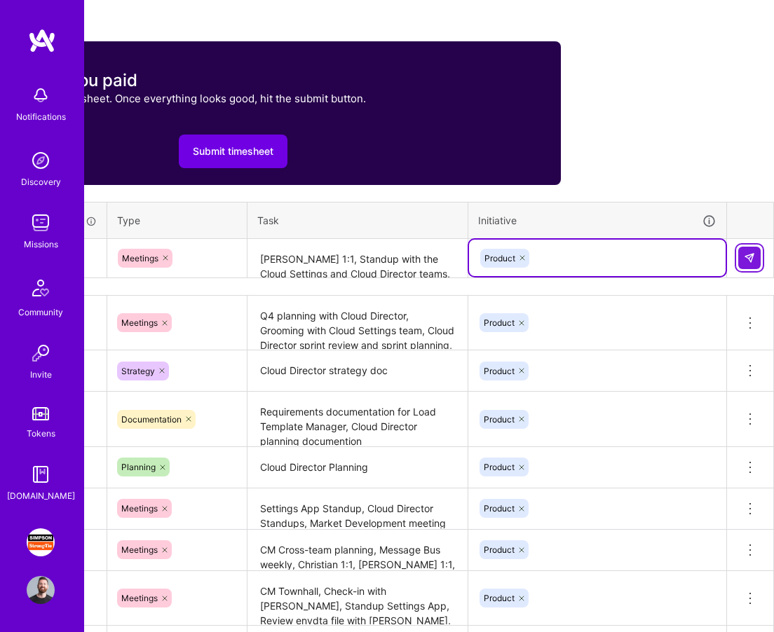
click at [759, 252] on button at bounding box center [749, 258] width 22 height 22
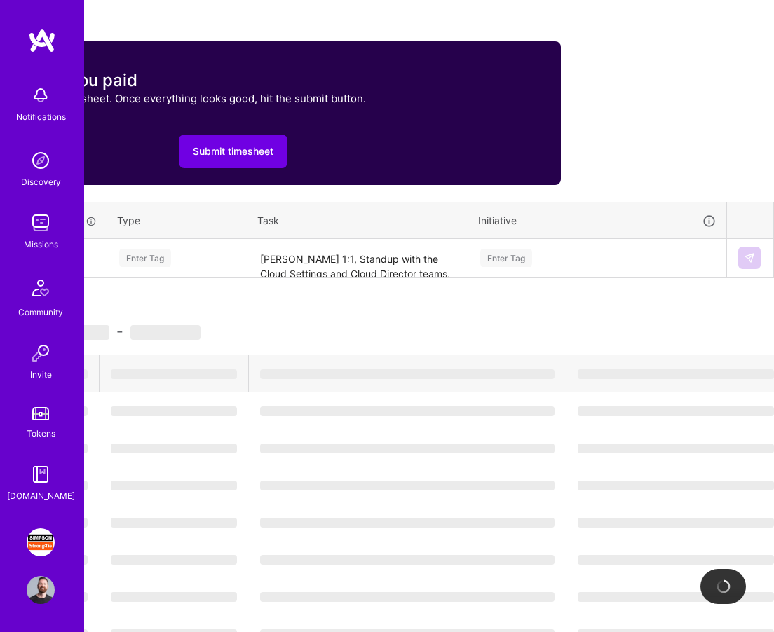
scroll to position [459, 0]
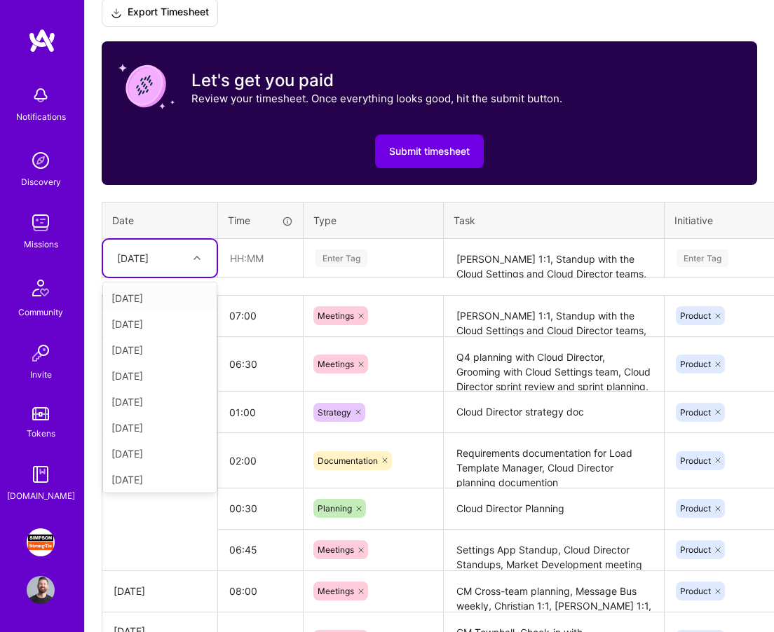
click at [201, 259] on div at bounding box center [199, 258] width 22 height 18
click at [165, 402] on div "[DATE]" at bounding box center [160, 399] width 114 height 26
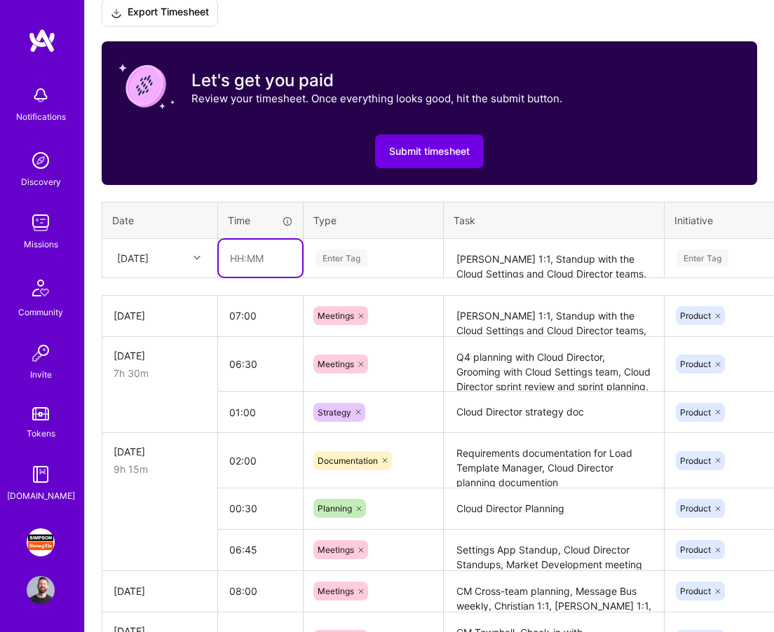
click at [259, 258] on input "text" at bounding box center [260, 258] width 83 height 37
type input "02:30"
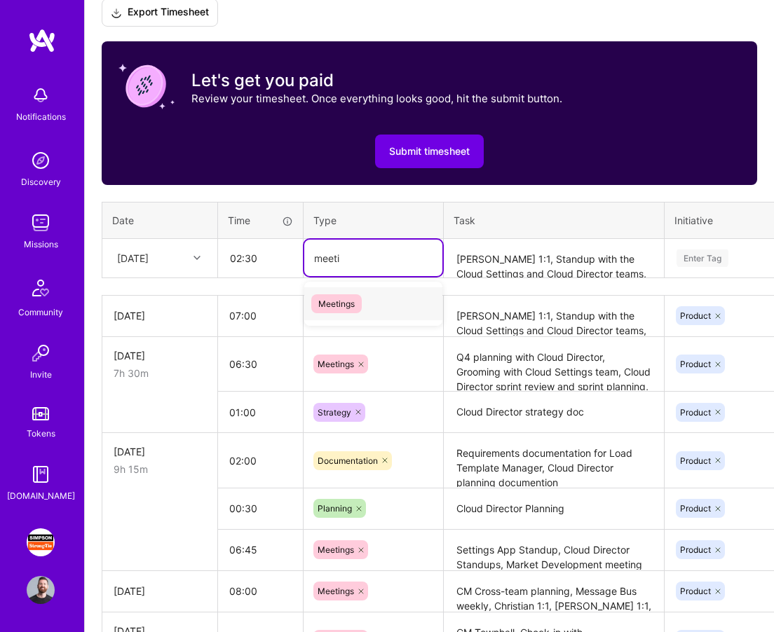
type input "meeting"
click at [340, 298] on span "Meetings" at bounding box center [336, 303] width 50 height 19
click at [503, 258] on textarea "[PERSON_NAME] 1:1, Standup with the Cloud Settings and Cloud Director teams, Co…" at bounding box center [553, 258] width 217 height 37
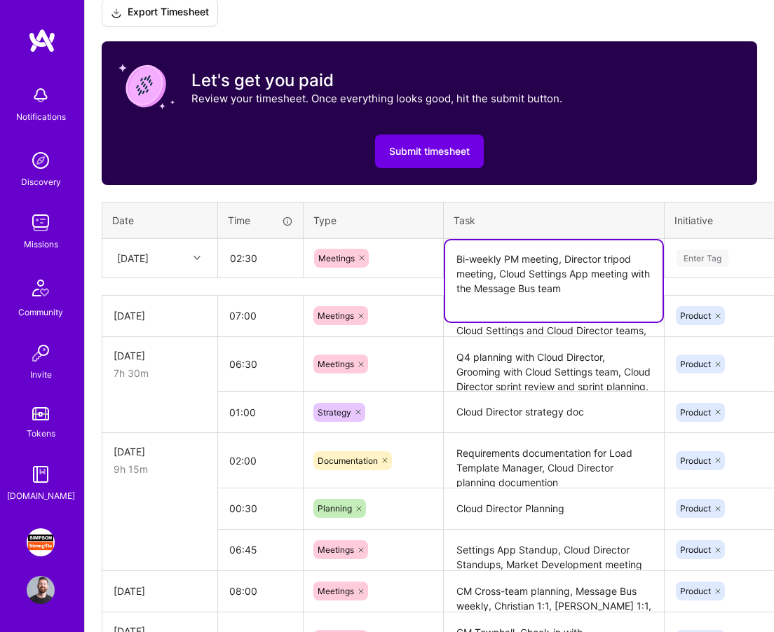
type textarea "Bi-weekly PM meeting, Director tripod meeting, Cloud Settings App meeting with …"
click at [712, 257] on div "Enter Tag" at bounding box center [703, 258] width 52 height 22
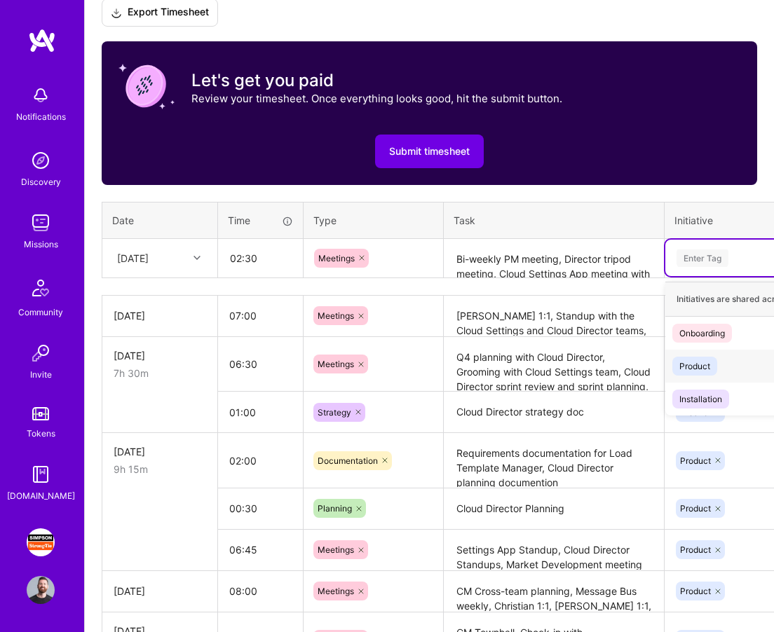
click at [696, 374] on span "Product" at bounding box center [694, 366] width 45 height 19
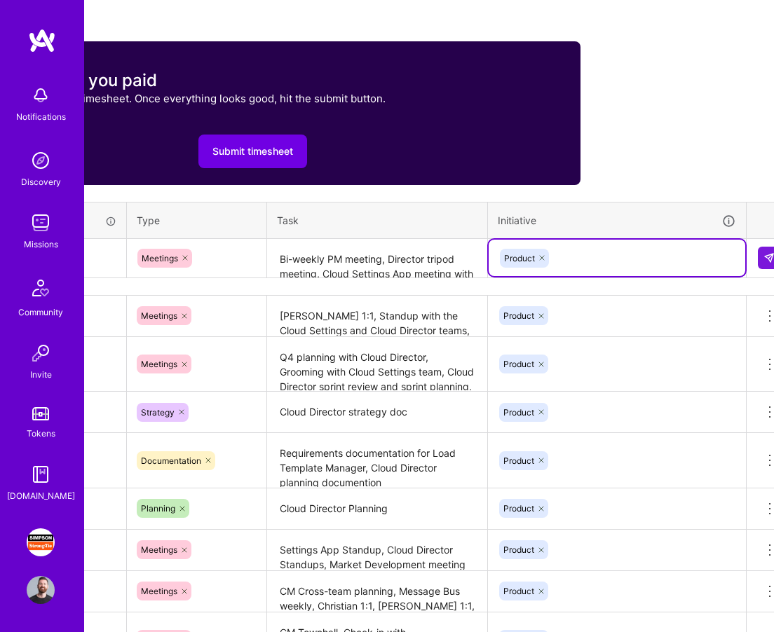
scroll to position [459, 196]
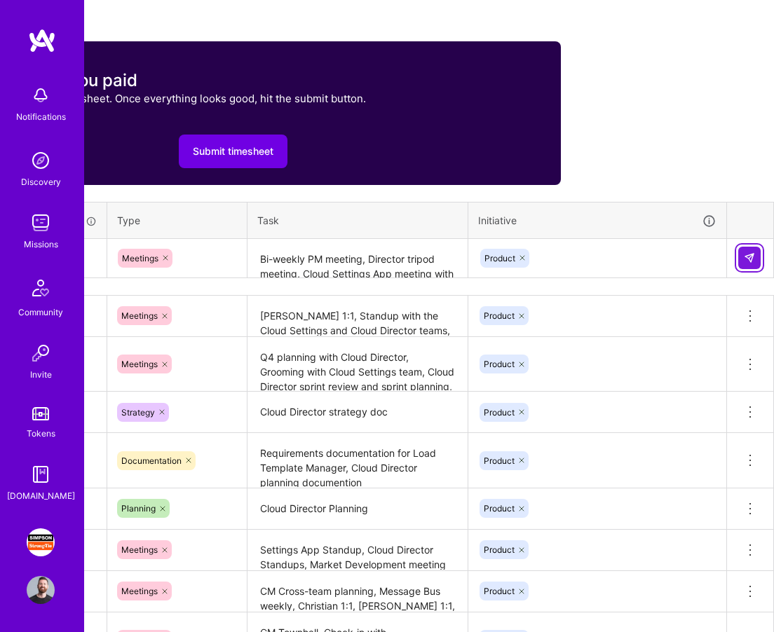
click at [745, 259] on img at bounding box center [749, 257] width 11 height 11
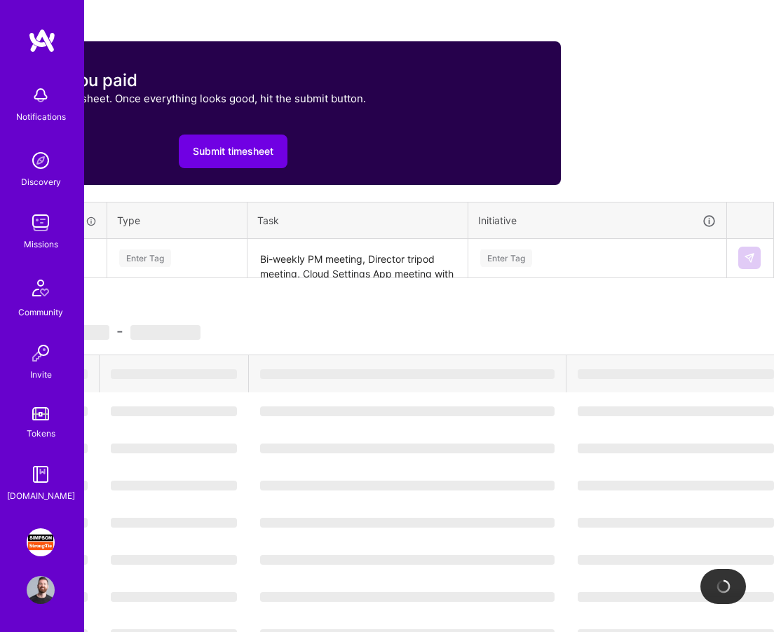
scroll to position [459, 0]
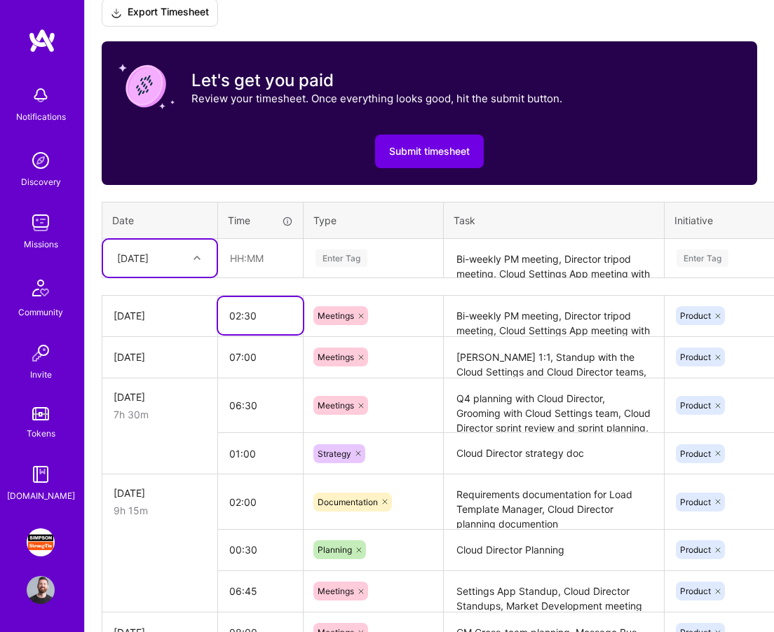
click at [262, 318] on input "02:30" at bounding box center [260, 315] width 85 height 37
click at [239, 317] on input "02:30" at bounding box center [260, 315] width 85 height 37
type input "0"
type input "03:00"
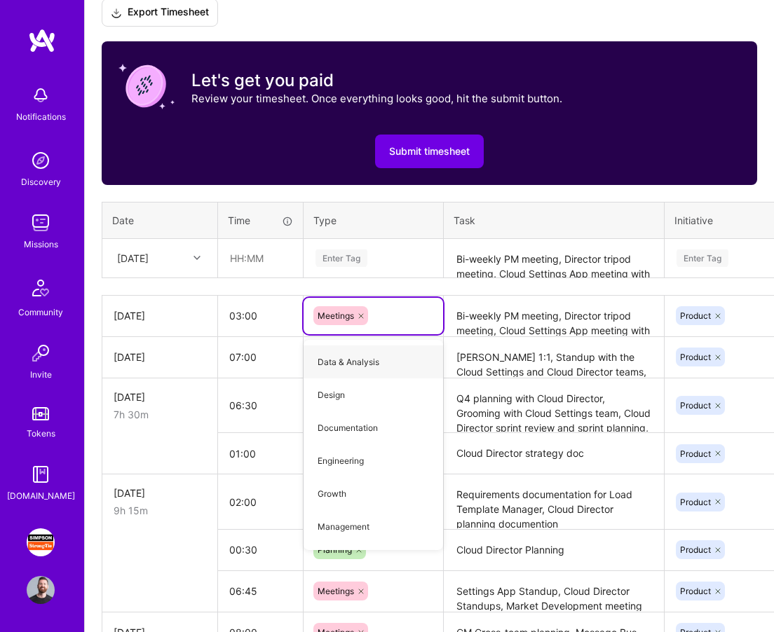
click at [503, 316] on textarea "Bi-weekly PM meeting, Director tripod meeting, Cloud Settings App meeting with …" at bounding box center [553, 316] width 217 height 39
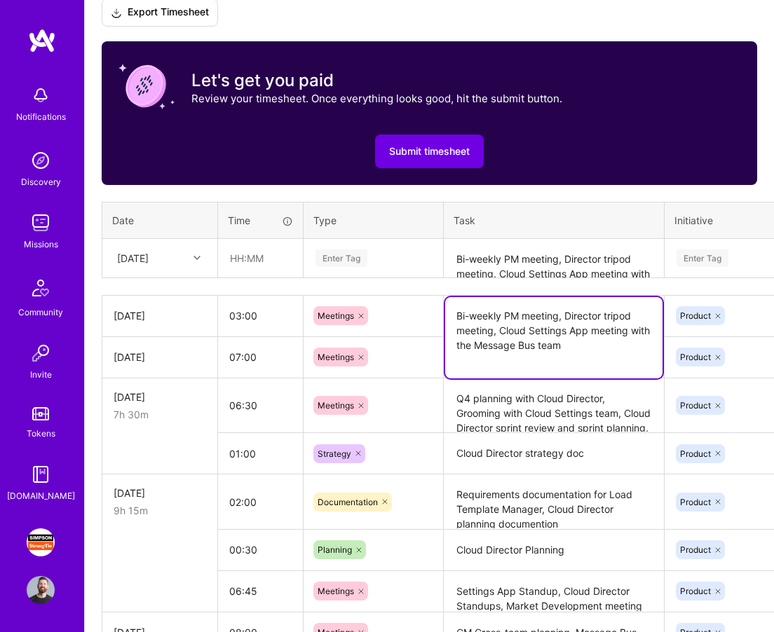
click at [588, 348] on textarea "Bi-weekly PM meeting, Director tripod meeting, Cloud Settings App meeting with …" at bounding box center [553, 337] width 217 height 81
type textarea "Bi-weekly PM meeting, Director tripod meeting, Cloud Settings App meeting with …"
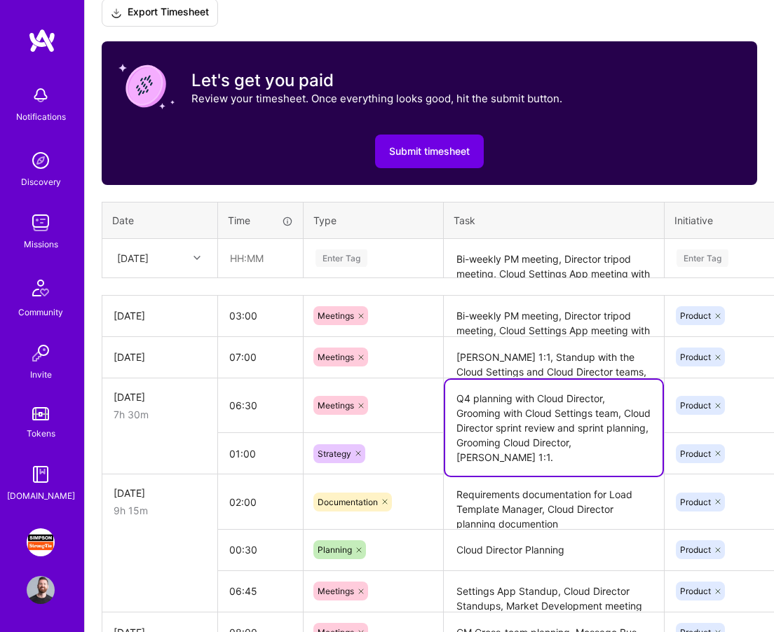
click at [661, 414] on textarea "Q4 planning with Cloud Director, Grooming with Cloud Settings team, Cloud Direc…" at bounding box center [553, 428] width 217 height 96
click at [271, 255] on input "text" at bounding box center [260, 258] width 83 height 37
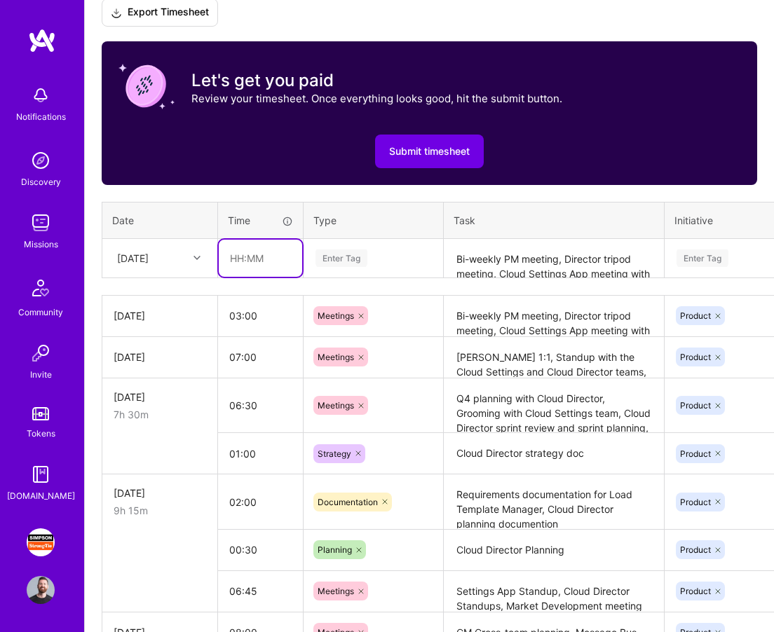
type input "5"
type input "04:00"
click at [346, 250] on div "Enter Tag" at bounding box center [342, 258] width 52 height 22
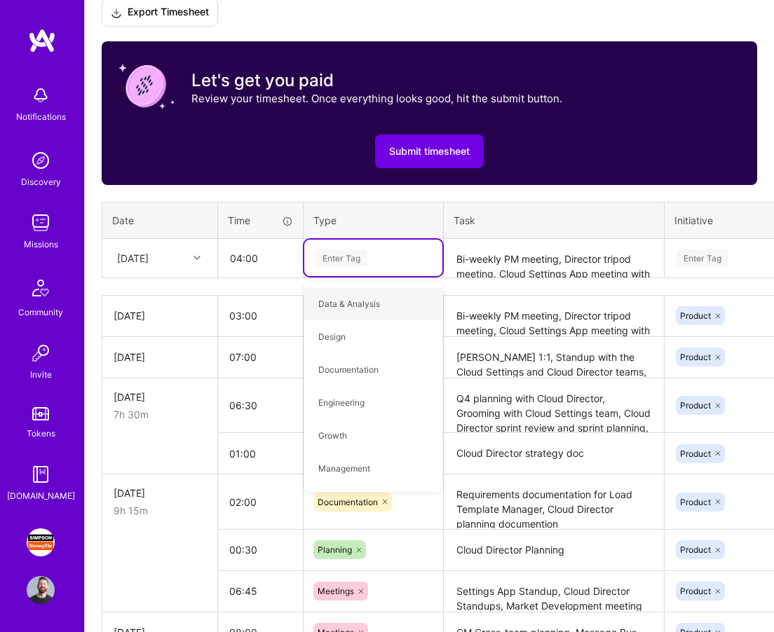
click at [508, 259] on textarea "Bi-weekly PM meeting, Director tripod meeting, Cloud Settings App meeting with …" at bounding box center [553, 258] width 217 height 37
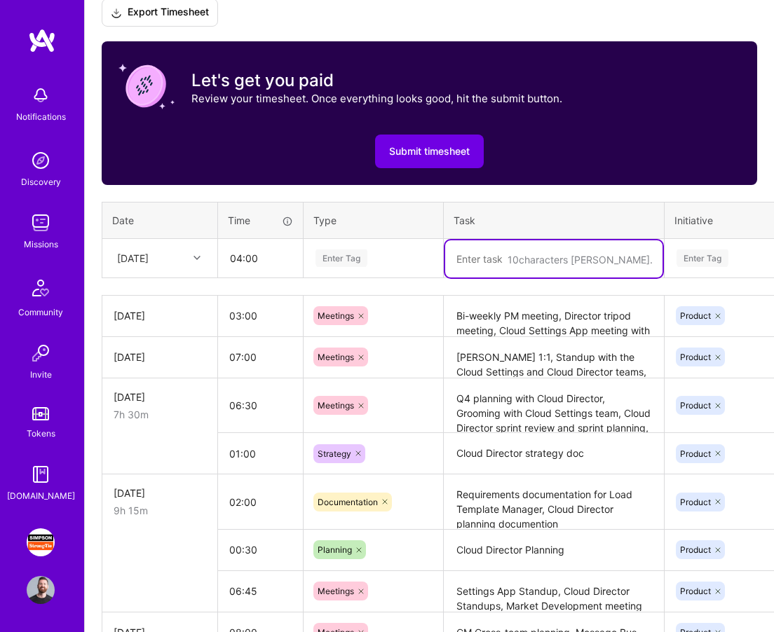
paste textarea "Ty planning doc/Mural, planning for MBR and Meeting with Client Zed, email)"
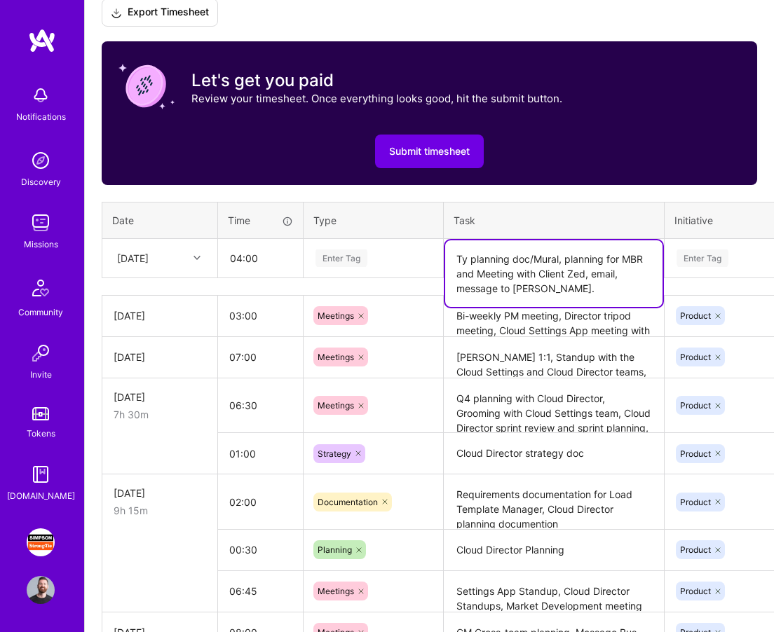
type textarea "Ty planning doc/Mural, planning for MBR and Meeting with Client Zed, email, mes…"
click at [384, 252] on div "Enter Tag" at bounding box center [373, 259] width 118 height 18
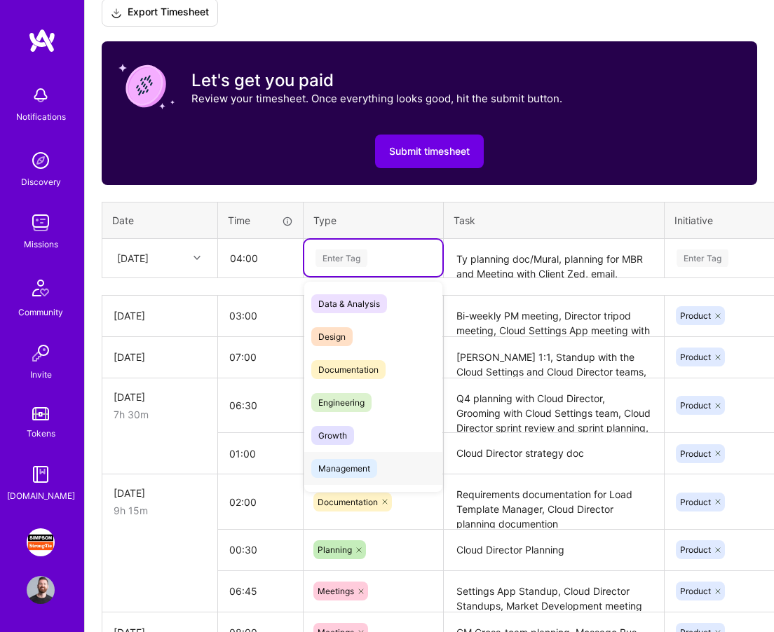
click at [362, 459] on span "Management" at bounding box center [344, 468] width 66 height 19
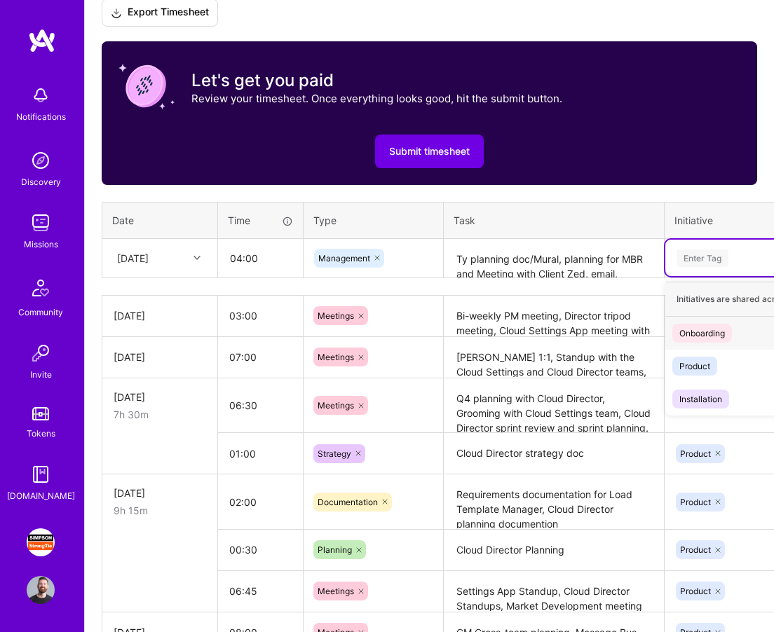
click at [694, 257] on div "Enter Tag" at bounding box center [703, 258] width 52 height 22
click at [701, 365] on div "Product" at bounding box center [694, 366] width 31 height 15
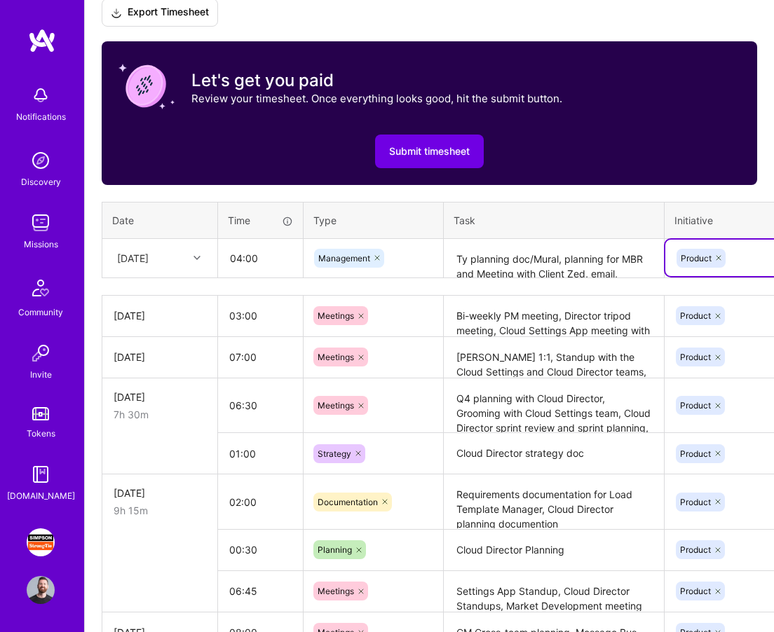
click at [379, 256] on icon at bounding box center [377, 258] width 8 height 8
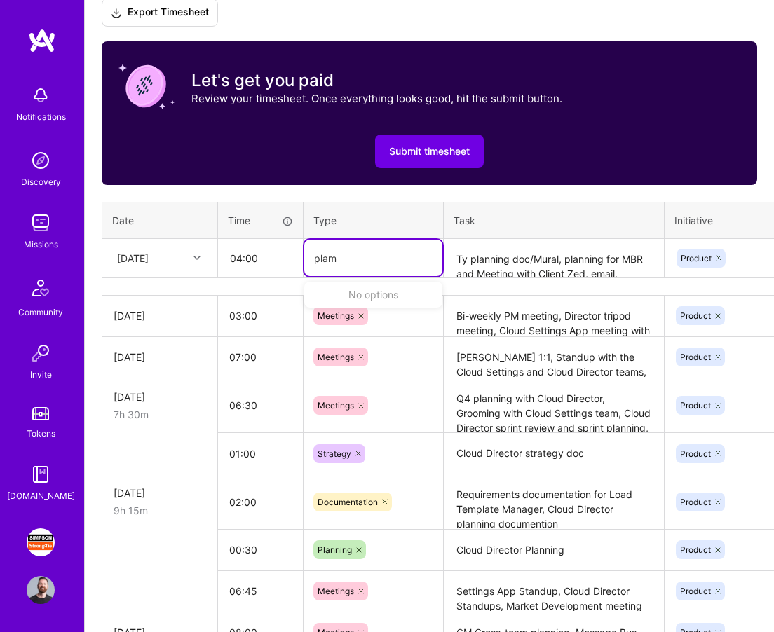
type input "pla"
click at [379, 306] on div "Planning" at bounding box center [373, 303] width 138 height 33
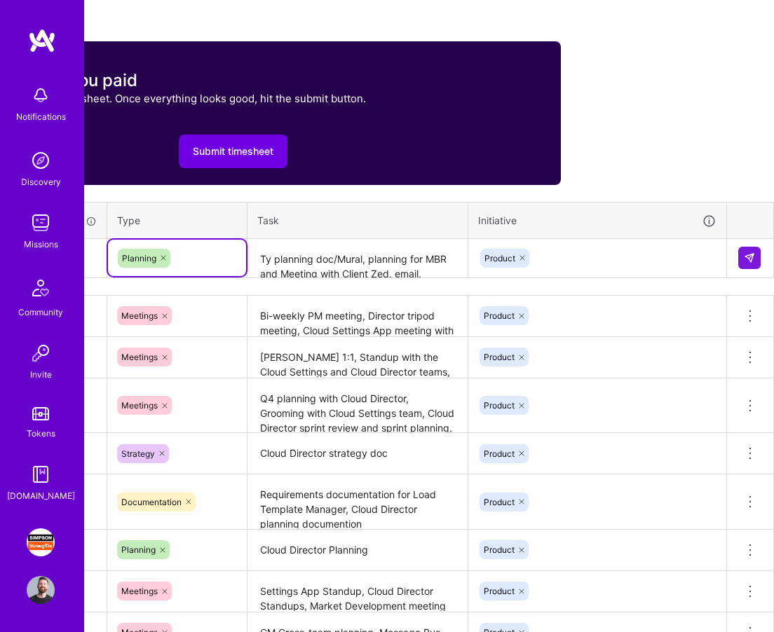
scroll to position [459, 196]
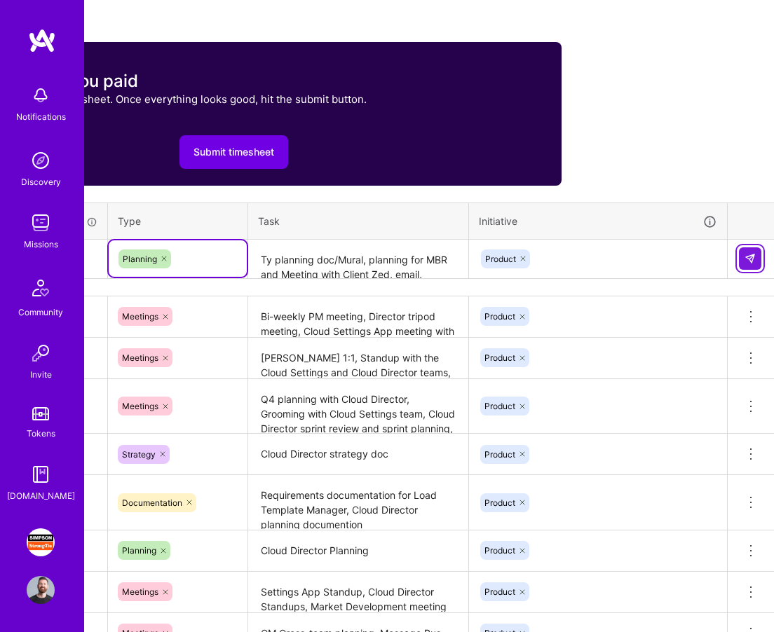
click at [745, 257] on img at bounding box center [750, 258] width 11 height 11
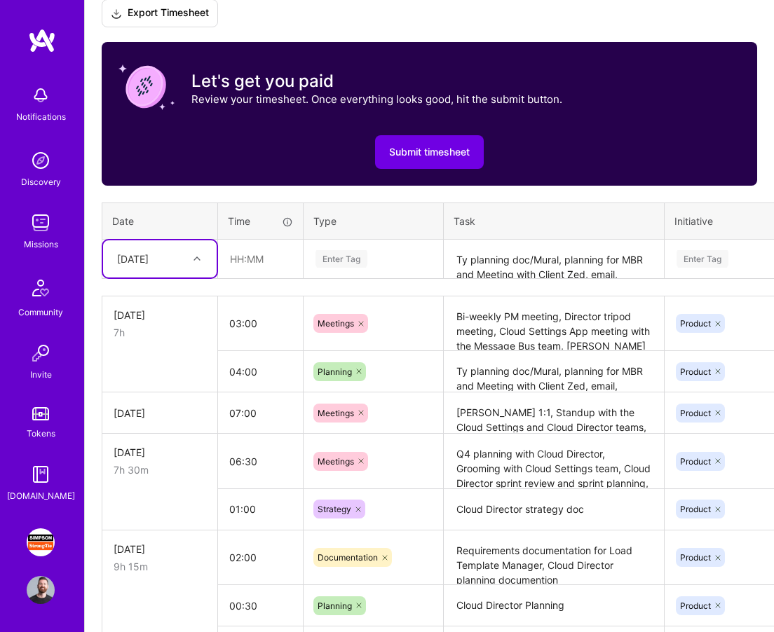
click at [196, 253] on div at bounding box center [199, 259] width 22 height 18
click at [163, 479] on div "[DATE]" at bounding box center [160, 478] width 114 height 26
click at [259, 262] on input "text" at bounding box center [260, 258] width 83 height 37
click at [245, 259] on input "text" at bounding box center [260, 258] width 83 height 37
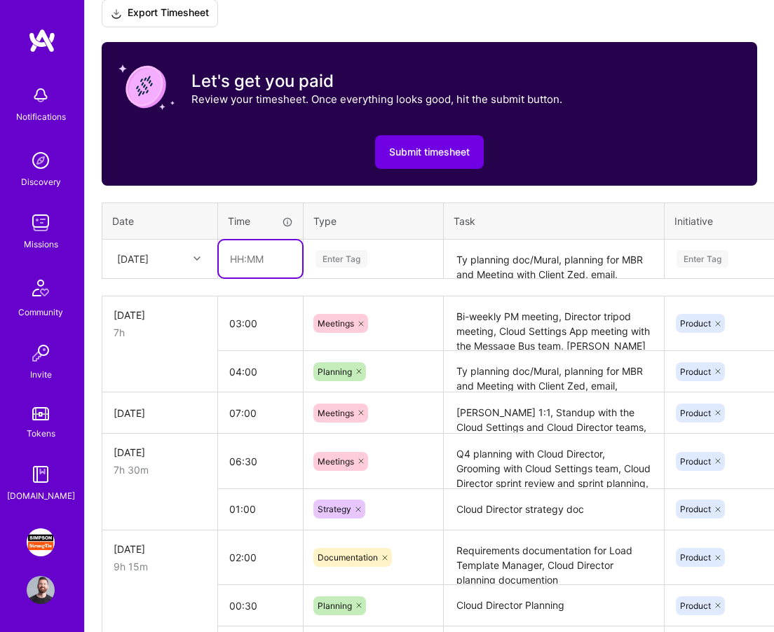
type input "2"
type input "01:00"
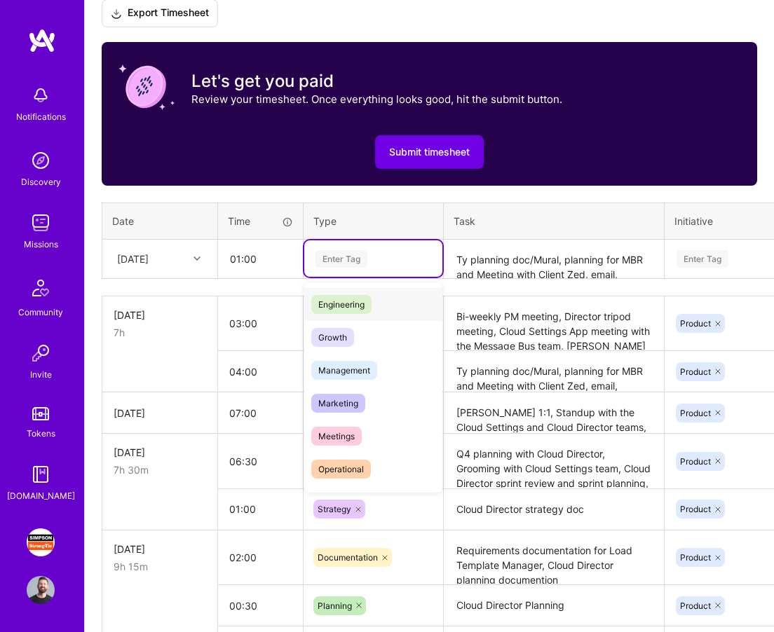
scroll to position [79, 0]
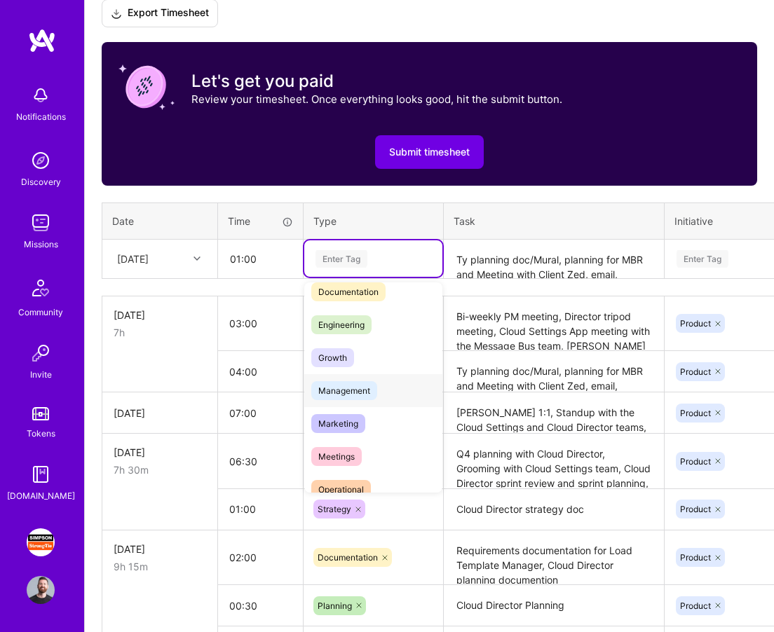
click at [349, 397] on span "Management" at bounding box center [344, 390] width 66 height 19
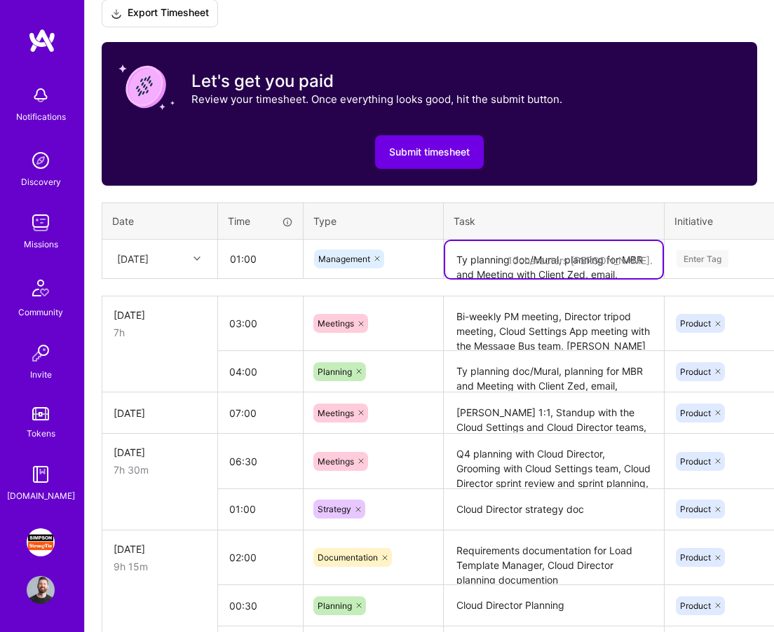
click at [513, 257] on textarea "Ty planning doc/Mural, planning for MBR and Meeting with Client Zed, email, mes…" at bounding box center [553, 259] width 217 height 37
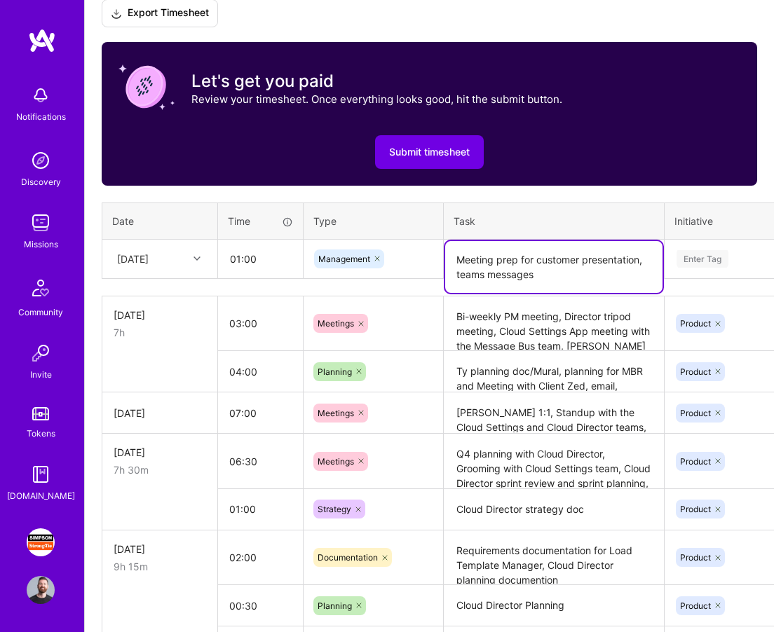
type textarea "Meeting prep for customer presentation, teams messages"
click at [712, 255] on div "Enter Tag" at bounding box center [703, 259] width 52 height 22
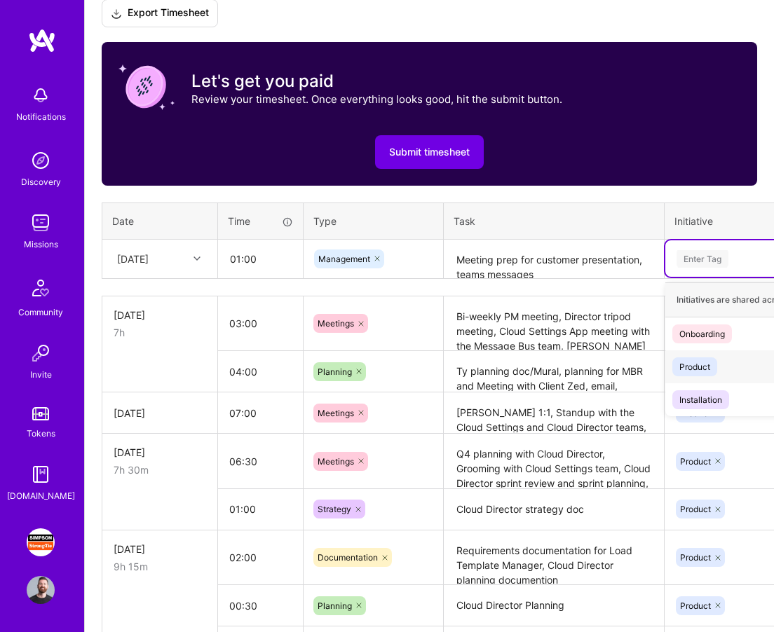
click at [699, 369] on div "Product" at bounding box center [694, 367] width 31 height 15
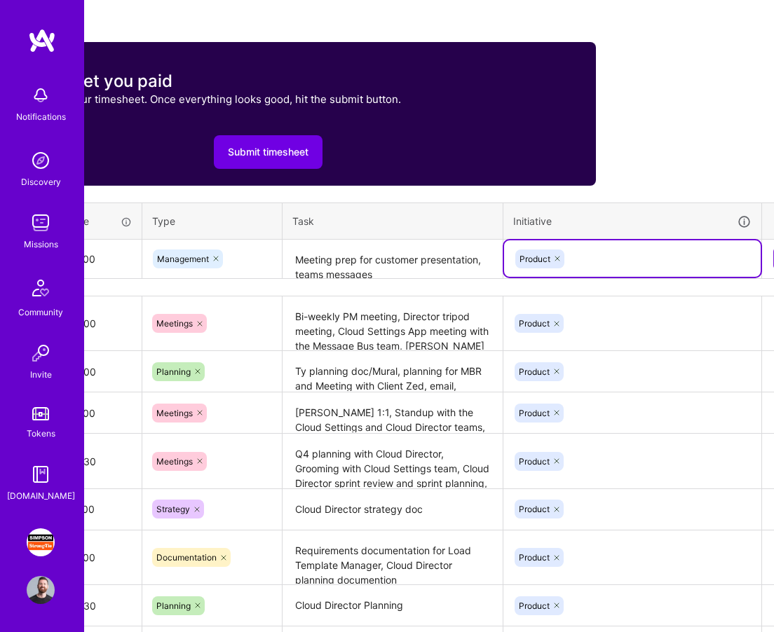
scroll to position [459, 177]
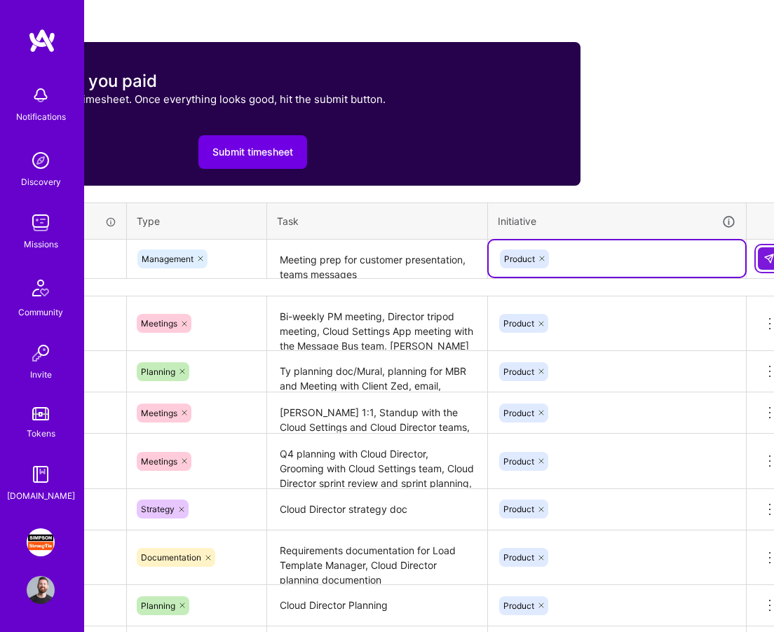
click at [762, 260] on button at bounding box center [769, 258] width 22 height 22
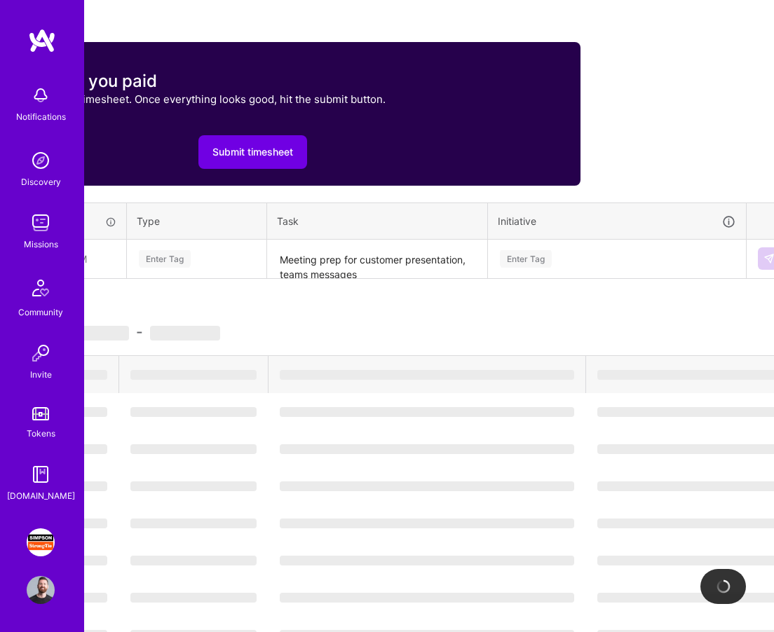
scroll to position [459, 0]
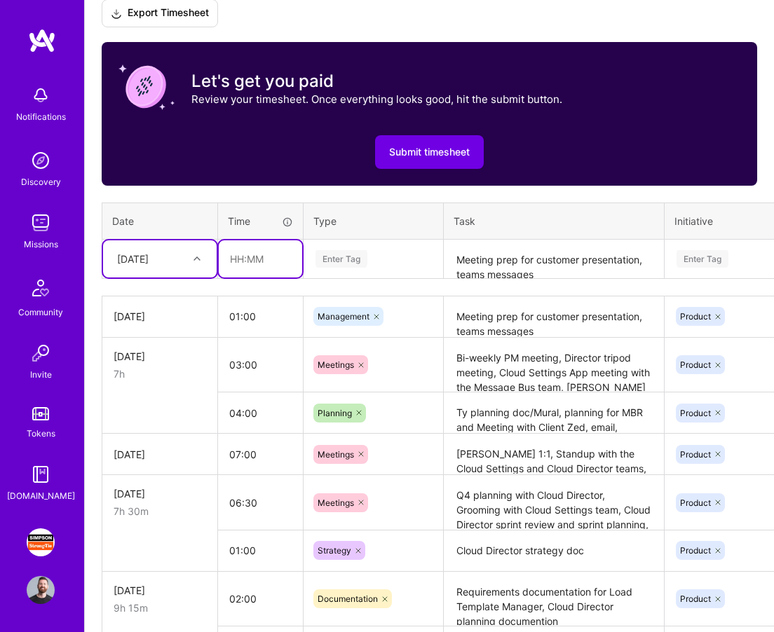
click at [252, 266] on input "text" at bounding box center [260, 258] width 83 height 37
type input "06:30"
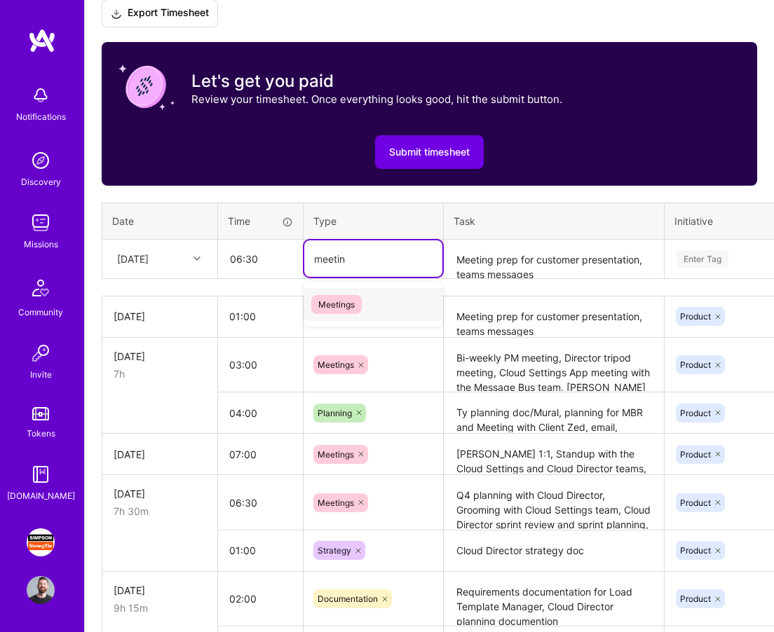
type input "meeting"
click at [341, 306] on span "Meetings" at bounding box center [336, 304] width 50 height 19
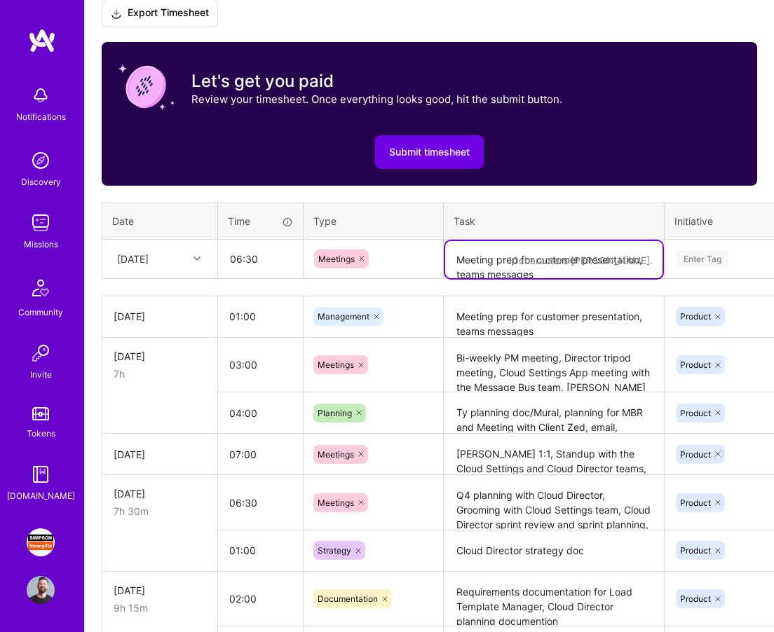
click at [507, 260] on textarea "Meeting prep for customer presentation, teams messages" at bounding box center [553, 259] width 217 height 37
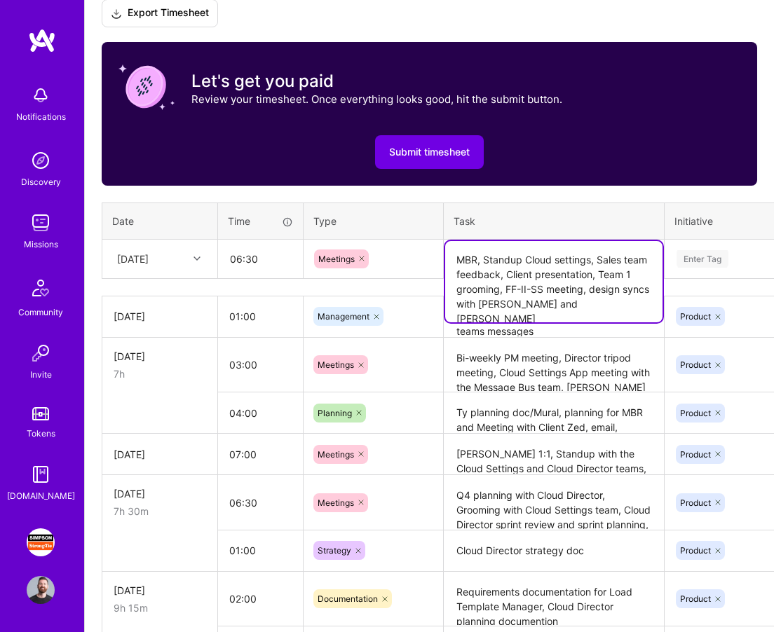
type textarea "MBR, Standup Cloud settings, Sales team feedback, Client presentation, Team 1 g…"
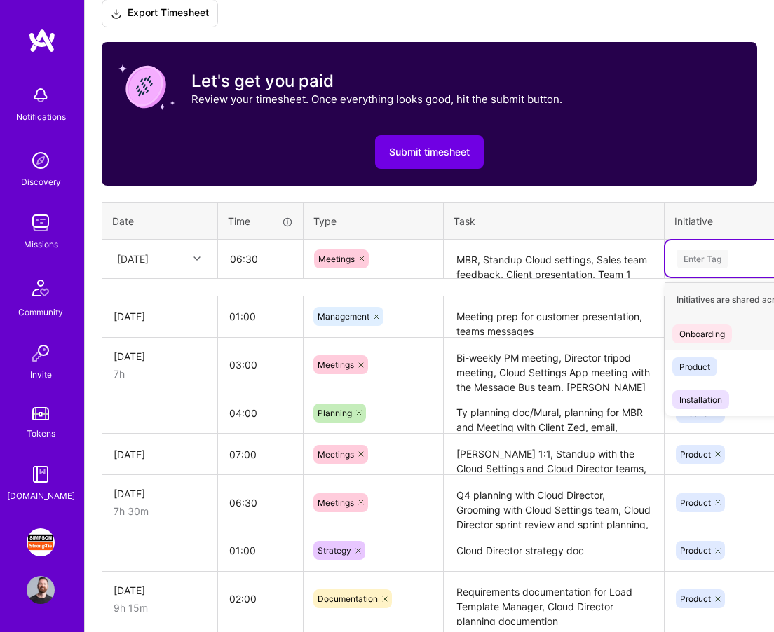
click at [708, 257] on div "Enter Tag" at bounding box center [703, 259] width 52 height 22
click at [698, 362] on div "Product" at bounding box center [694, 367] width 31 height 15
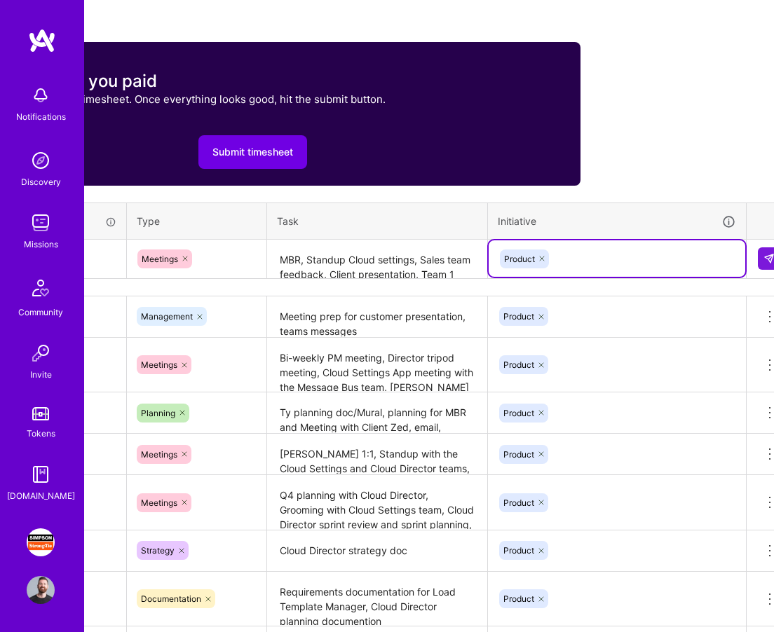
scroll to position [459, 196]
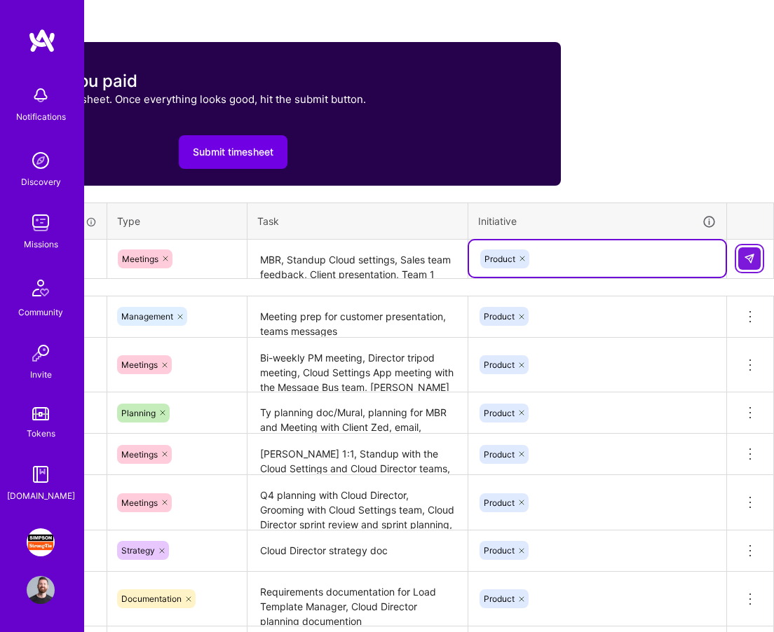
click at [742, 260] on button at bounding box center [749, 258] width 22 height 22
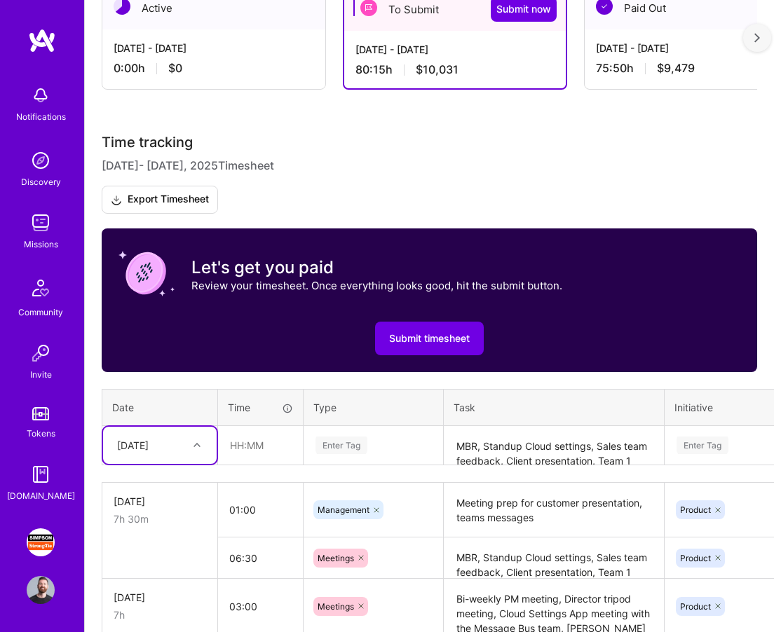
scroll to position [254, 0]
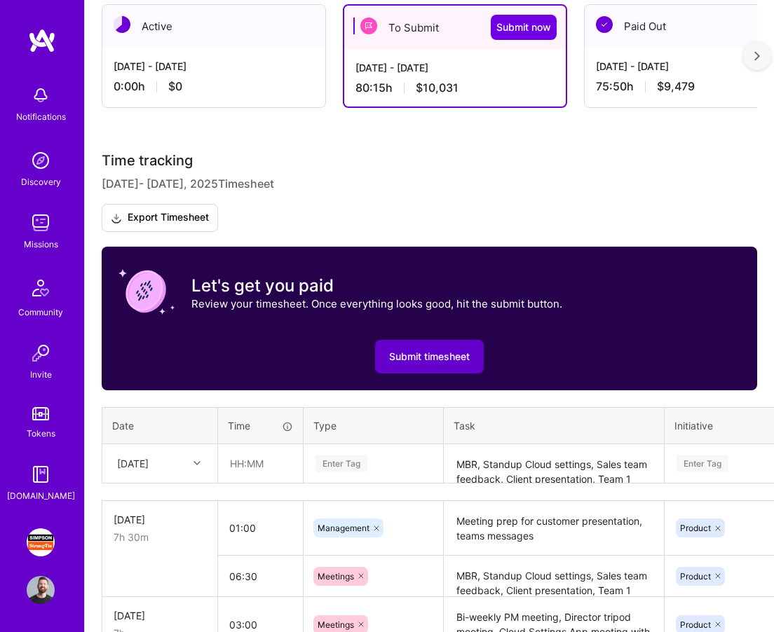
click at [423, 353] on span "Submit timesheet" at bounding box center [429, 357] width 81 height 14
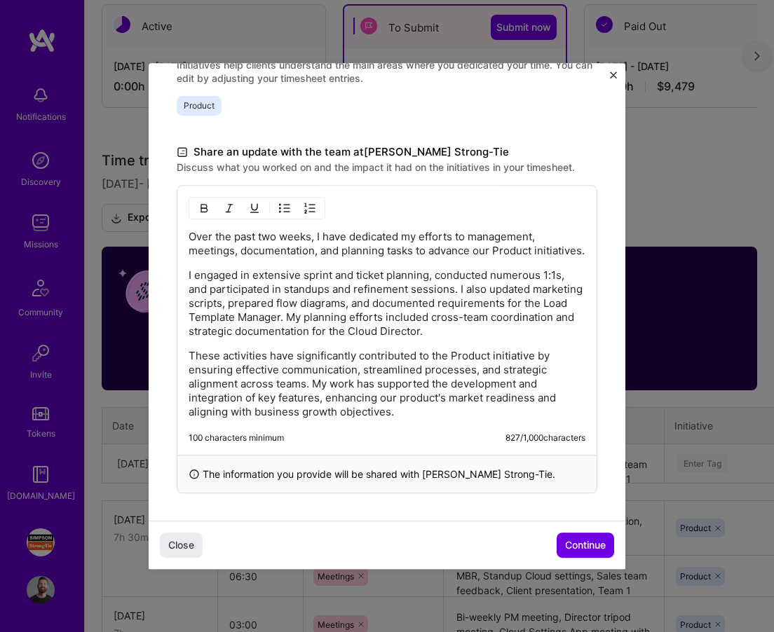
scroll to position [372, 0]
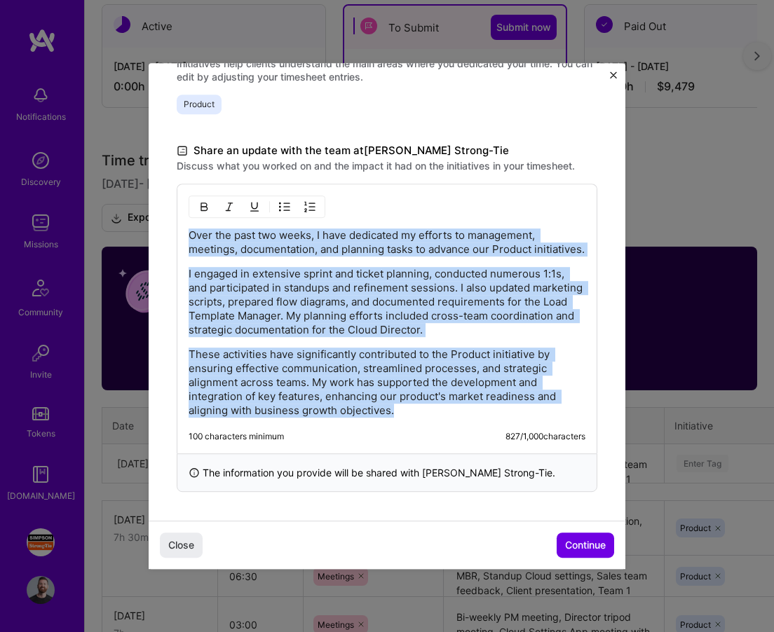
drag, startPoint x: 406, startPoint y: 411, endPoint x: 179, endPoint y: 219, distance: 297.0
click at [179, 219] on div "Over the past two weeks, I have dedicated my efforts to management, meetings, d…" at bounding box center [387, 319] width 421 height 270
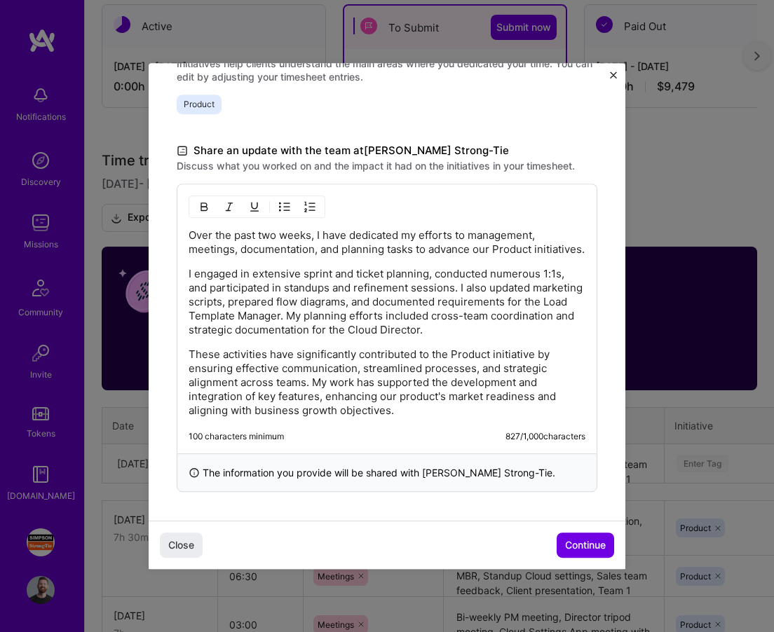
scroll to position [182, 0]
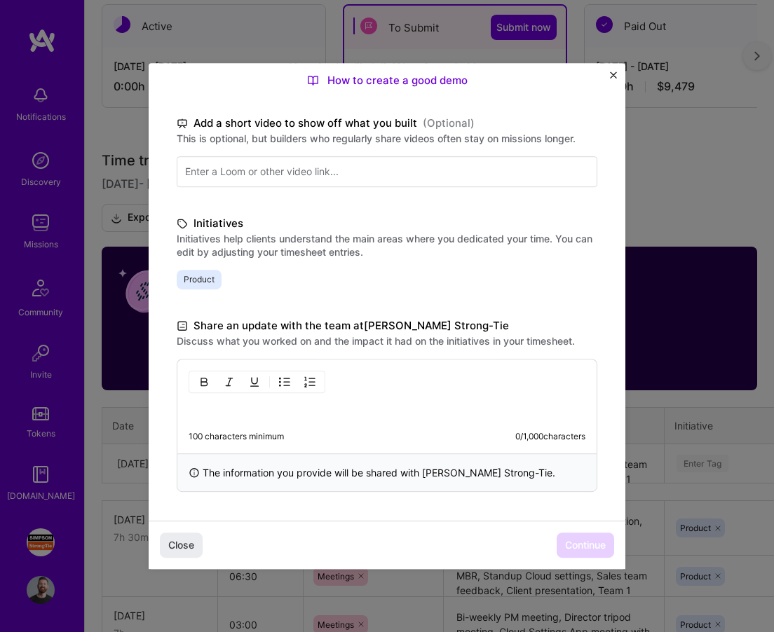
click at [279, 411] on p at bounding box center [387, 411] width 397 height 14
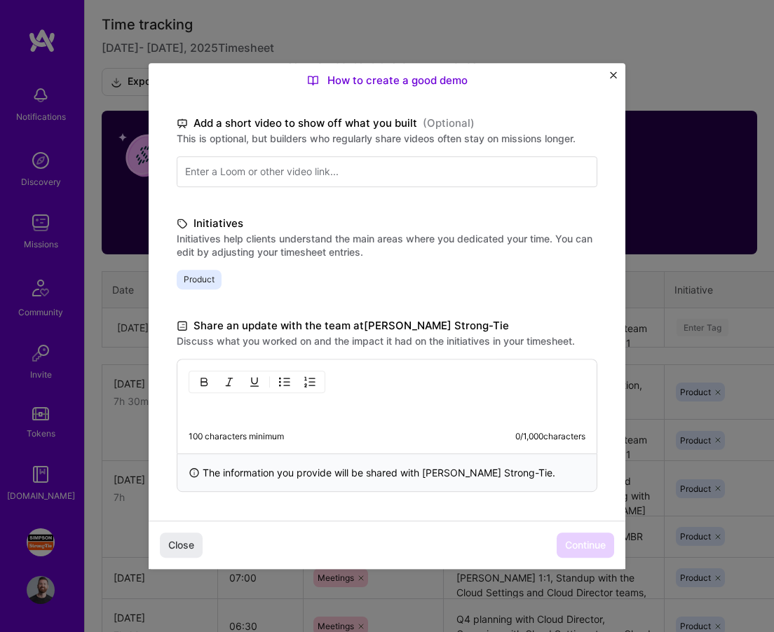
scroll to position [373, 0]
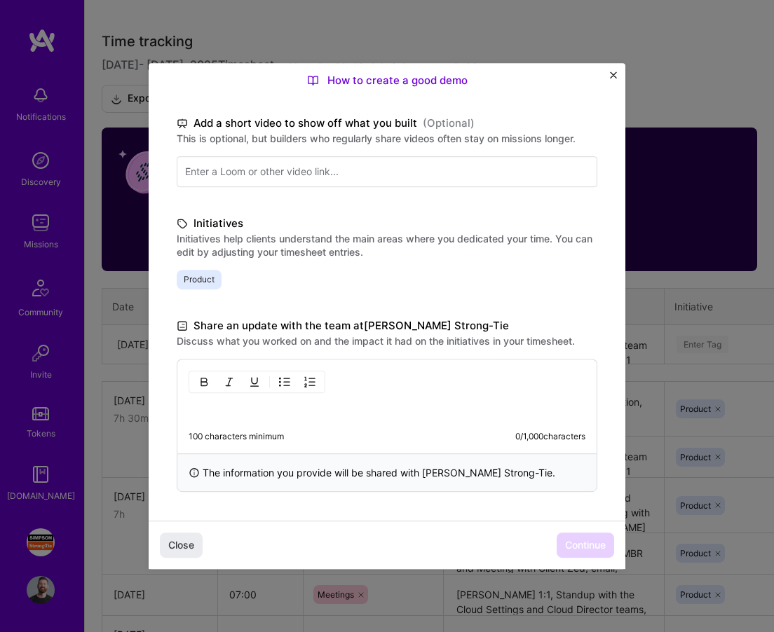
click at [337, 408] on p at bounding box center [387, 411] width 397 height 14
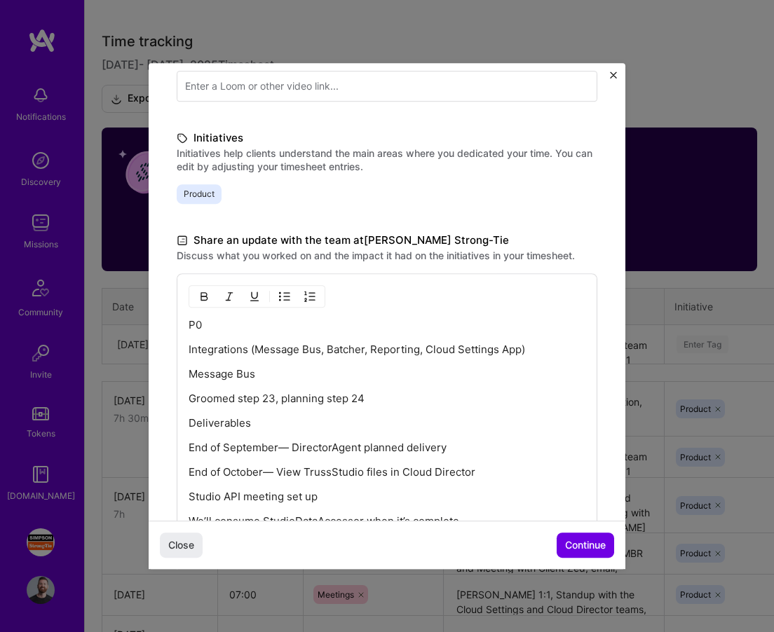
scroll to position [269, 0]
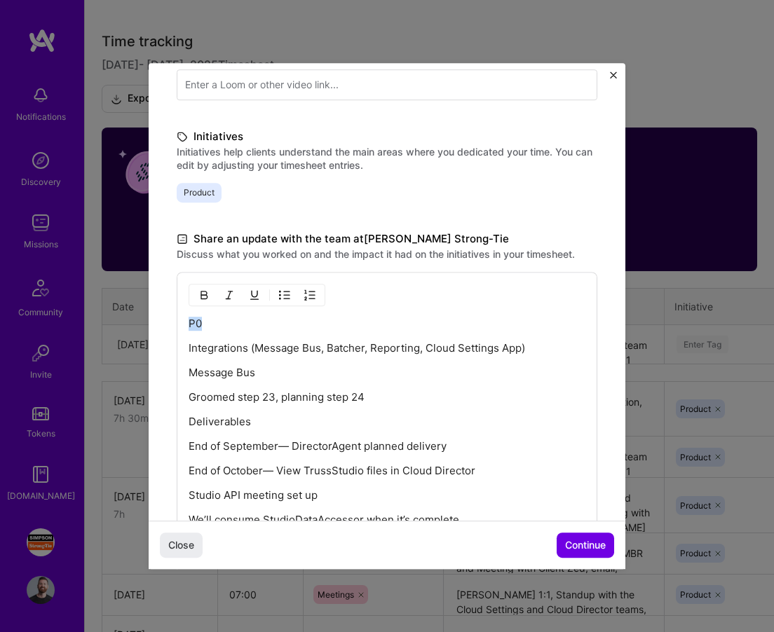
drag, startPoint x: 205, startPoint y: 330, endPoint x: 183, endPoint y: 330, distance: 22.4
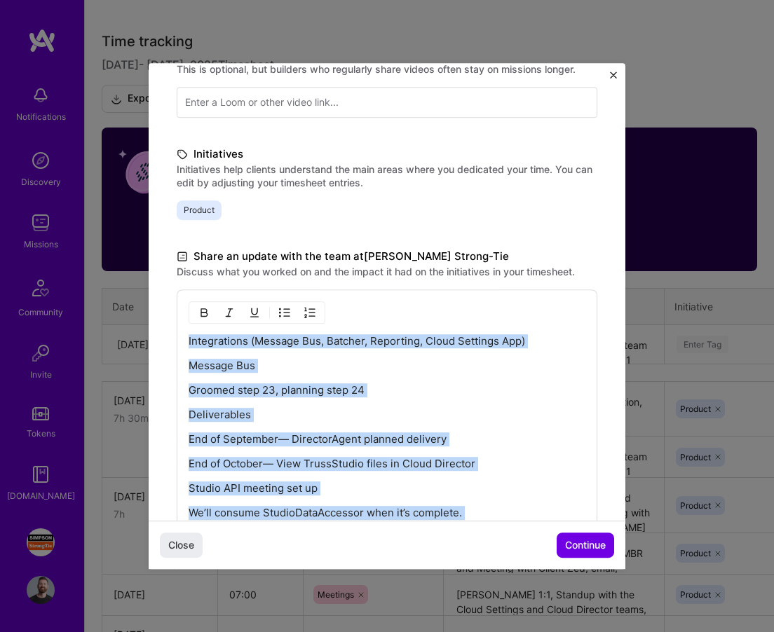
scroll to position [226, 0]
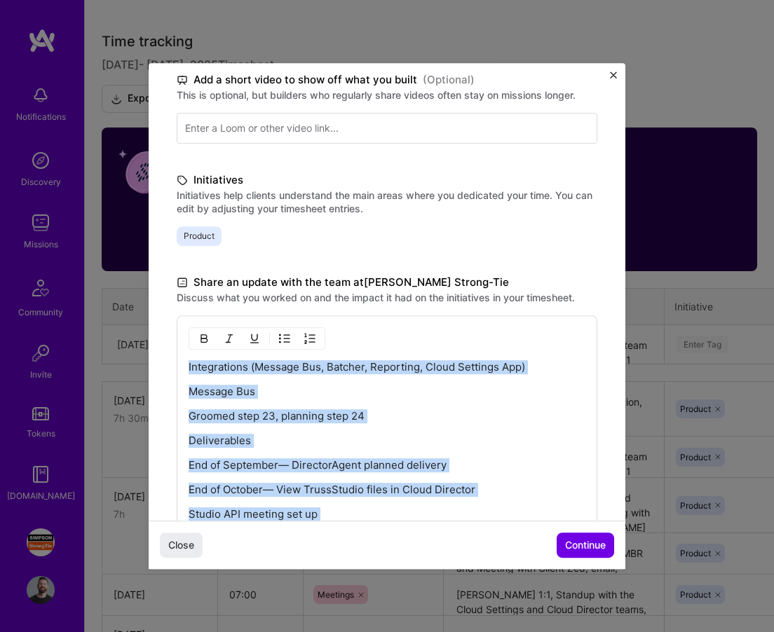
drag, startPoint x: 398, startPoint y: 414, endPoint x: 231, endPoint y: 331, distance: 187.2
copy div "Loremipsumdo (Sitamet Con, Adipisc, Elitseddo, Eiusm Temporin Utl) Etdolor Mag …"
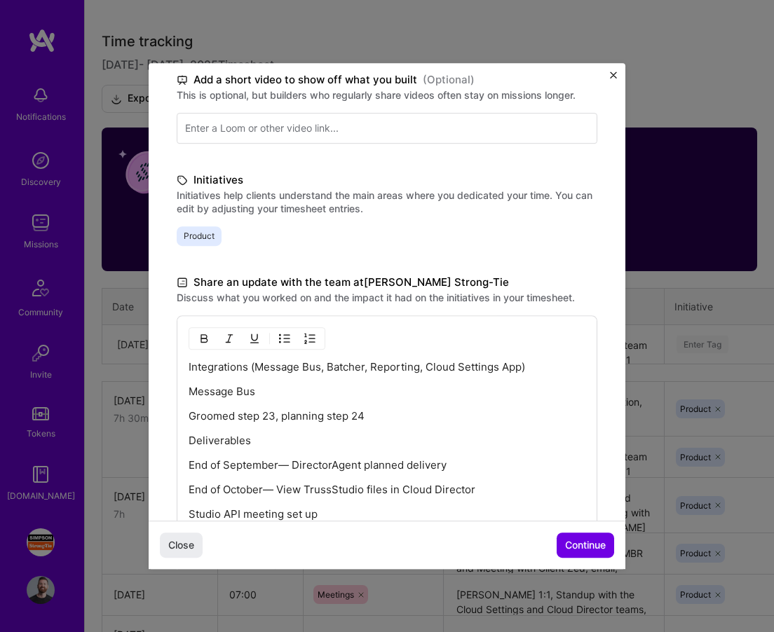
scroll to position [182, 0]
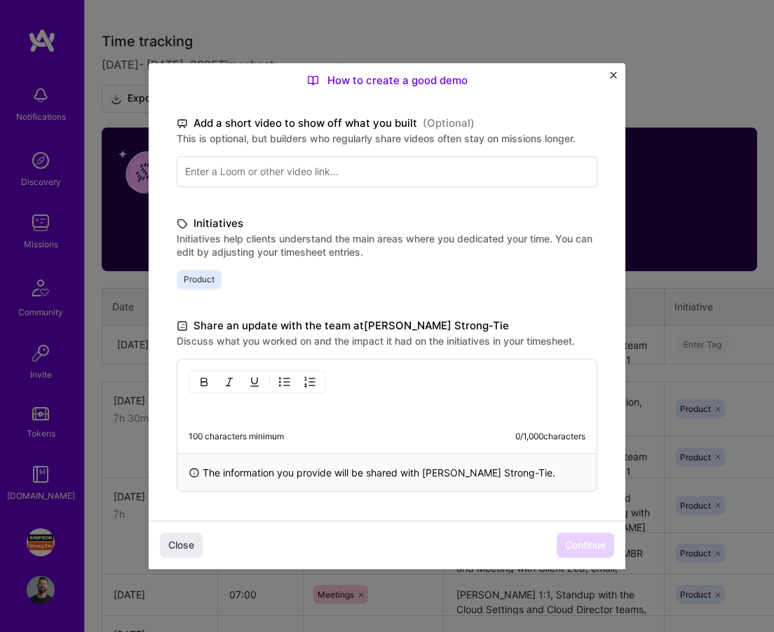
click at [256, 405] on p at bounding box center [387, 411] width 397 height 14
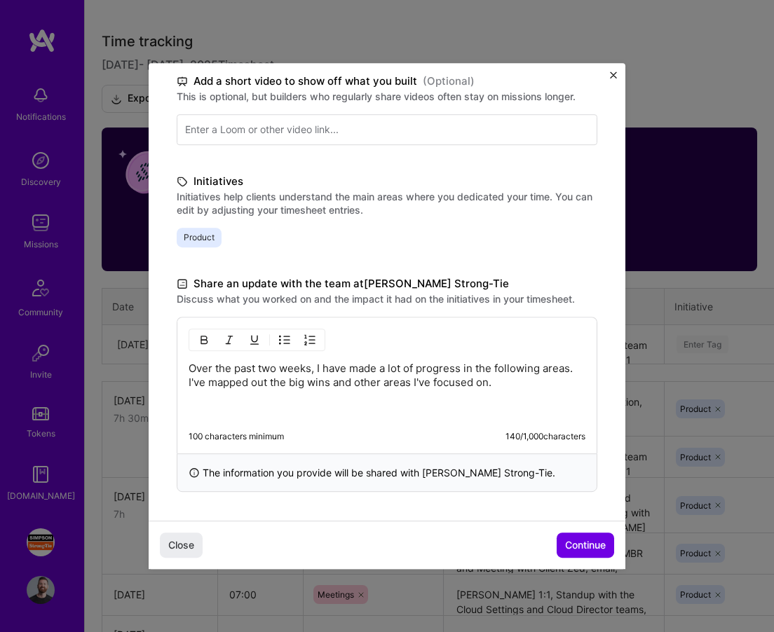
scroll to position [226, 0]
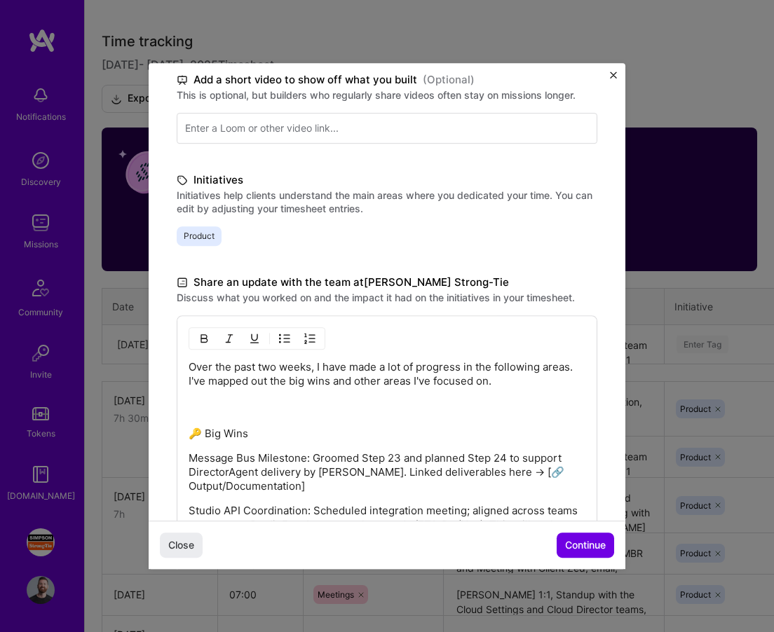
click at [248, 407] on p "Over the past two weeks, I have made a lot of progress in the following areas. …" at bounding box center [387, 388] width 397 height 56
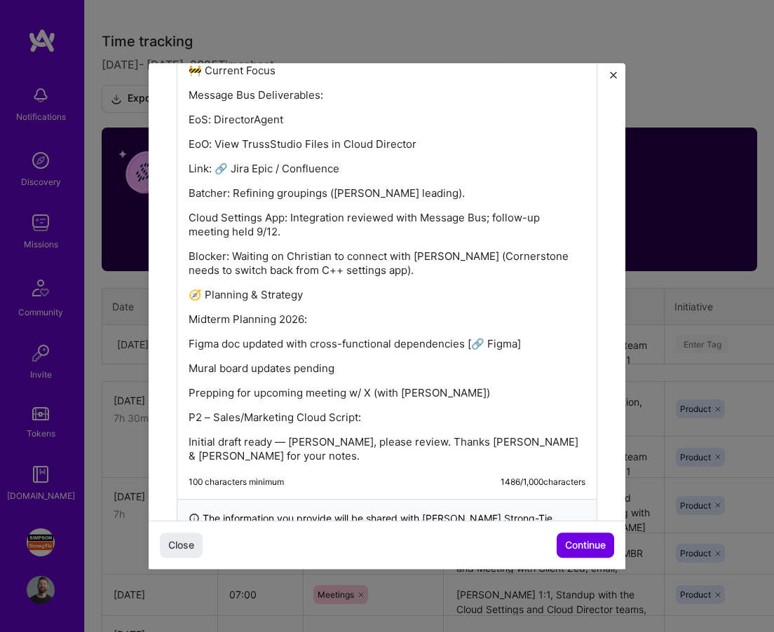
scroll to position [785, 0]
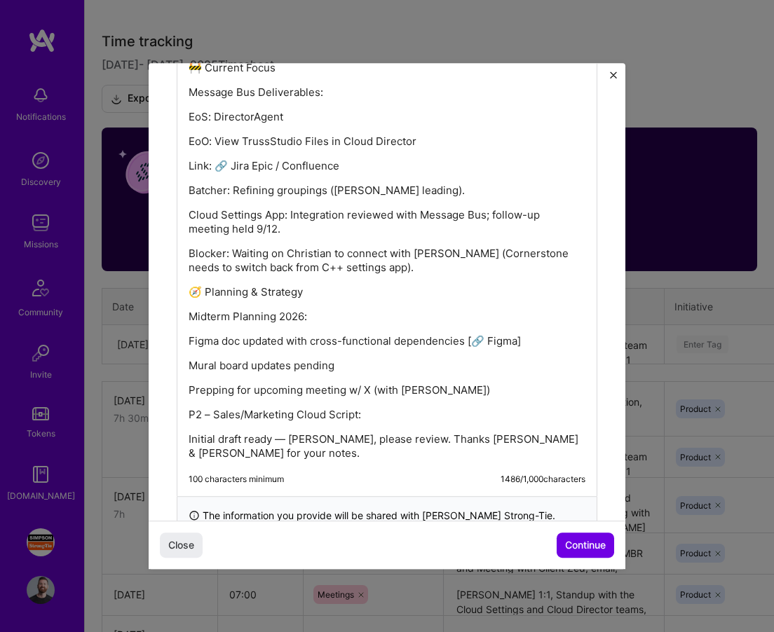
click at [187, 341] on div "Over the past two weeks, I have made a lot of progress in the following areas. …" at bounding box center [387, 127] width 421 height 740
drag, startPoint x: 189, startPoint y: 341, endPoint x: 534, endPoint y: 338, distance: 345.0
click at [535, 341] on p "Figma doc updated with cross-functional dependencies [🔗 Figma]" at bounding box center [387, 341] width 397 height 14
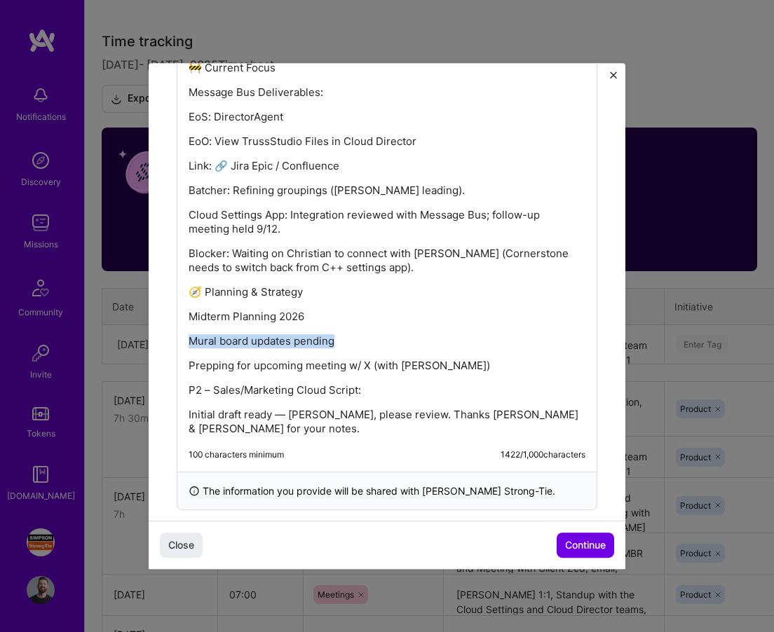
drag, startPoint x: 365, startPoint y: 341, endPoint x: 183, endPoint y: 339, distance: 181.6
click at [184, 339] on div "Over the past two weeks, I have made a lot of progress in the following areas. …" at bounding box center [387, 114] width 421 height 715
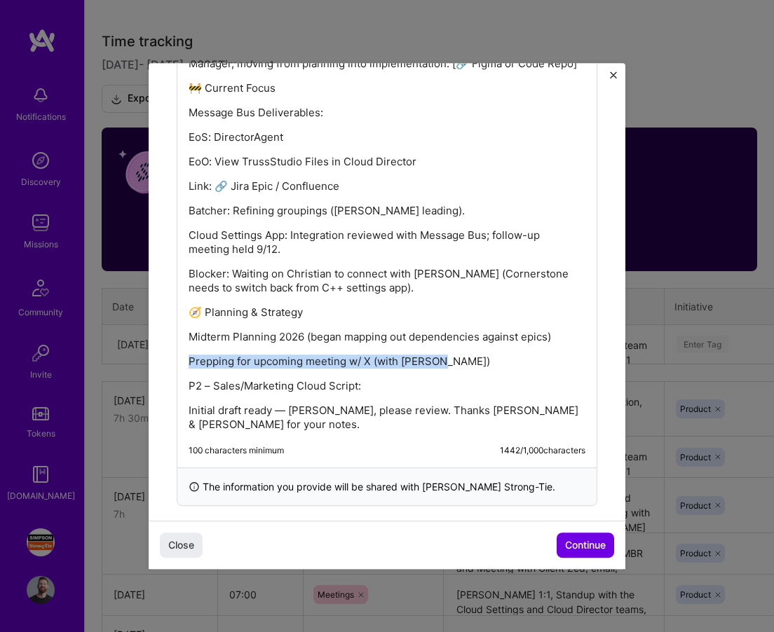
drag, startPoint x: 449, startPoint y: 360, endPoint x: 180, endPoint y: 362, distance: 269.2
click at [180, 362] on div "Over the past two weeks, I have made a lot of progress in the following areas. …" at bounding box center [387, 122] width 421 height 691
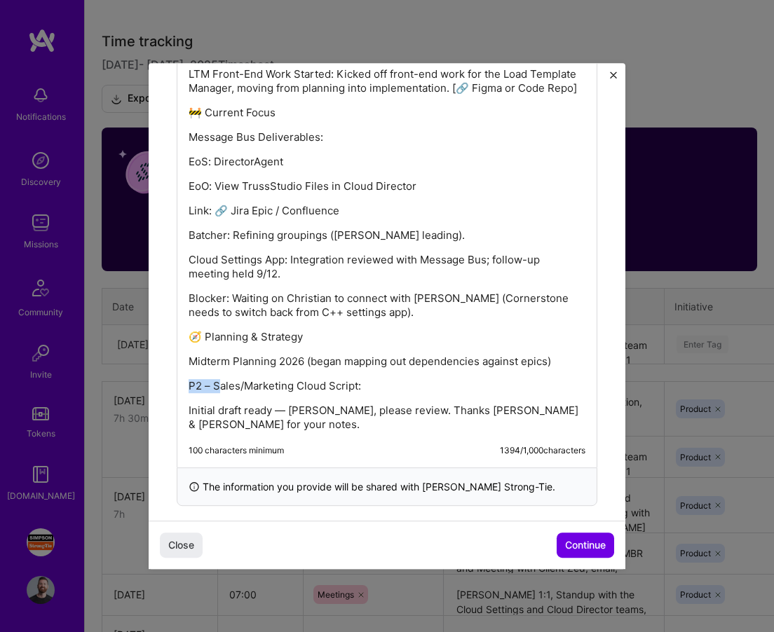
drag, startPoint x: 216, startPoint y: 385, endPoint x: 177, endPoint y: 385, distance: 39.3
click at [177, 385] on div "Over the past two weeks, I have made a lot of progress in the following areas. …" at bounding box center [387, 135] width 421 height 666
click at [412, 388] on p "Completed Sales/Marketing Cloud Script:" at bounding box center [387, 386] width 397 height 14
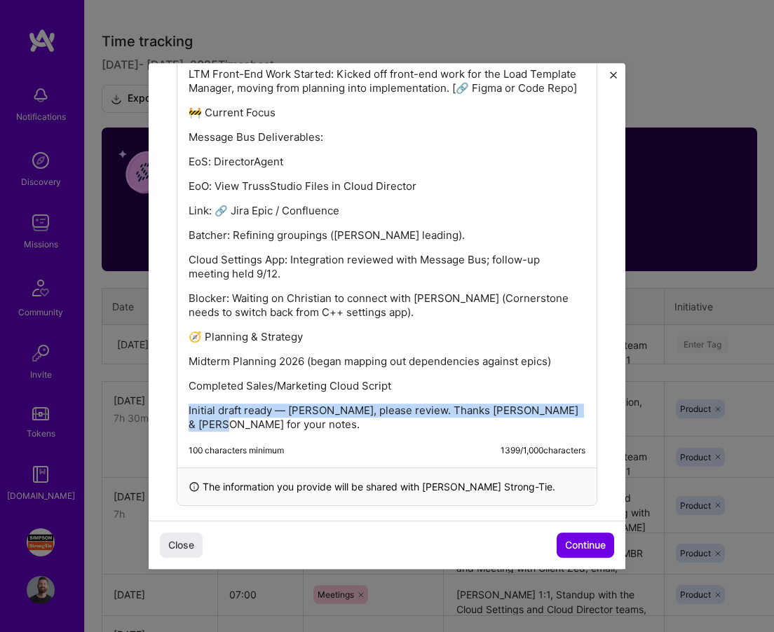
drag, startPoint x: 572, startPoint y: 412, endPoint x: 165, endPoint y: 416, distance: 407.4
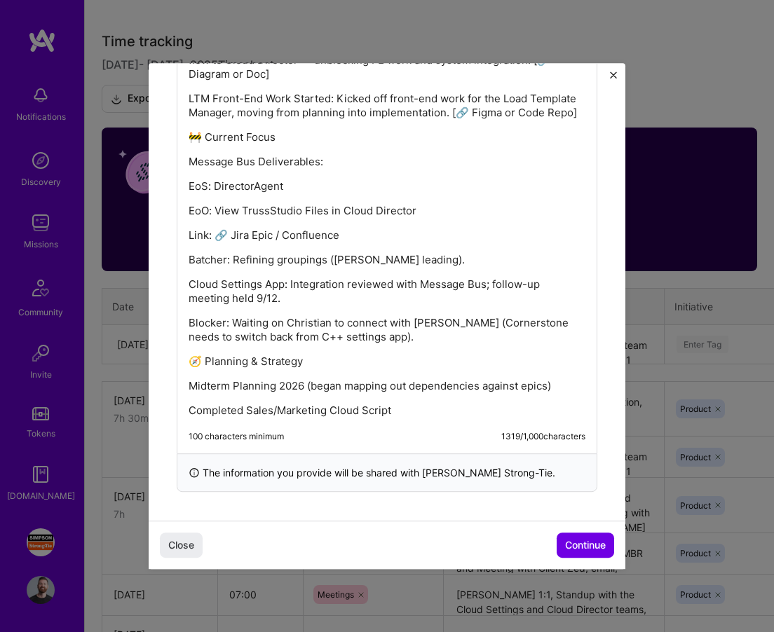
scroll to position [715, 0]
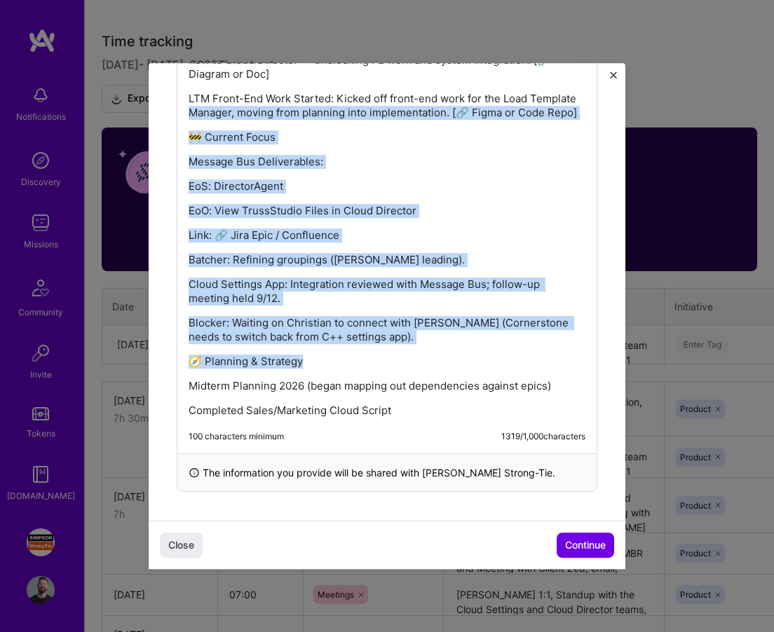
drag, startPoint x: 312, startPoint y: 356, endPoint x: 145, endPoint y: 362, distance: 167.0
click at [145, 362] on div "Demo day Take a moment to reflect on what you've built over the last two weeks …" at bounding box center [387, 316] width 774 height 632
click at [242, 358] on p "🧭 Planning & Strategy" at bounding box center [387, 362] width 397 height 14
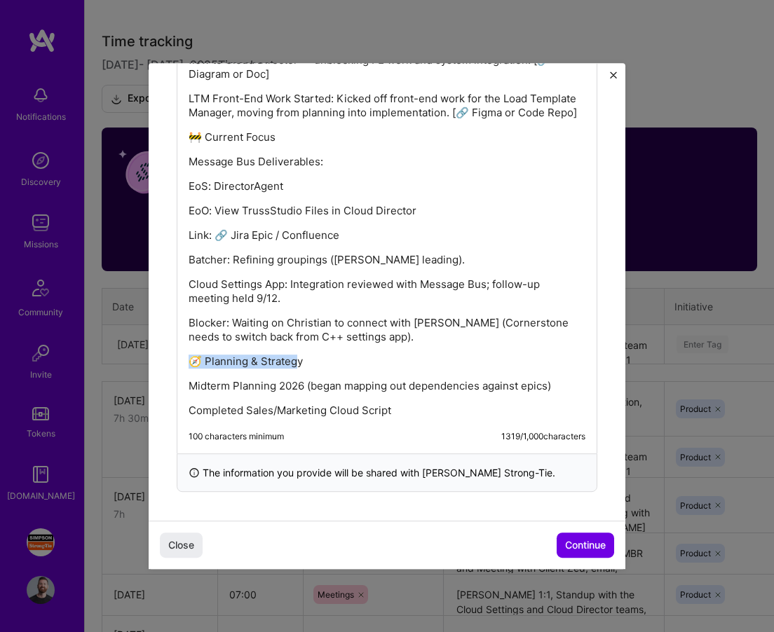
drag, startPoint x: 296, startPoint y: 359, endPoint x: 183, endPoint y: 360, distance: 112.9
click at [183, 360] on div "Over the past two weeks, I have made a lot of progress in the following areas. …" at bounding box center [387, 139] width 421 height 627
drag, startPoint x: 334, startPoint y: 360, endPoint x: 187, endPoint y: 365, distance: 146.6
click at [187, 365] on div "Over the past two weeks, I have made a lot of progress in the following areas. …" at bounding box center [387, 139] width 421 height 627
click at [298, 345] on div "Over the past two weeks, I have made a lot of progress in the following areas. …" at bounding box center [387, 144] width 397 height 547
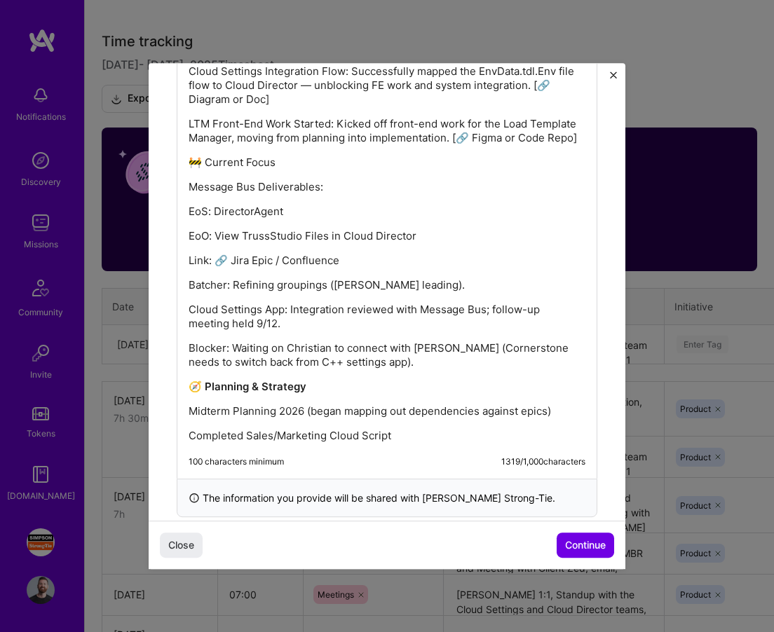
scroll to position [665, 0]
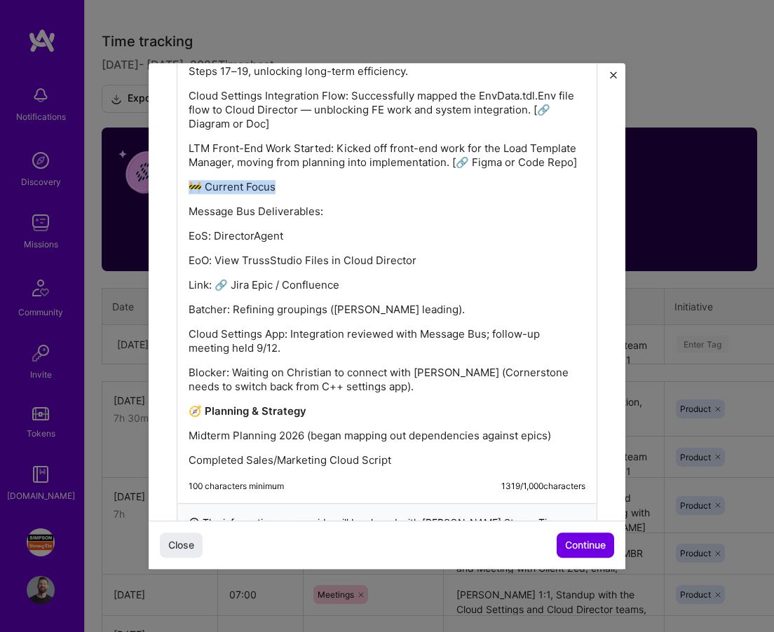
drag, startPoint x: 292, startPoint y: 191, endPoint x: 190, endPoint y: 192, distance: 102.4
click at [190, 192] on p "🚧 Current Focus" at bounding box center [387, 187] width 397 height 14
click at [189, 239] on p "EoS: DirectorAgent" at bounding box center [387, 236] width 397 height 14
click at [206, 233] on p "EoS: DirectorAgent" at bounding box center [387, 236] width 397 height 14
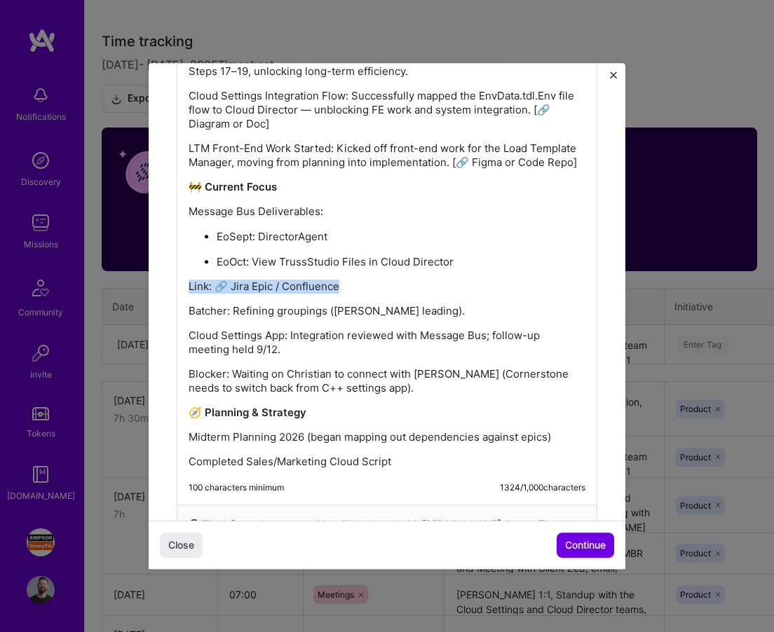
drag, startPoint x: 342, startPoint y: 282, endPoint x: 184, endPoint y: 283, distance: 158.5
click at [184, 283] on div "Over the past two weeks, I have made a lot of progress in the following areas. …" at bounding box center [387, 190] width 421 height 629
click at [189, 311] on p "Batcher: Refining groupings ([PERSON_NAME] leading)." at bounding box center [387, 311] width 397 height 14
click at [189, 334] on p "Cloud Settings App: Integration reviewed with Message Bus; follow-up meeting he…" at bounding box center [387, 344] width 397 height 28
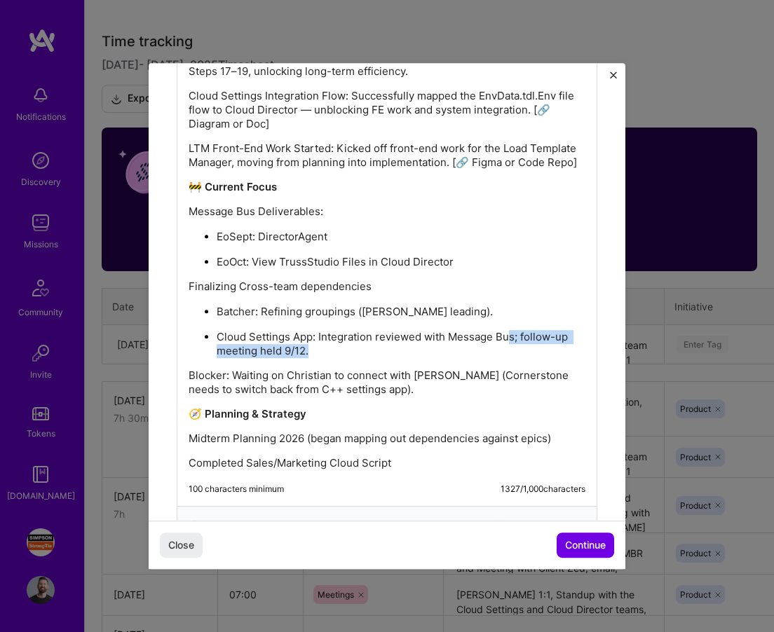
drag, startPoint x: 313, startPoint y: 346, endPoint x: 506, endPoint y: 341, distance: 192.9
click at [506, 341] on p "Cloud Settings App: Integration reviewed with Message Bus; follow-up meeting he…" at bounding box center [401, 344] width 369 height 28
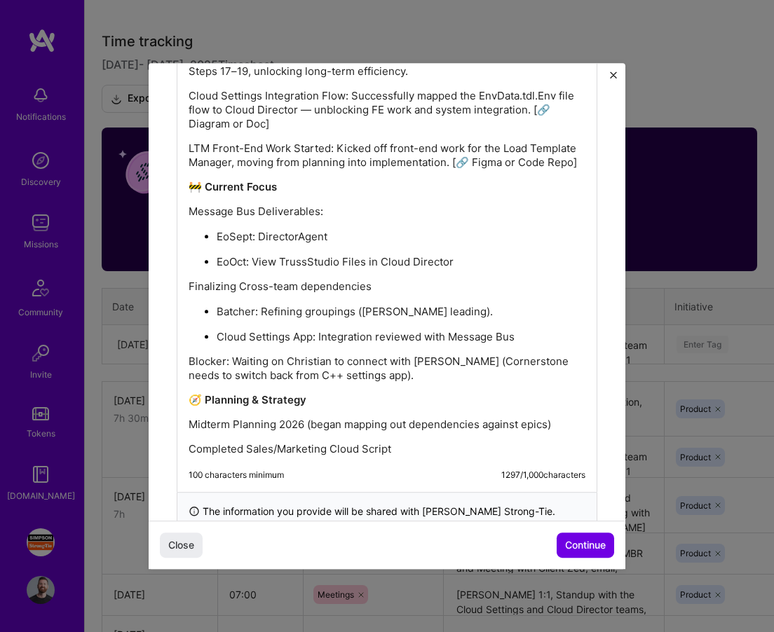
click at [189, 361] on p "Blocker: Waiting on Christian to connect with [PERSON_NAME] (Cornerstone needs …" at bounding box center [387, 369] width 397 height 28
click at [194, 363] on p "Blocker: Waiting on Christian to connect with [PERSON_NAME] (Cornerstone needs …" at bounding box center [387, 369] width 397 height 28
click at [190, 361] on p "Blocker: Waiting on Christian to connect with [PERSON_NAME] (Cornerstone needs …" at bounding box center [387, 369] width 397 height 28
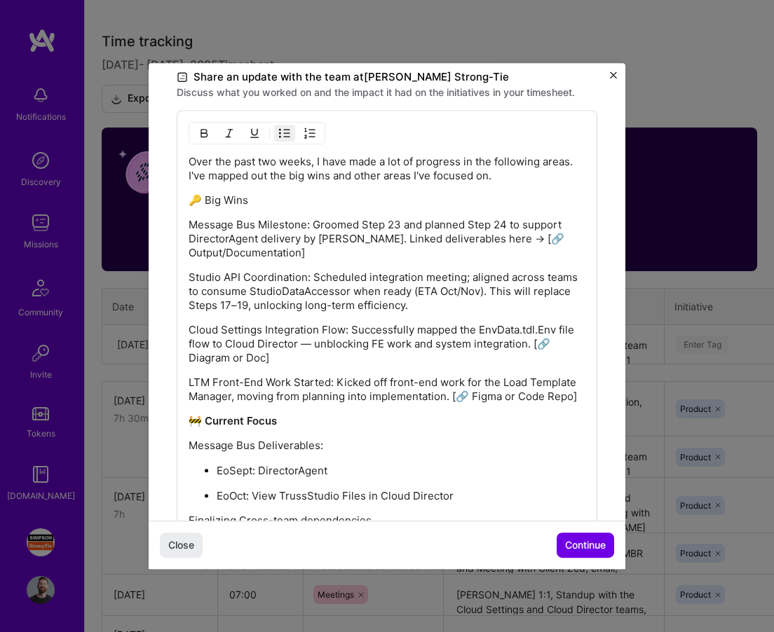
scroll to position [419, 0]
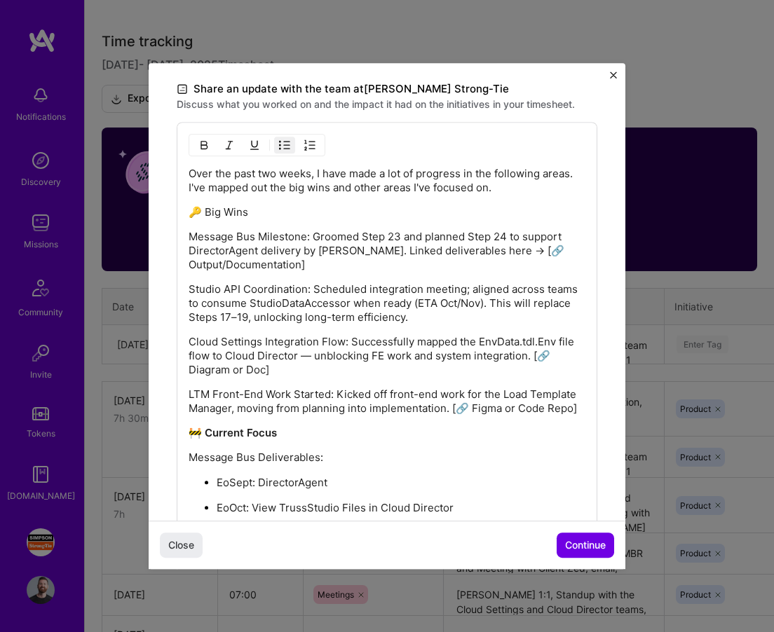
click at [336, 251] on p "Message Bus Milestone: Groomed Step 23 and planned Step 24 to support DirectorA…" at bounding box center [387, 251] width 397 height 42
drag, startPoint x: 372, startPoint y: 259, endPoint x: 358, endPoint y: 255, distance: 13.8
click at [358, 255] on p "Message Bus Milestone: Groomed Step 23 and planned Step 24 to support DirectorA…" at bounding box center [387, 251] width 397 height 42
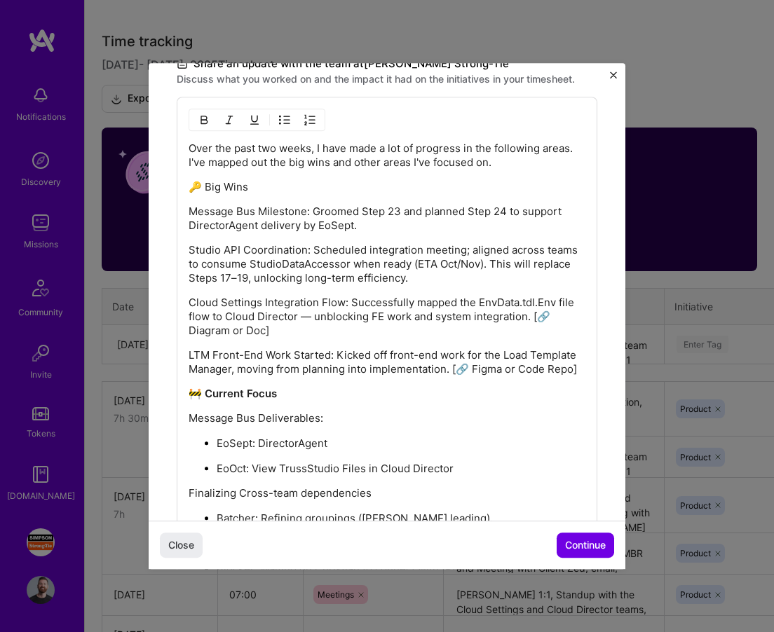
scroll to position [438, 0]
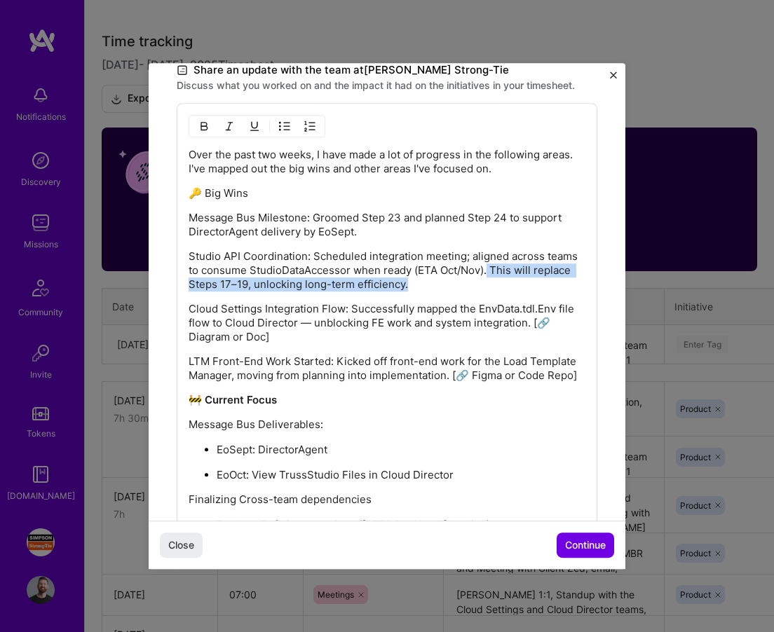
drag, startPoint x: 417, startPoint y: 280, endPoint x: 489, endPoint y: 269, distance: 72.4
click at [489, 269] on p "Studio API Coordination: Scheduled integration meeting; aligned across teams to…" at bounding box center [387, 271] width 397 height 42
click at [451, 283] on p "Studio API Coordination: Scheduled integration meeting; aligned across teams to…" at bounding box center [387, 271] width 397 height 42
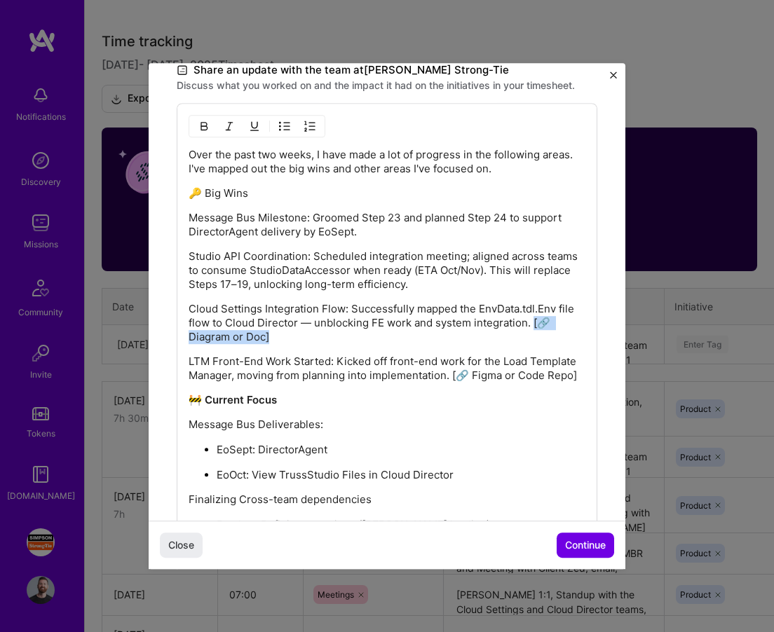
drag, startPoint x: 364, startPoint y: 336, endPoint x: 532, endPoint y: 322, distance: 168.9
click at [532, 322] on p "Cloud Settings Integration Flow: Successfully mapped the EnvData.tdl.Env file f…" at bounding box center [387, 323] width 397 height 42
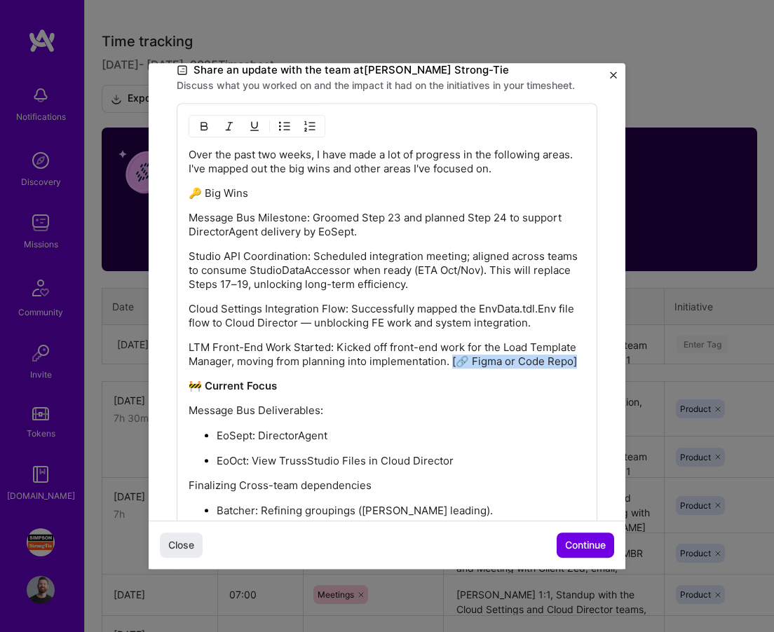
drag, startPoint x: 578, startPoint y: 365, endPoint x: 452, endPoint y: 366, distance: 125.5
click at [452, 366] on p "LTM Front-End Work Started: Kicked off front-end work for the Load Template Man…" at bounding box center [387, 355] width 397 height 28
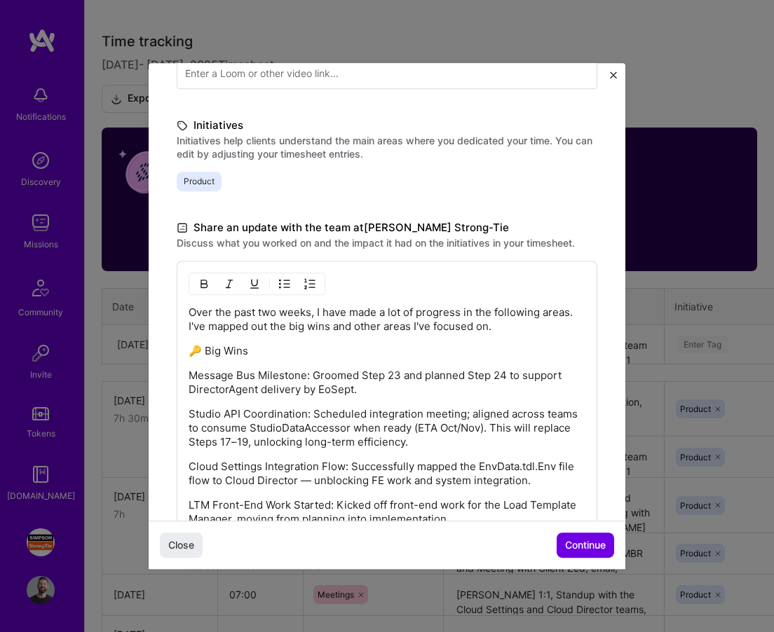
scroll to position [278, 0]
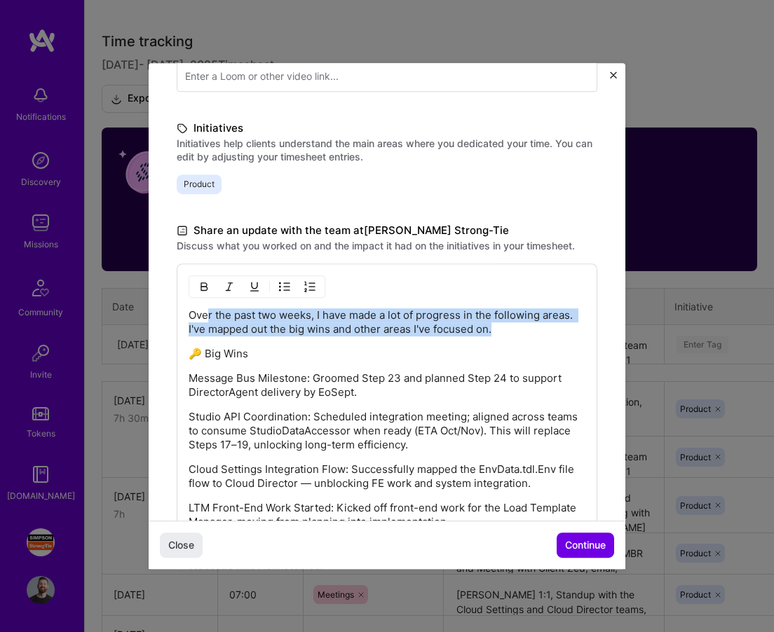
drag, startPoint x: 501, startPoint y: 330, endPoint x: 206, endPoint y: 316, distance: 295.5
click at [205, 316] on p "Over the past two weeks, I have made a lot of progress in the following areas. …" at bounding box center [387, 322] width 397 height 28
click at [211, 318] on p "Over the past two weeks, I have made a lot of progress in the following areas. …" at bounding box center [387, 322] width 397 height 28
drag, startPoint x: 517, startPoint y: 336, endPoint x: 179, endPoint y: 327, distance: 338.7
click at [179, 327] on div "Over the past two weeks, I have made a lot of progress in the following areas. …" at bounding box center [387, 558] width 421 height 589
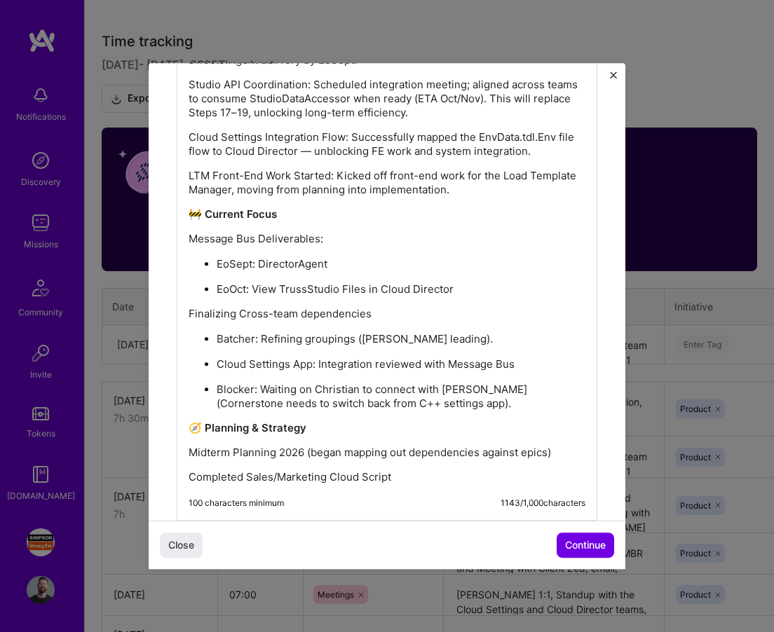
scroll to position [661, 0]
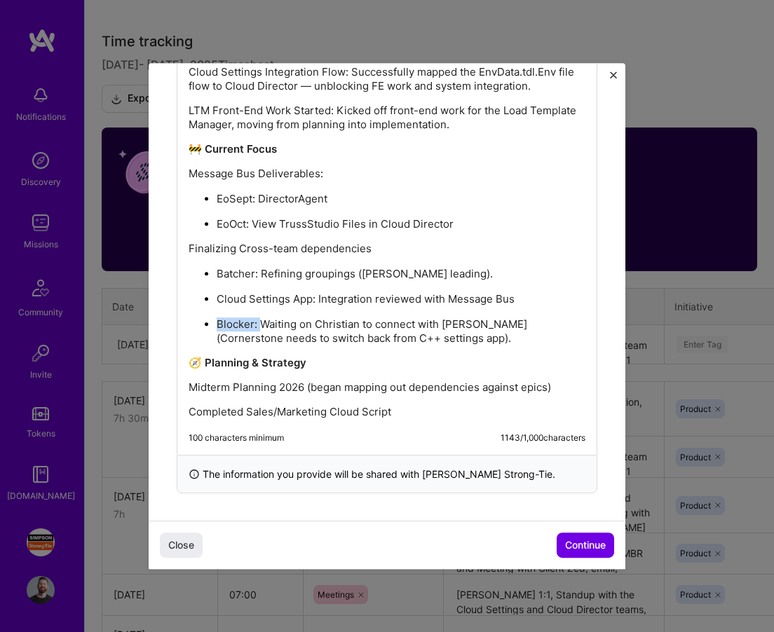
drag, startPoint x: 260, startPoint y: 323, endPoint x: 212, endPoint y: 323, distance: 47.7
click at [212, 323] on ul "Batcher: Refining groupings ([PERSON_NAME] leading). Cloud Settings App: Integr…" at bounding box center [387, 305] width 397 height 79
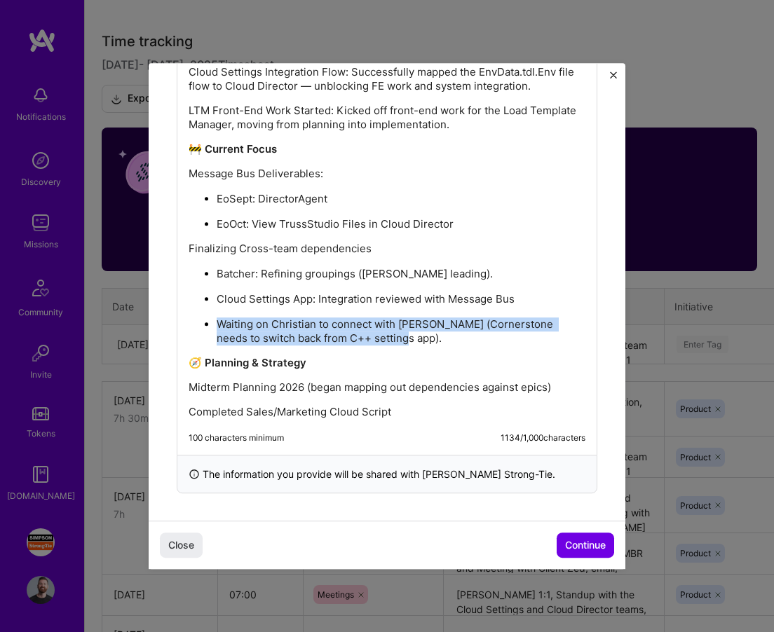
drag, startPoint x: 376, startPoint y: 331, endPoint x: 205, endPoint y: 316, distance: 171.8
click at [205, 316] on ul "Batcher: Refining groupings ([PERSON_NAME] leading). Cloud Settings App: Integr…" at bounding box center [387, 305] width 397 height 79
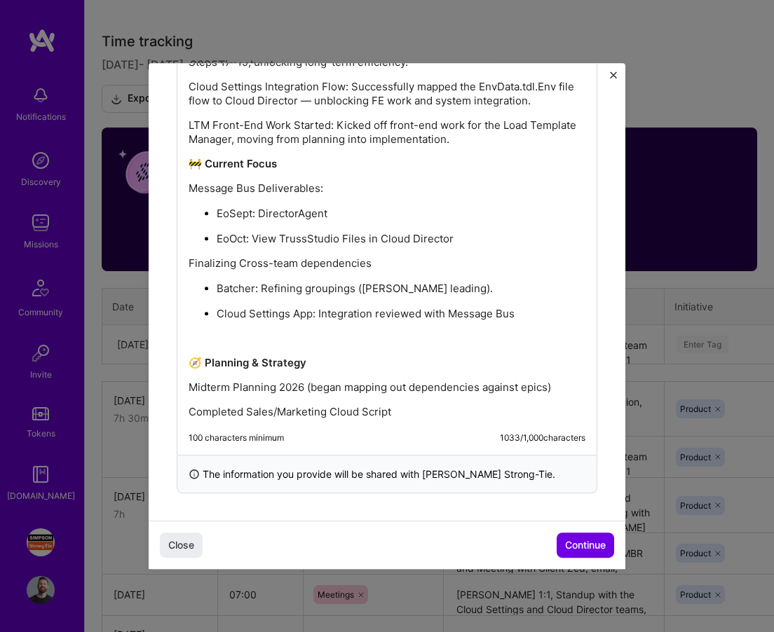
scroll to position [622, 0]
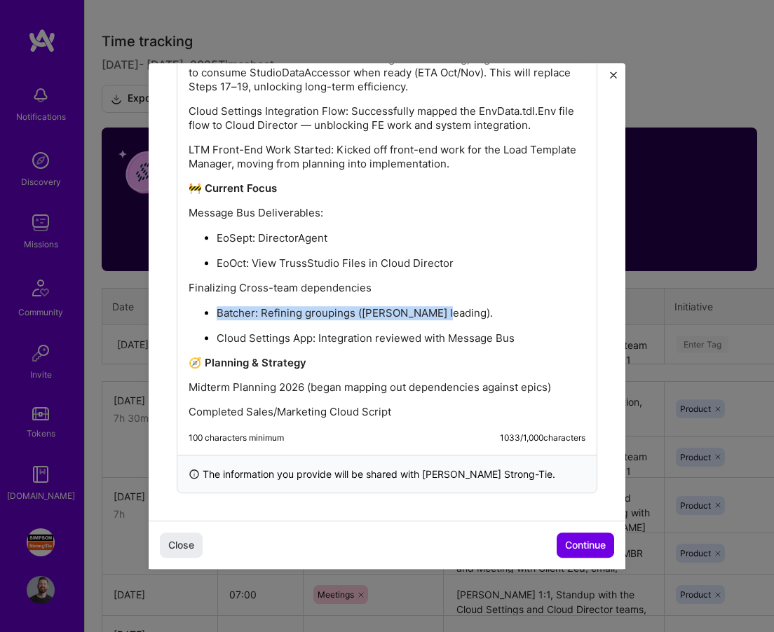
drag, startPoint x: 445, startPoint y: 308, endPoint x: 172, endPoint y: 307, distance: 272.0
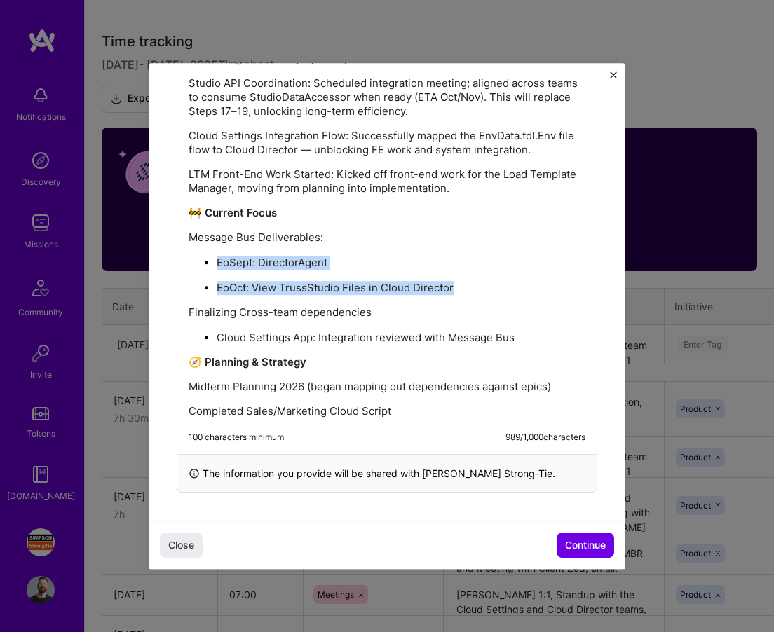
drag, startPoint x: 463, startPoint y: 290, endPoint x: 203, endPoint y: 262, distance: 261.5
click at [203, 262] on ul "EoSept: DirectorAgent EoOct: View TrussStudio Files in Cloud Director" at bounding box center [387, 275] width 397 height 40
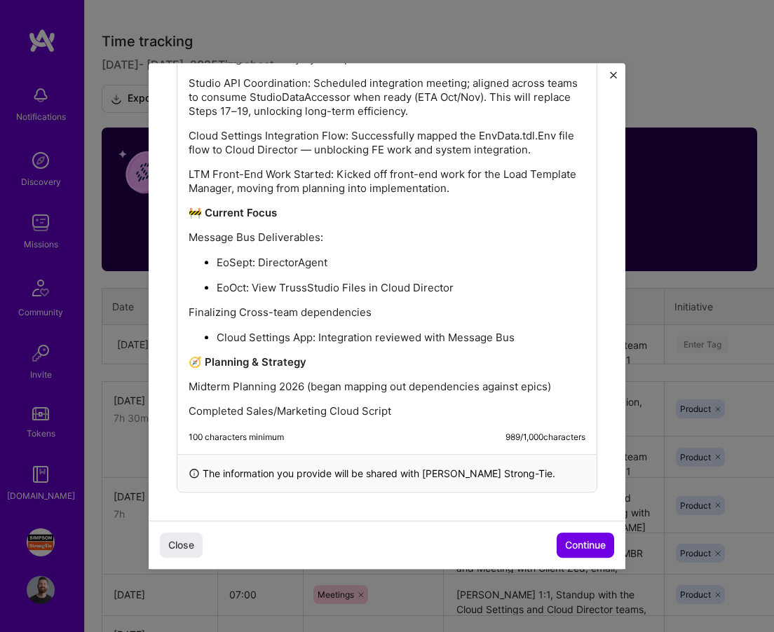
scroll to position [548, 0]
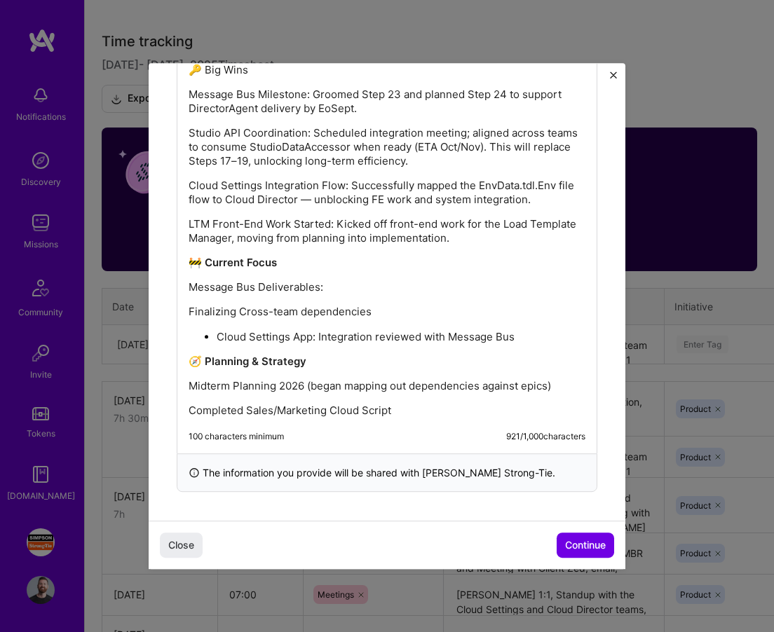
click at [323, 283] on p "Message Bus Deliverables:" at bounding box center [387, 287] width 397 height 14
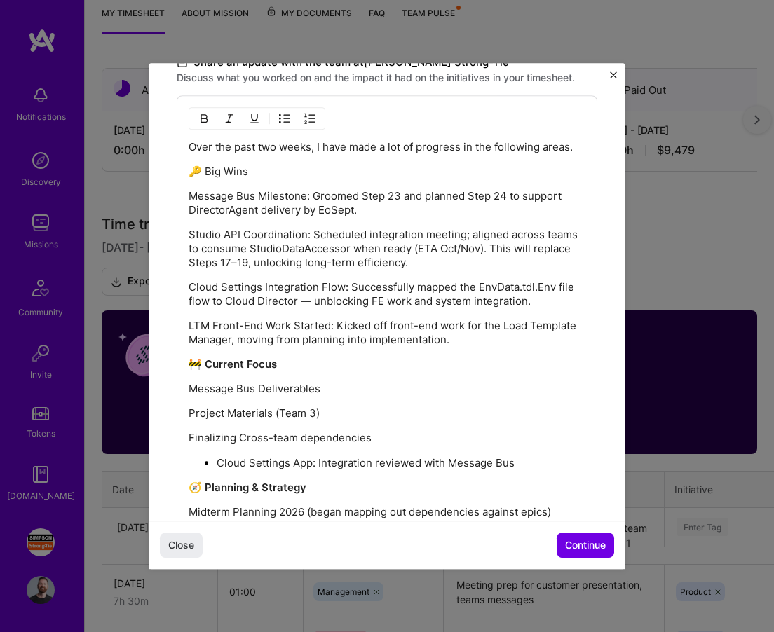
scroll to position [439, 0]
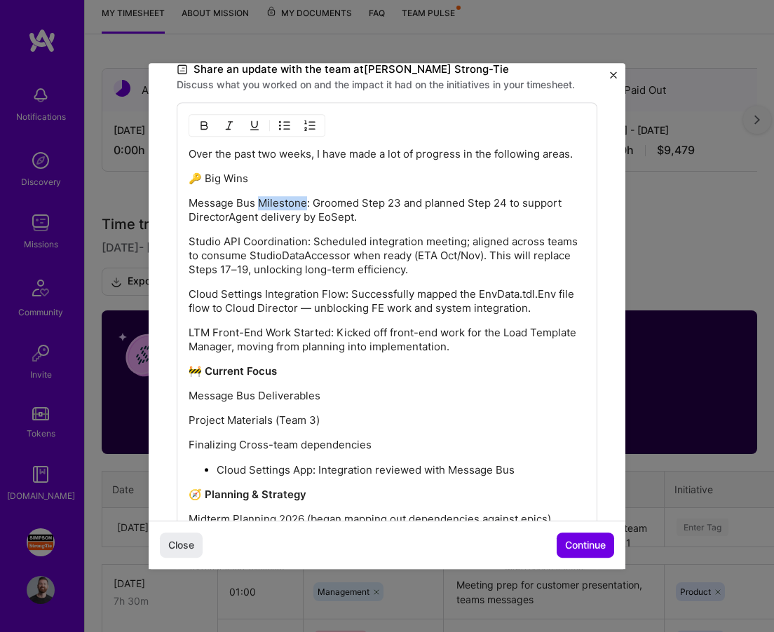
drag, startPoint x: 305, startPoint y: 203, endPoint x: 257, endPoint y: 199, distance: 47.9
click at [257, 199] on p "Message Bus Milestone: Groomed Step 23 and planned Step 24 to support DirectorA…" at bounding box center [387, 210] width 397 height 28
click at [358, 217] on p "Message Bus Planning: Groomed Step 23 and planned Step 24 to support DirectorAg…" at bounding box center [387, 210] width 397 height 28
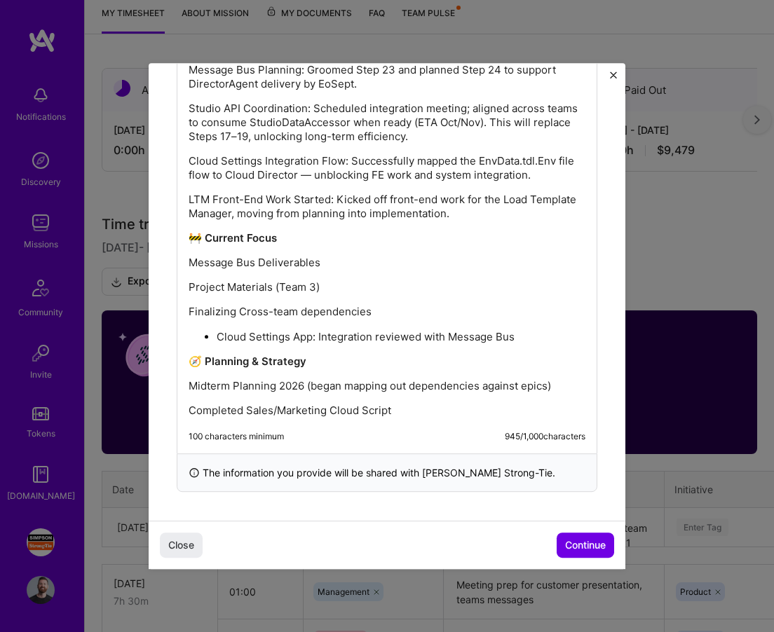
scroll to position [567, 0]
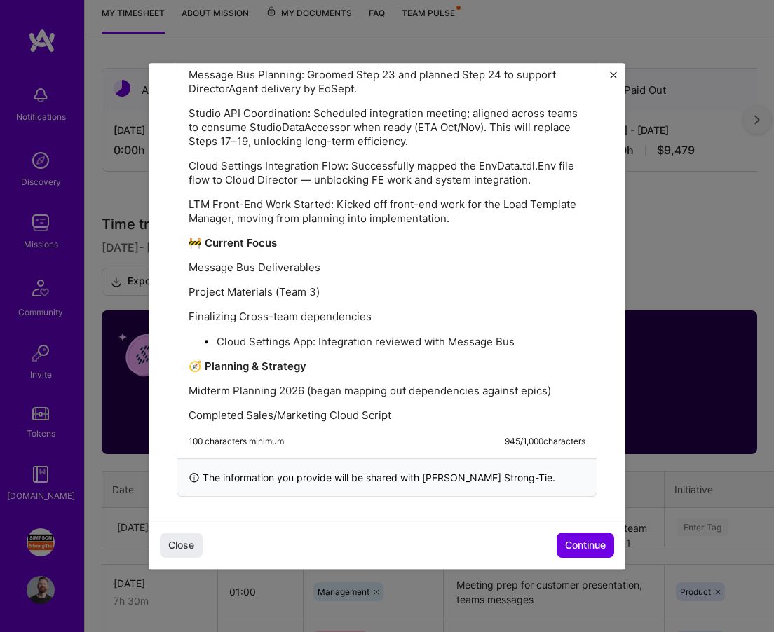
click at [357, 282] on div "Over the past two weeks, I have made a lot of progress in the following areas. …" at bounding box center [387, 221] width 397 height 404
copy div "Over the past two weeks, I have made a lot of progress in the following areas. …"
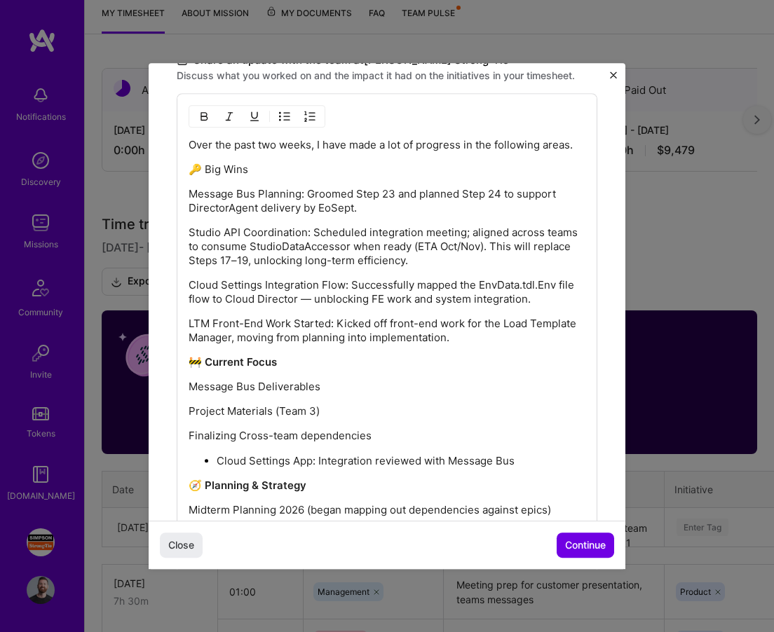
scroll to position [449, 0]
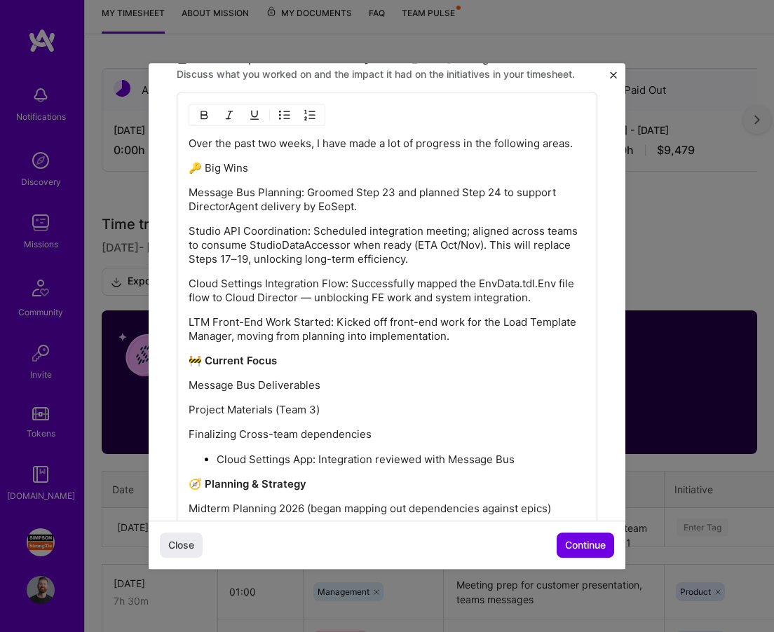
click at [461, 202] on p "Message Bus Planning: Groomed Step 23 and planned Step 24 to support DirectorAg…" at bounding box center [387, 200] width 397 height 28
click at [466, 335] on p "LTM Front-End Work Started: Kicked off front-end work for the Load Template Man…" at bounding box center [387, 330] width 397 height 28
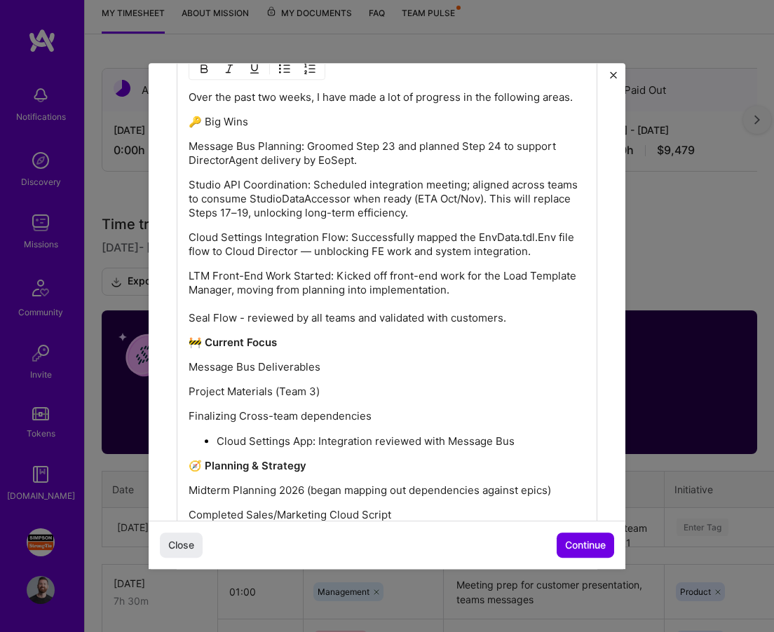
scroll to position [497, 0]
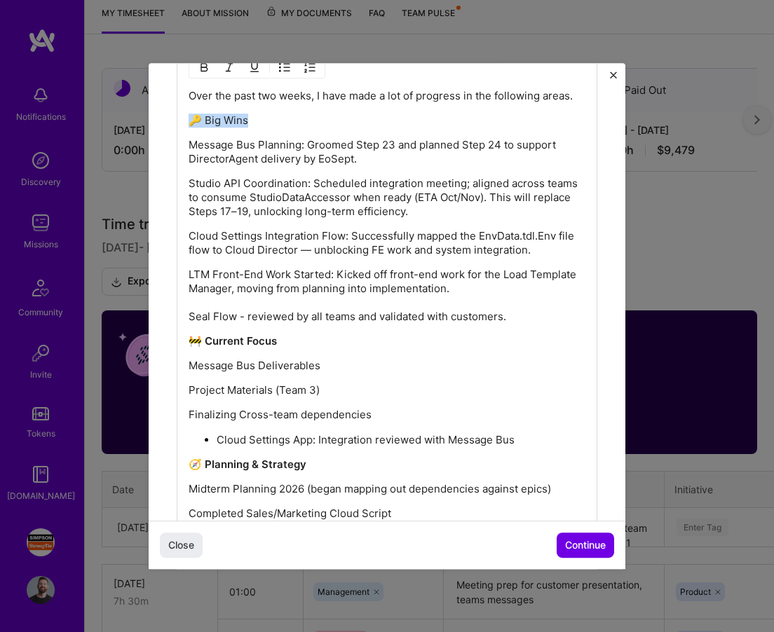
drag, startPoint x: 269, startPoint y: 125, endPoint x: 184, endPoint y: 127, distance: 84.8
click at [184, 127] on div "Over the past two weeks, I have made a lot of progress in the following areas. …" at bounding box center [387, 300] width 421 height 513
click at [306, 140] on p "Message Bus Planning: Groomed Step 23 and planned Step 24 to support DirectorAg…" at bounding box center [387, 152] width 397 height 28
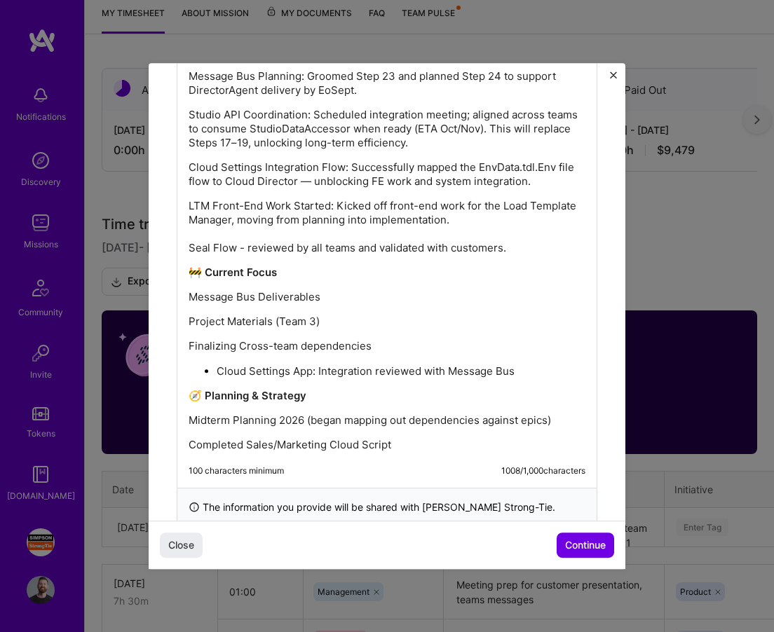
scroll to position [546, 0]
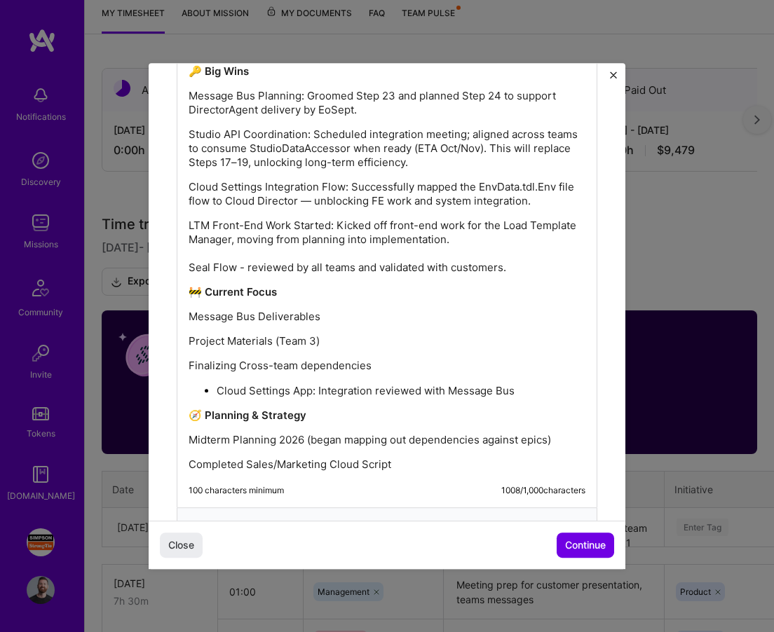
click at [243, 267] on p "LTM Front-End Work Started: Kicked off front-end work for the Load Template Man…" at bounding box center [387, 247] width 397 height 56
drag, startPoint x: 373, startPoint y: 268, endPoint x: 290, endPoint y: 271, distance: 82.8
click at [290, 271] on p "LTM Front-End Work Started: Kicked off front-end work for the Load Template Man…" at bounding box center [387, 247] width 397 height 56
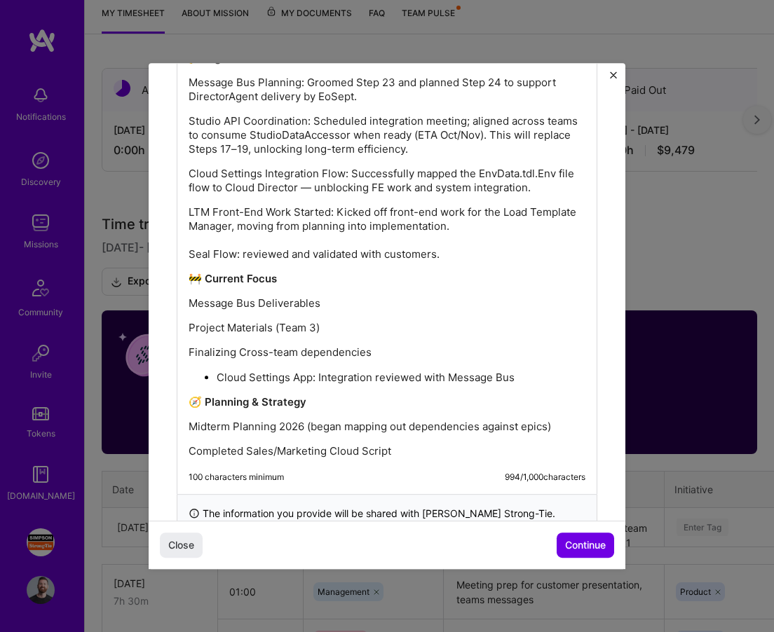
scroll to position [570, 0]
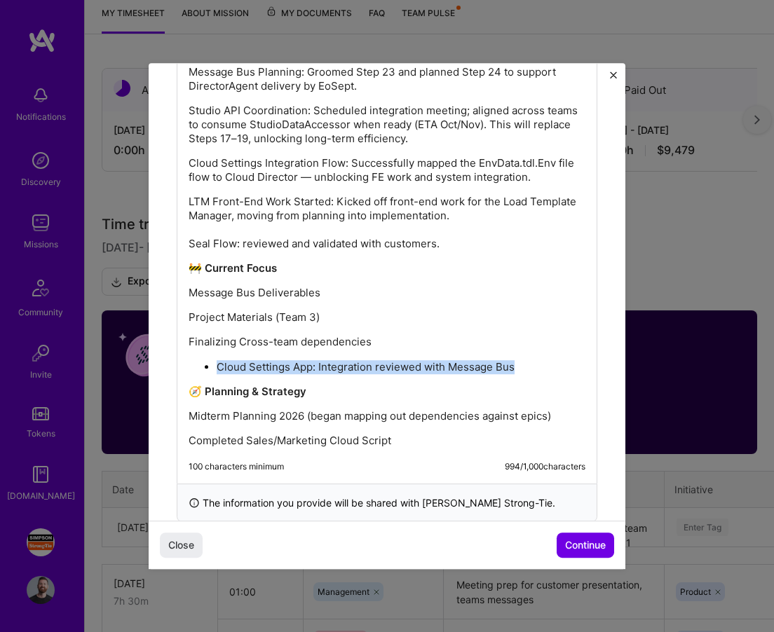
drag, startPoint x: 524, startPoint y: 366, endPoint x: 184, endPoint y: 370, distance: 340.1
click at [184, 370] on div "Over the past two weeks, I have made a lot of progress in the following areas. …" at bounding box center [387, 227] width 421 height 513
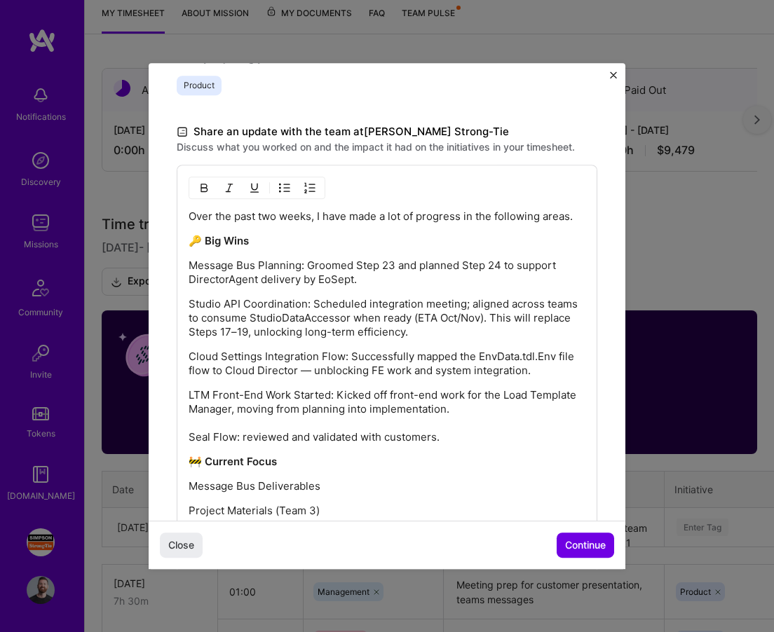
scroll to position [366, 0]
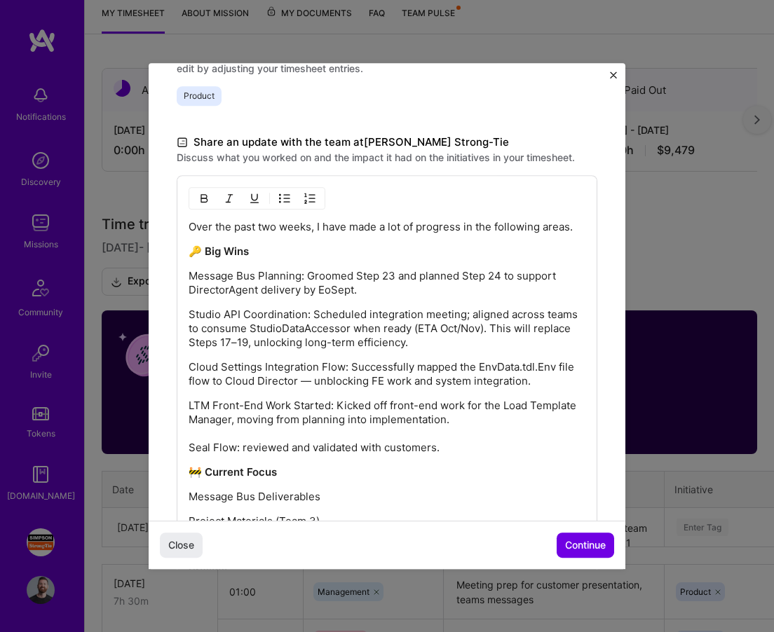
click at [190, 286] on p "Message Bus Planning: Groomed Step 23 and planned Step 24 to support DirectorAg…" at bounding box center [387, 283] width 397 height 28
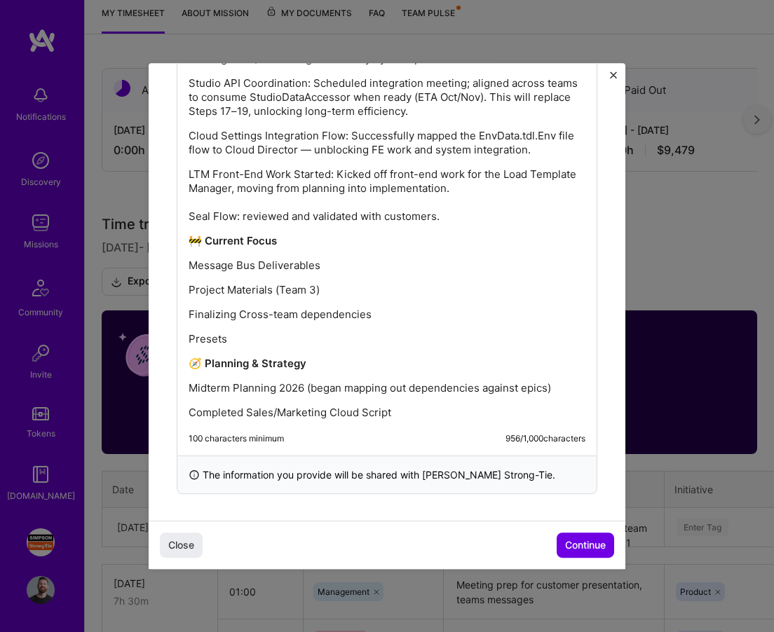
scroll to position [599, 0]
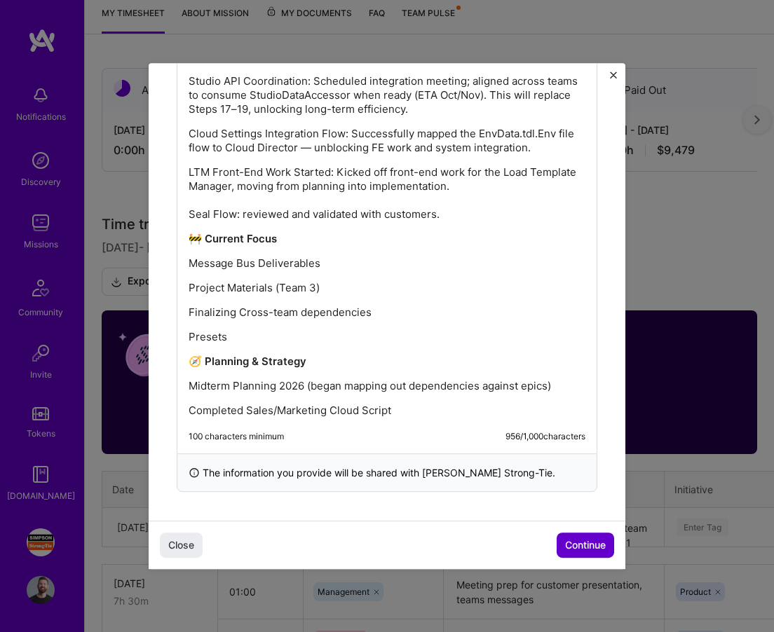
click at [579, 541] on span "Continue" at bounding box center [585, 545] width 41 height 14
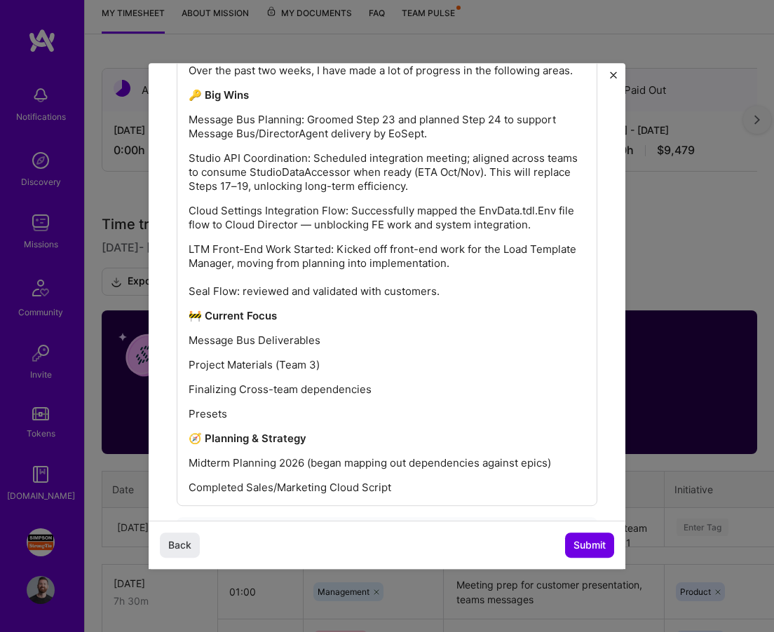
scroll to position [411, 0]
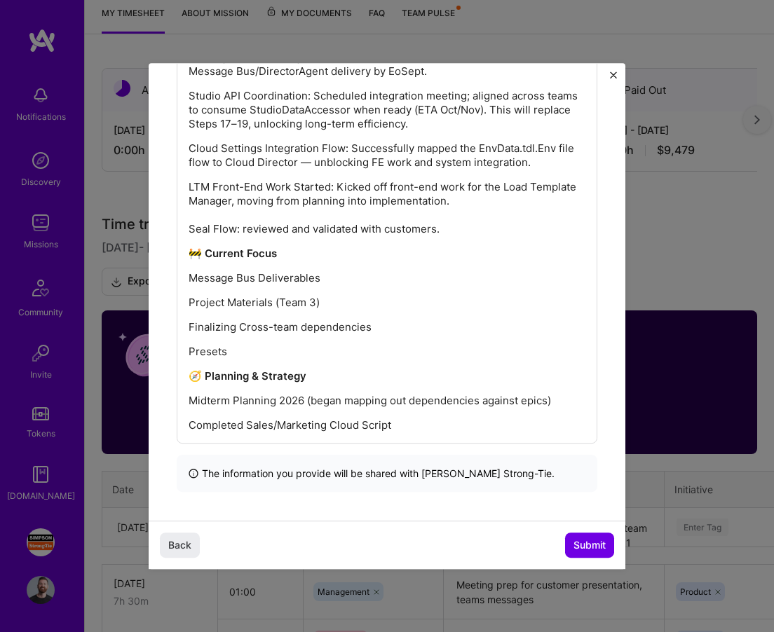
click at [398, 184] on p "LTM Front-End Work Started: Kicked off front-end work for the Load Template Man…" at bounding box center [387, 208] width 397 height 56
click at [480, 163] on p "Cloud Settings Integration Flow: Successfully mapped the EnvData.tdl.Env file f…" at bounding box center [387, 156] width 397 height 28
click at [329, 188] on p "LTM Front-End Work Started: Kicked off front-end work for the Load Template Man…" at bounding box center [387, 208] width 397 height 56
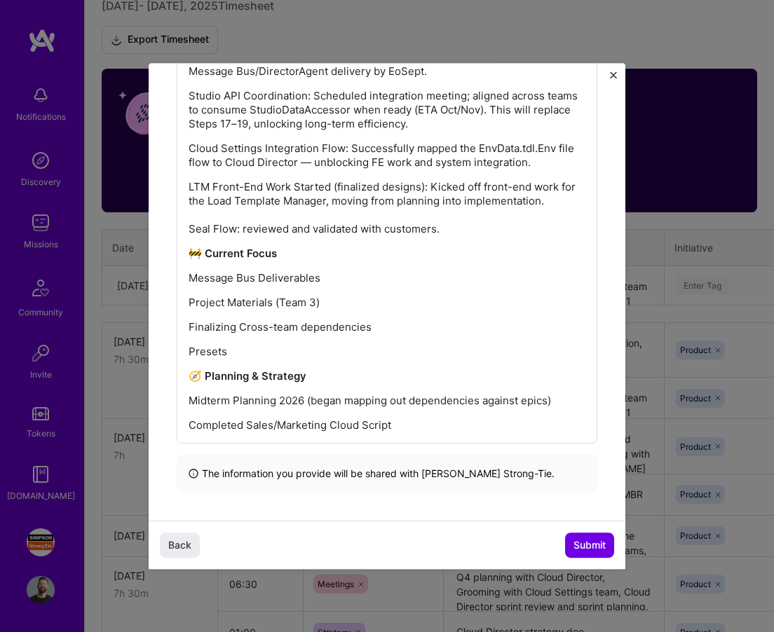
scroll to position [409, 0]
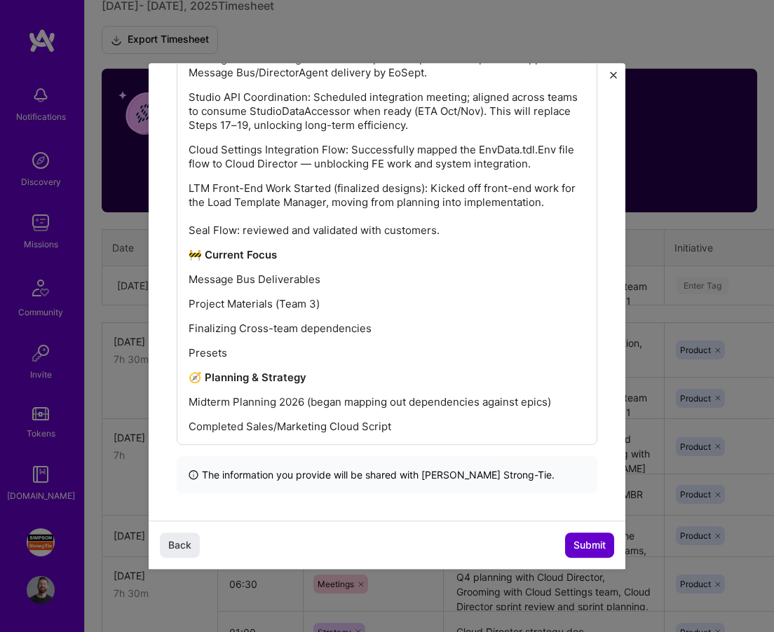
click at [588, 536] on button "Submit" at bounding box center [589, 545] width 49 height 25
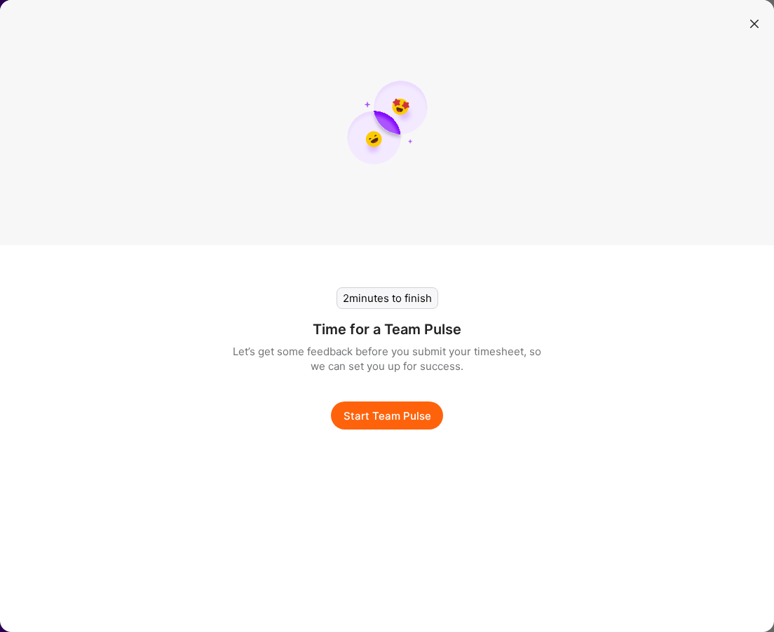
click at [406, 414] on button "Start Team Pulse" at bounding box center [387, 416] width 112 height 28
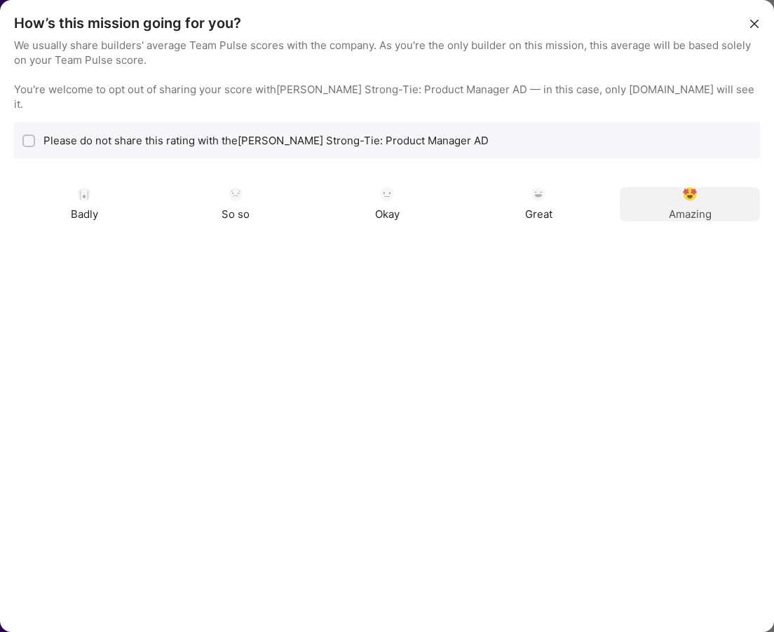
click at [687, 187] on img "modal" at bounding box center [690, 194] width 14 height 14
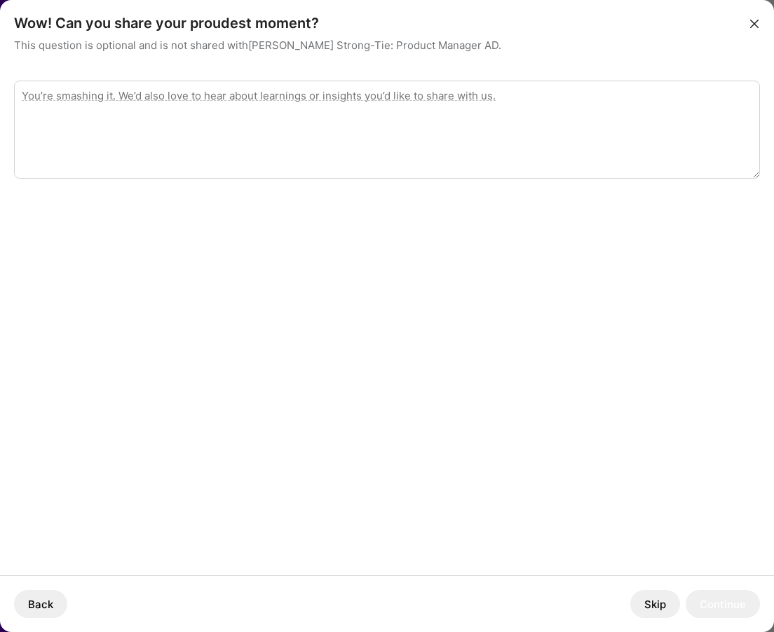
click at [306, 110] on textarea "modal" at bounding box center [387, 130] width 746 height 98
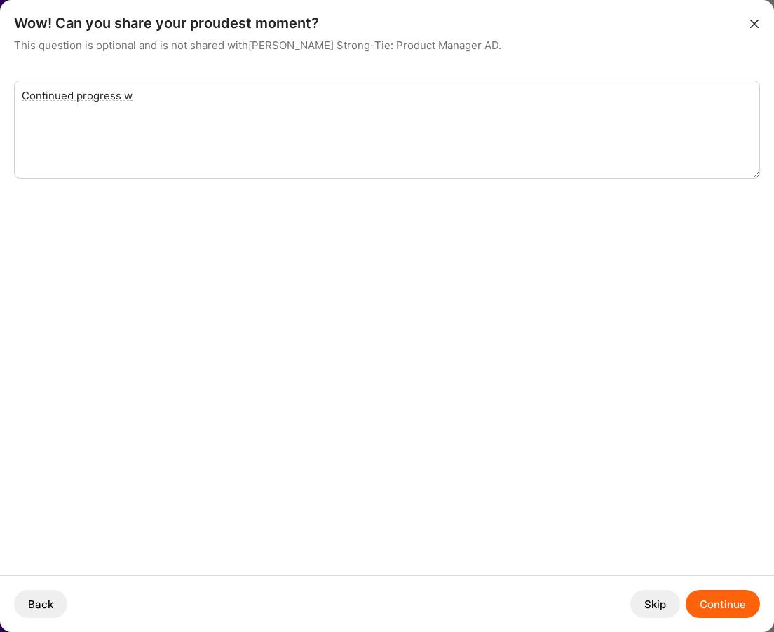
type textarea "Continued progress"
type textarea "One team has taken on a new project, working with new technologies. Th"
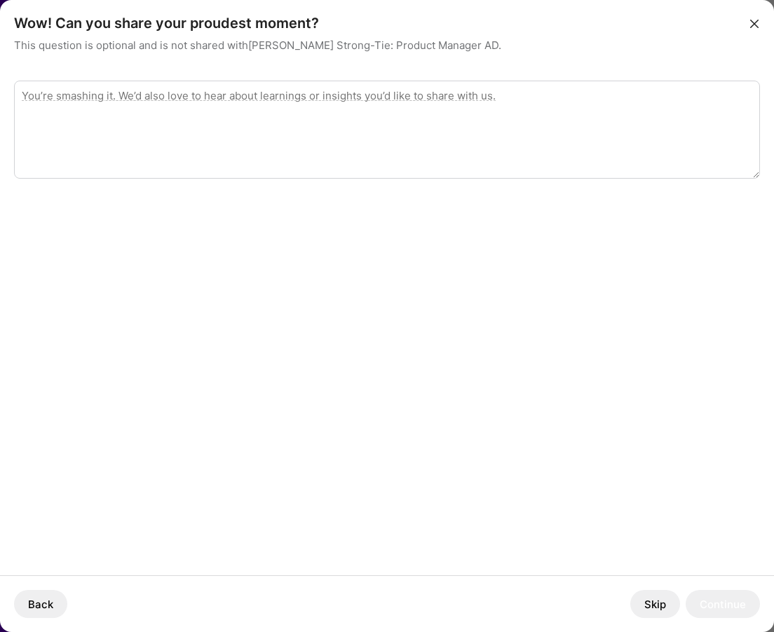
click at [660, 599] on button "Skip" at bounding box center [655, 604] width 50 height 28
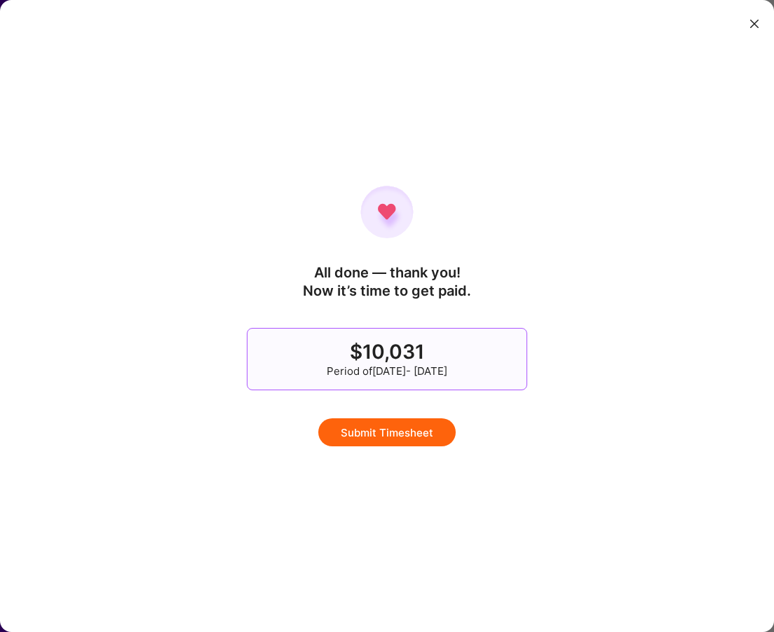
click at [380, 428] on button "Submit Timesheet" at bounding box center [386, 433] width 137 height 28
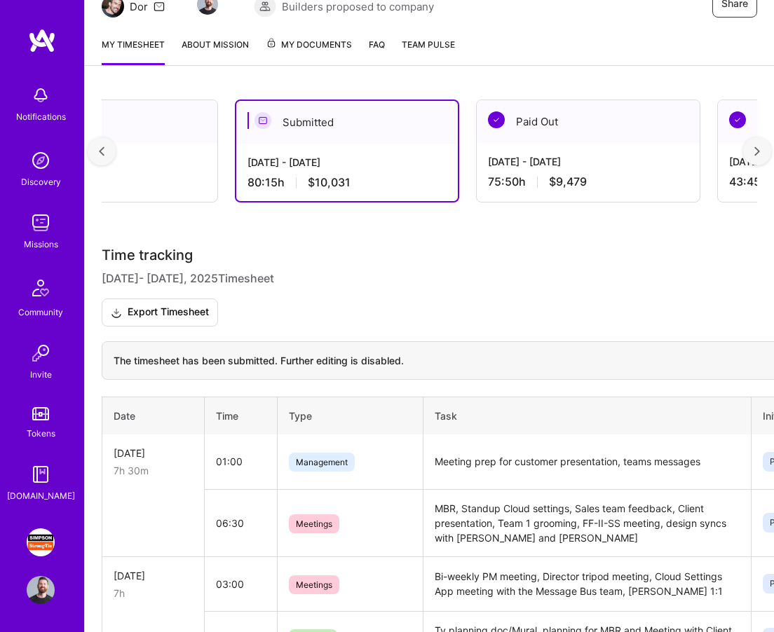
scroll to position [0, 0]
